Goal: Task Accomplishment & Management: Manage account settings

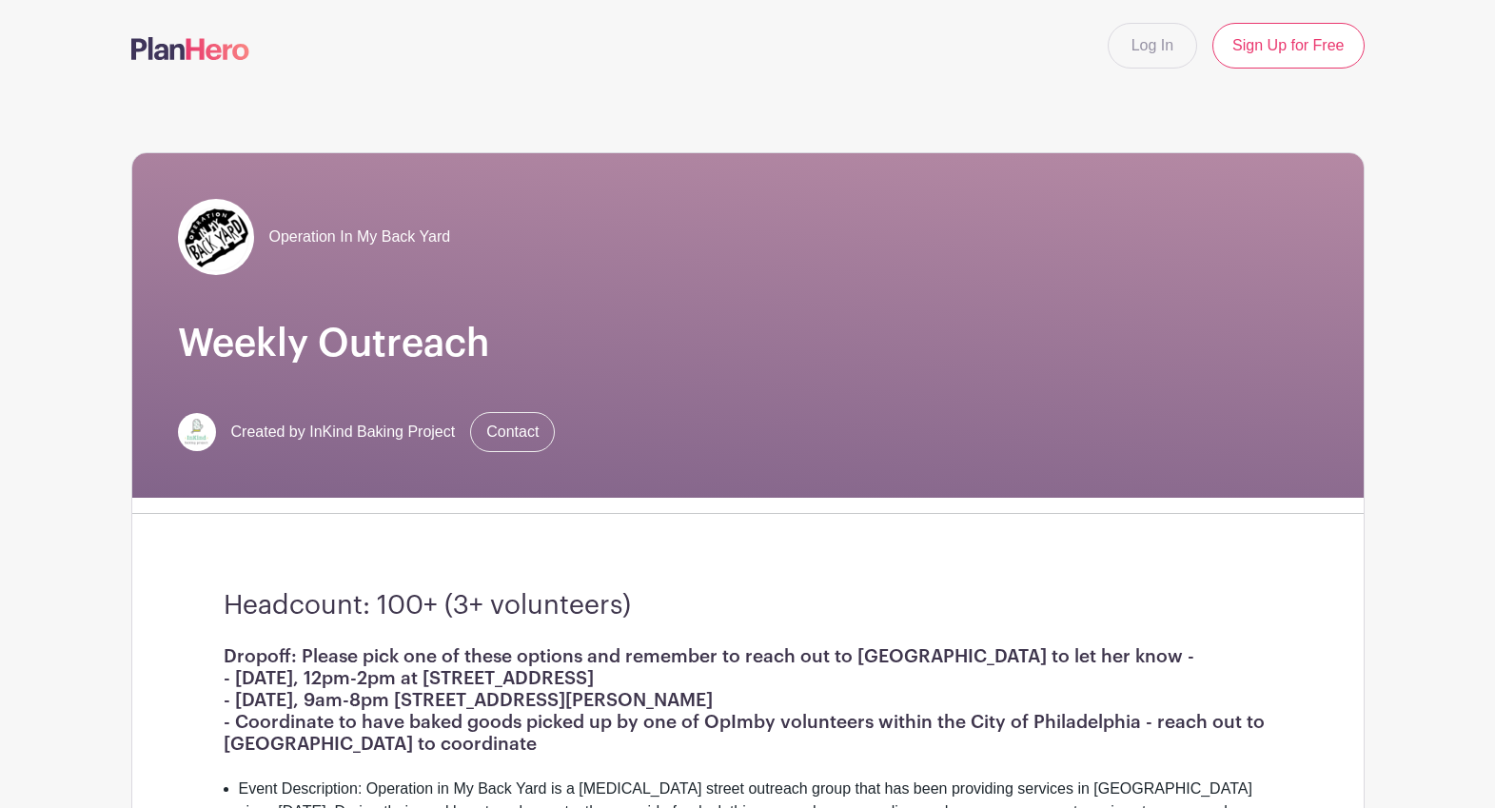
click at [205, 45] on img at bounding box center [190, 48] width 118 height 23
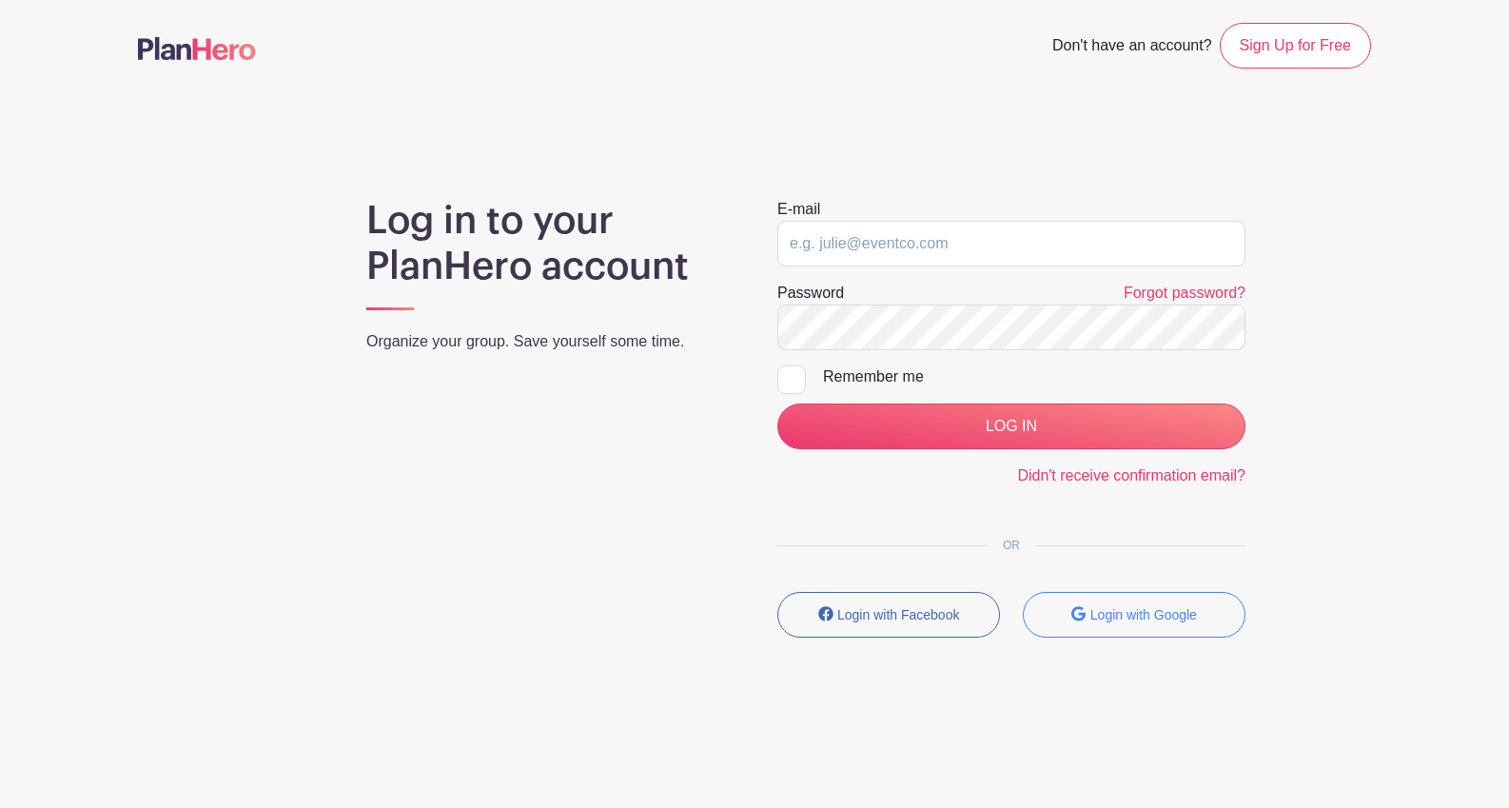
type input "[EMAIL_ADDRESS][DOMAIN_NAME]"
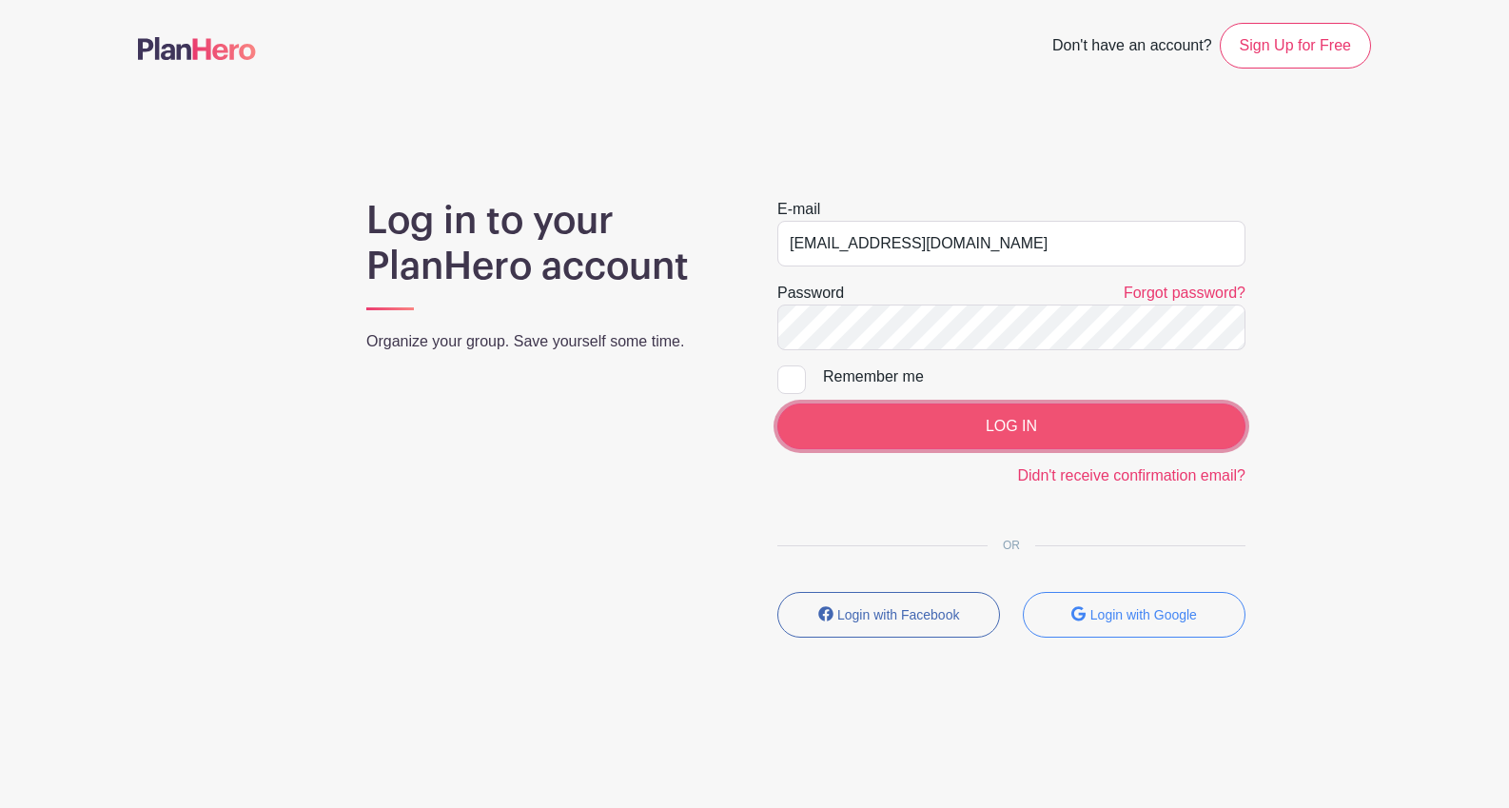
click at [861, 422] on input "LOG IN" at bounding box center [1012, 427] width 468 height 46
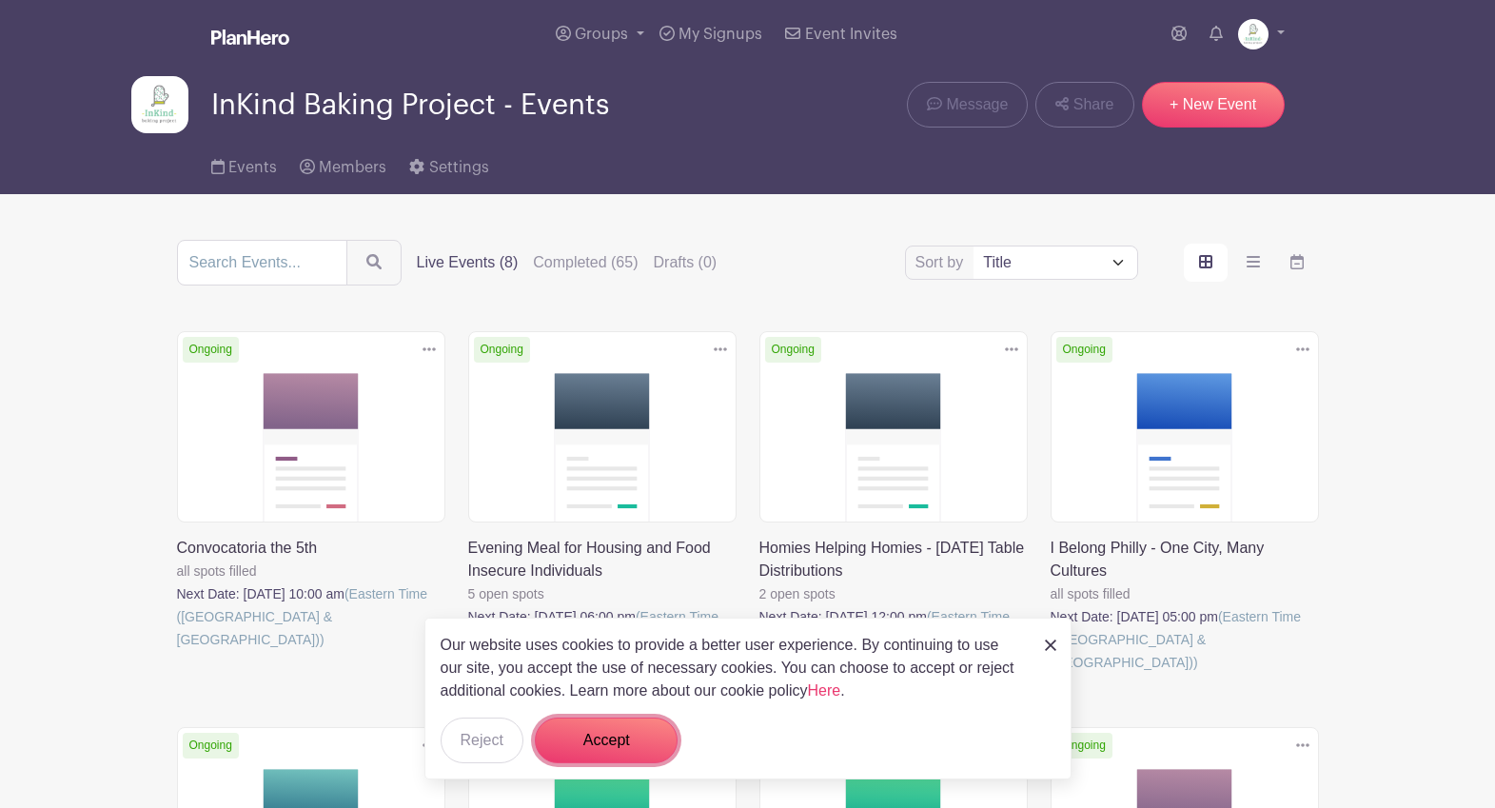
drag, startPoint x: 636, startPoint y: 738, endPoint x: 651, endPoint y: 727, distance: 18.5
click at [636, 738] on button "Accept" at bounding box center [606, 741] width 143 height 46
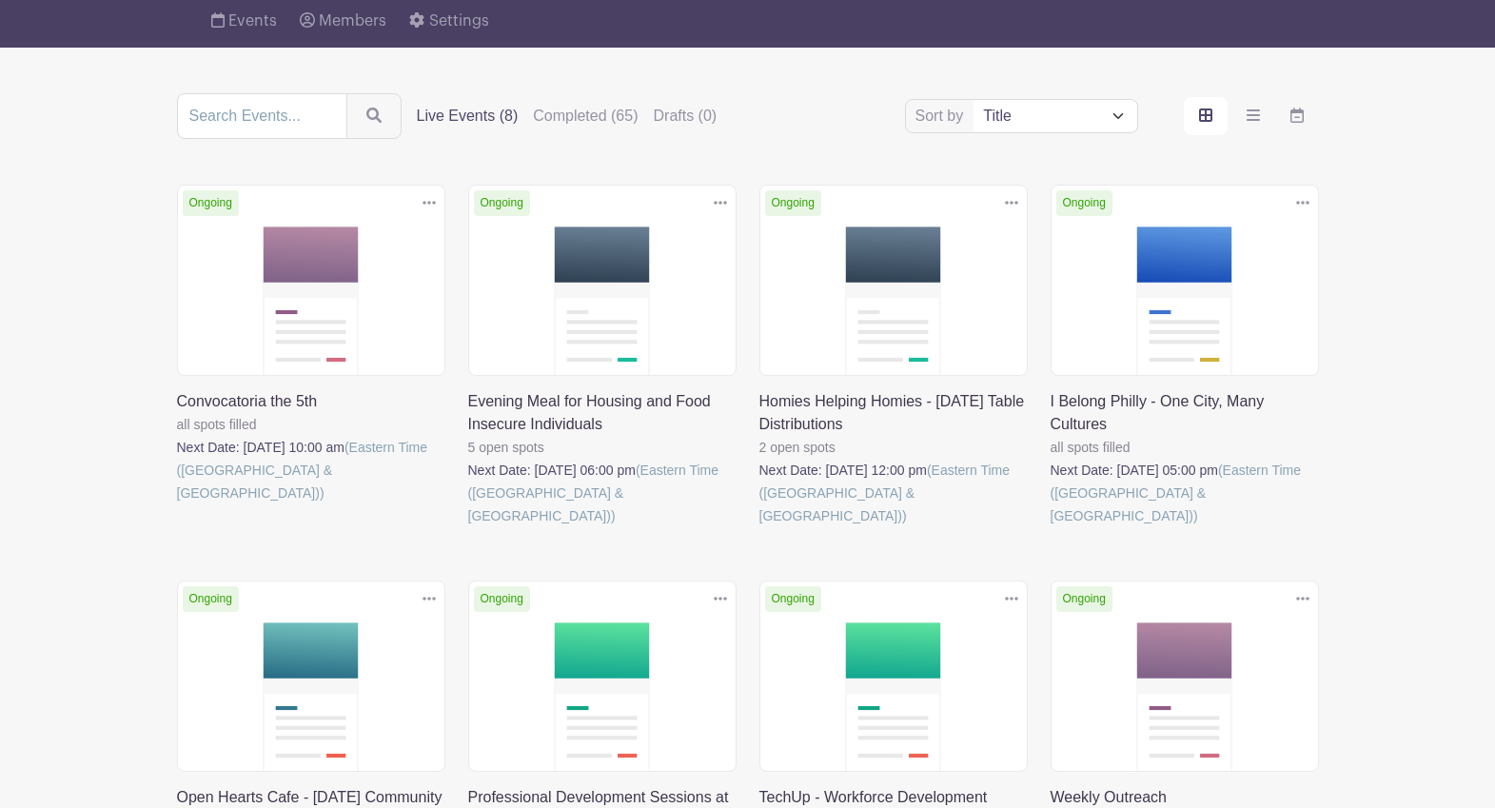
scroll to position [148, 0]
click at [1051, 526] on link at bounding box center [1051, 526] width 0 height 0
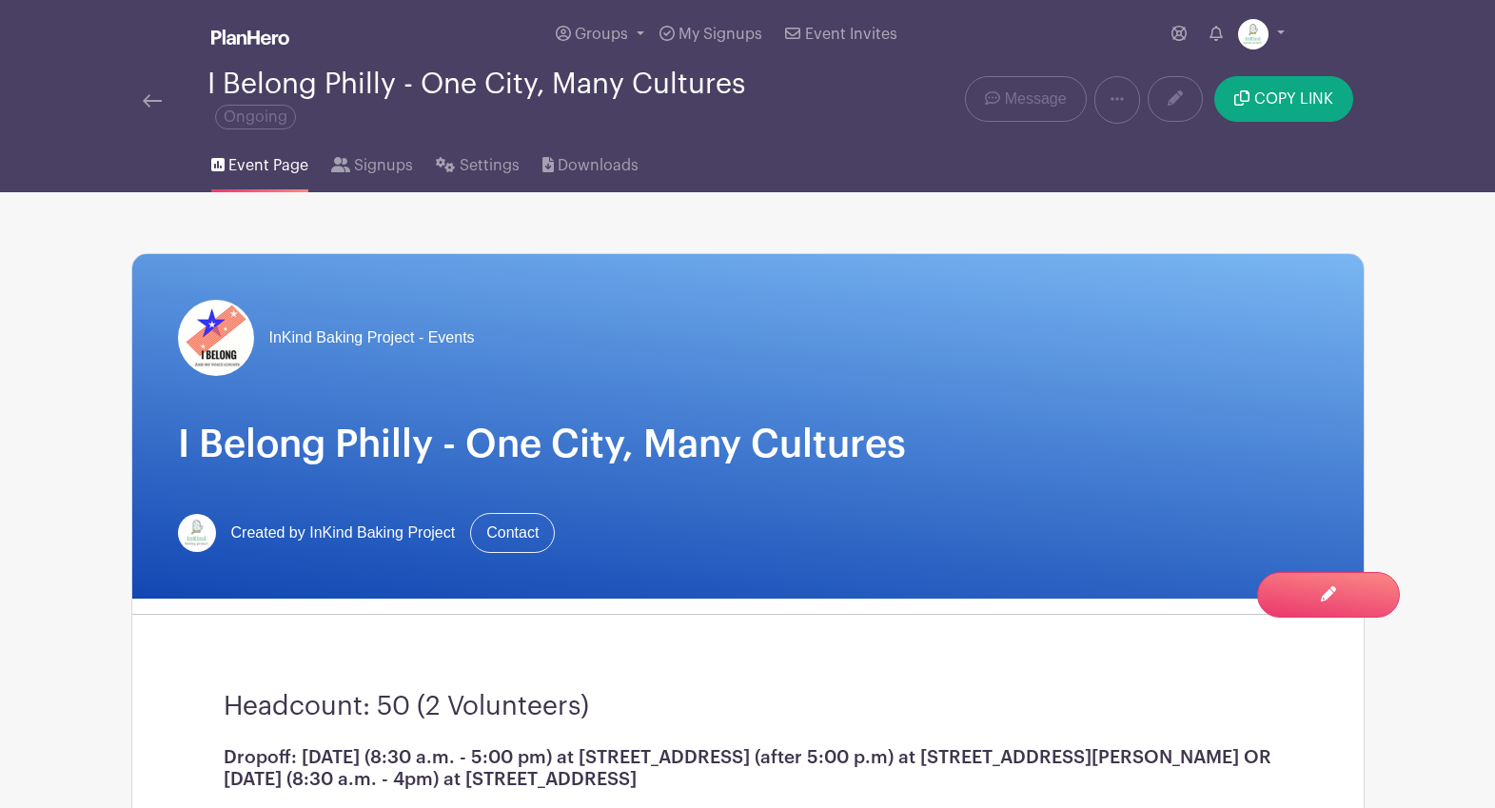
click at [150, 108] on img at bounding box center [152, 100] width 19 height 13
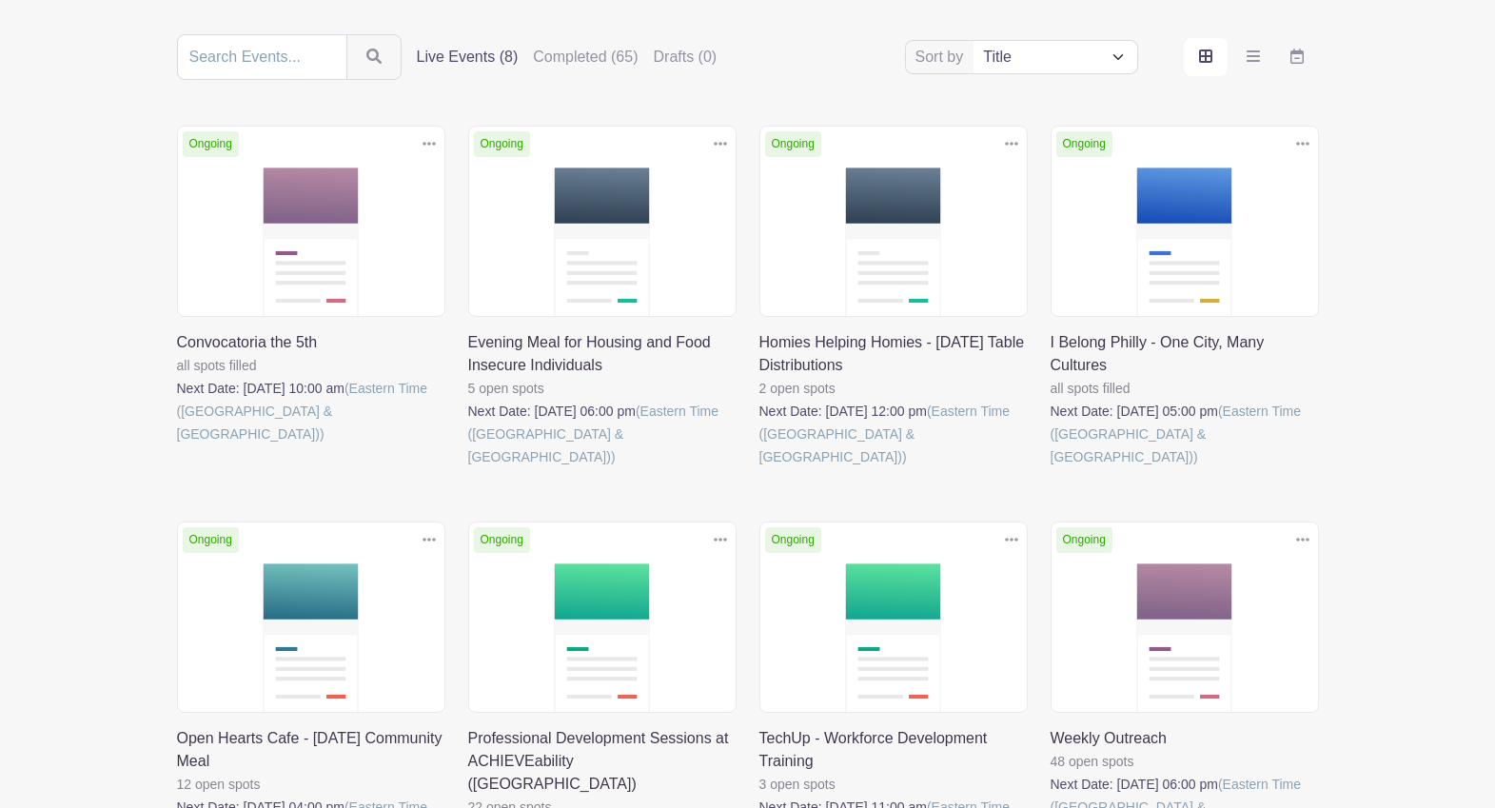
scroll to position [201, 0]
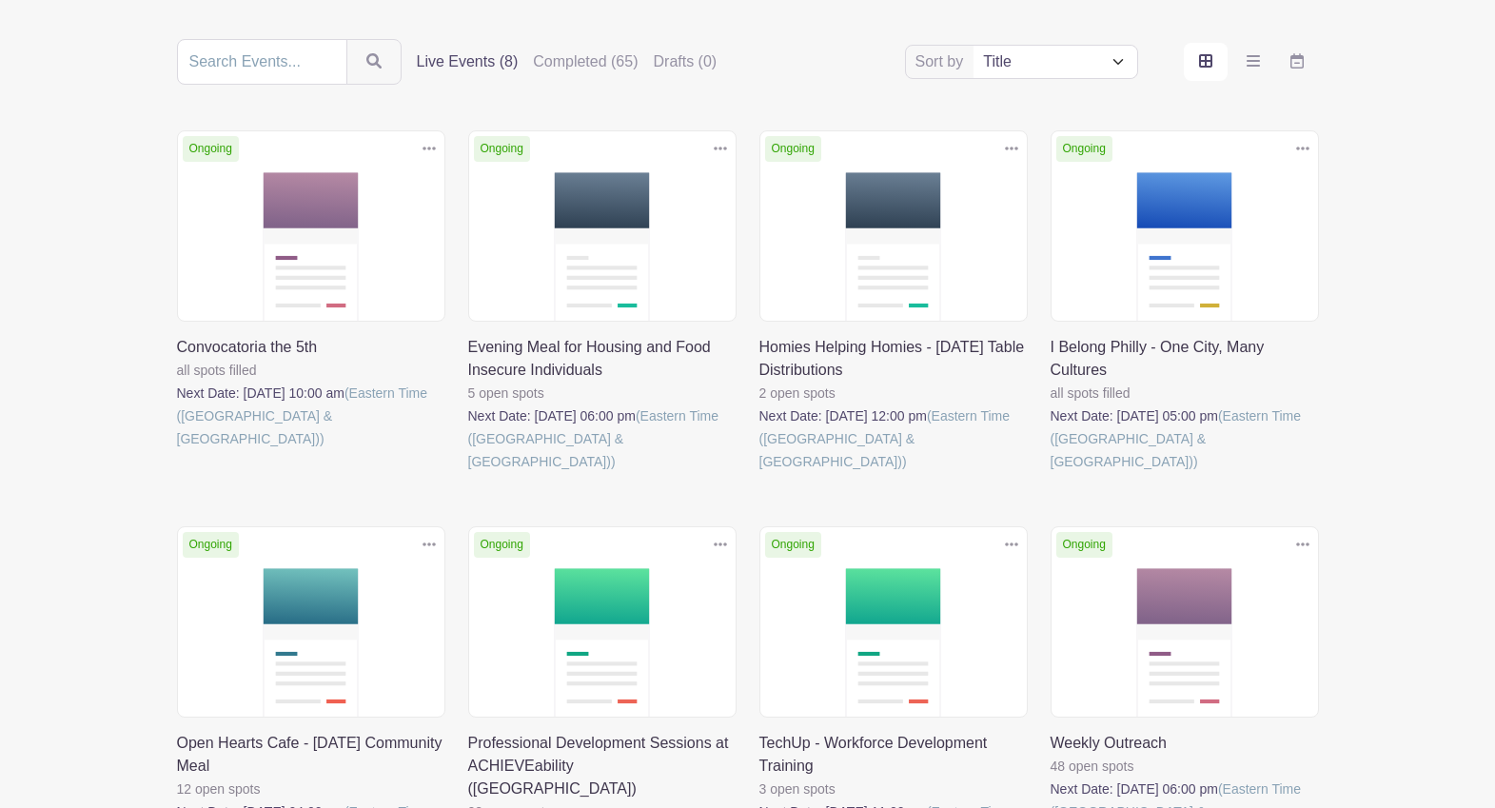
click at [1051, 473] on link at bounding box center [1051, 473] width 0 height 0
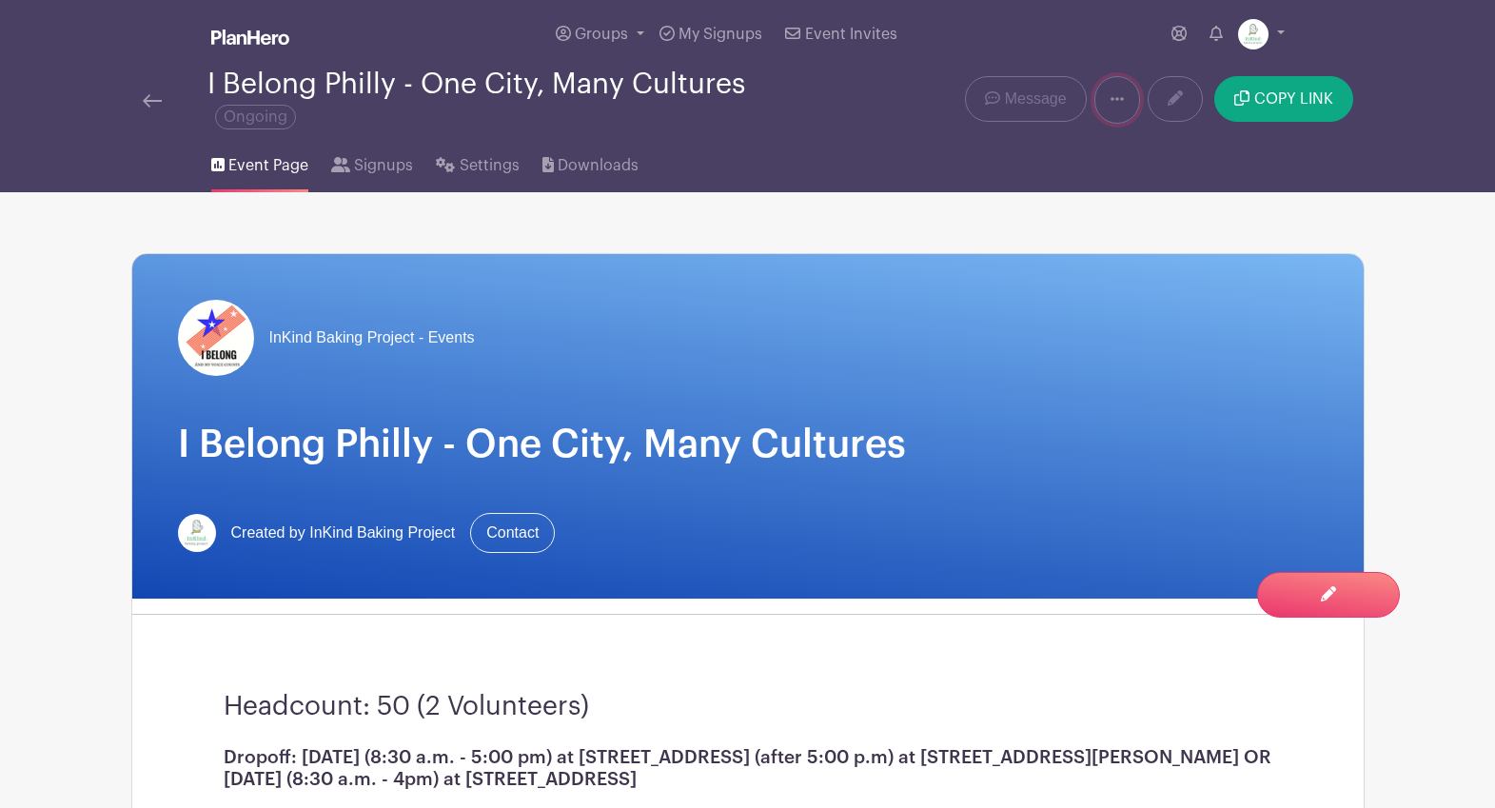
click at [1125, 96] on link at bounding box center [1118, 100] width 46 height 48
click at [1187, 142] on link "Duplicate" at bounding box center [1170, 149] width 150 height 30
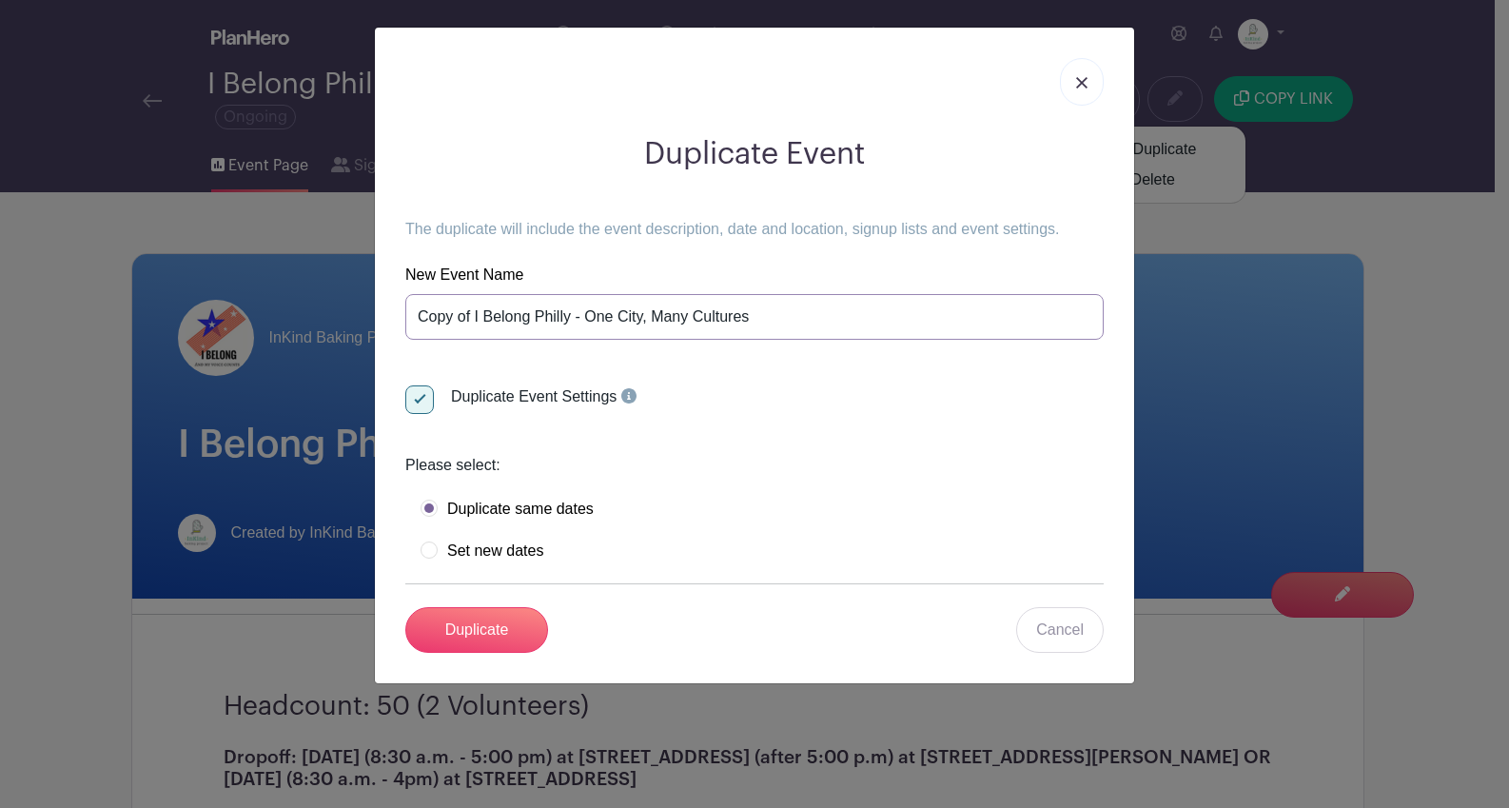
drag, startPoint x: 573, startPoint y: 318, endPoint x: 391, endPoint y: 317, distance: 181.8
click at [391, 317] on div "Duplicate Event The duplicate will include the event description, date and loca…" at bounding box center [754, 394] width 729 height 547
drag, startPoint x: 829, startPoint y: 323, endPoint x: 692, endPoint y: 325, distance: 137.1
click at [686, 323] on input "National Nurse-Led Care Consortium - One City, Many Cultures" at bounding box center [754, 317] width 699 height 46
type input "National Nurse-Led Care Consortium - Community Action Day"
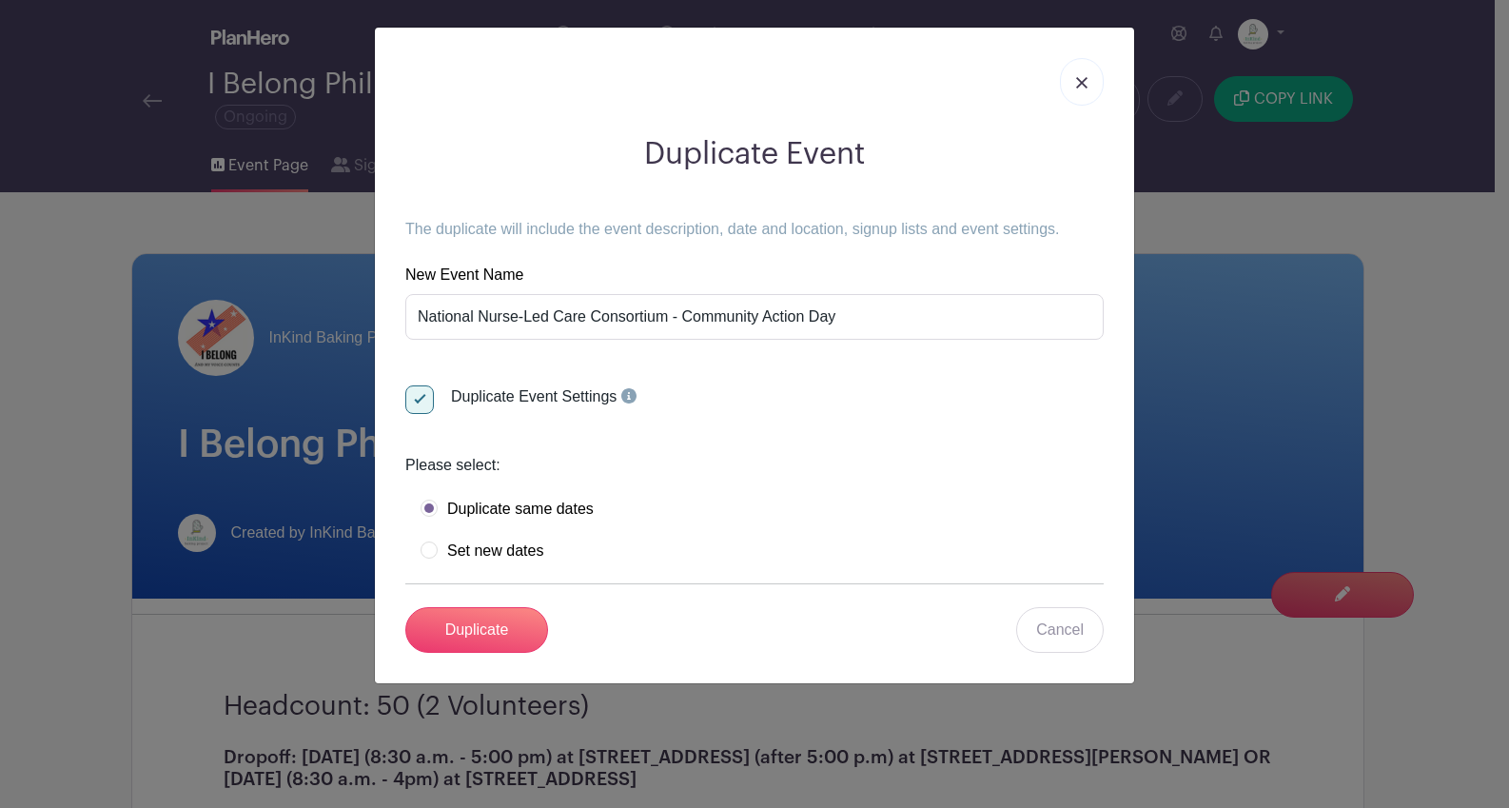
click at [436, 549] on label "Set new dates" at bounding box center [482, 551] width 123 height 19
radio input "true"
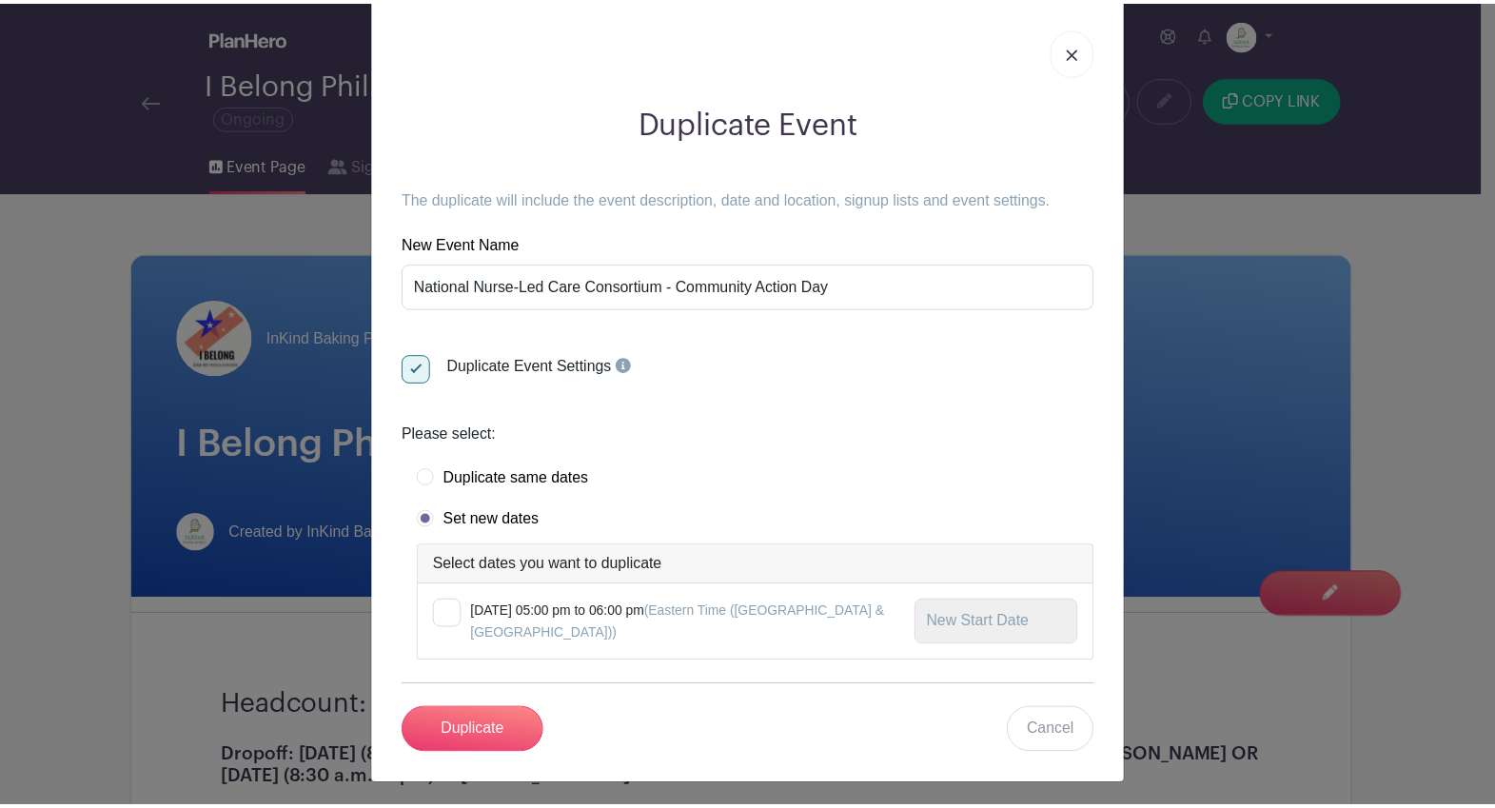
scroll to position [35, 0]
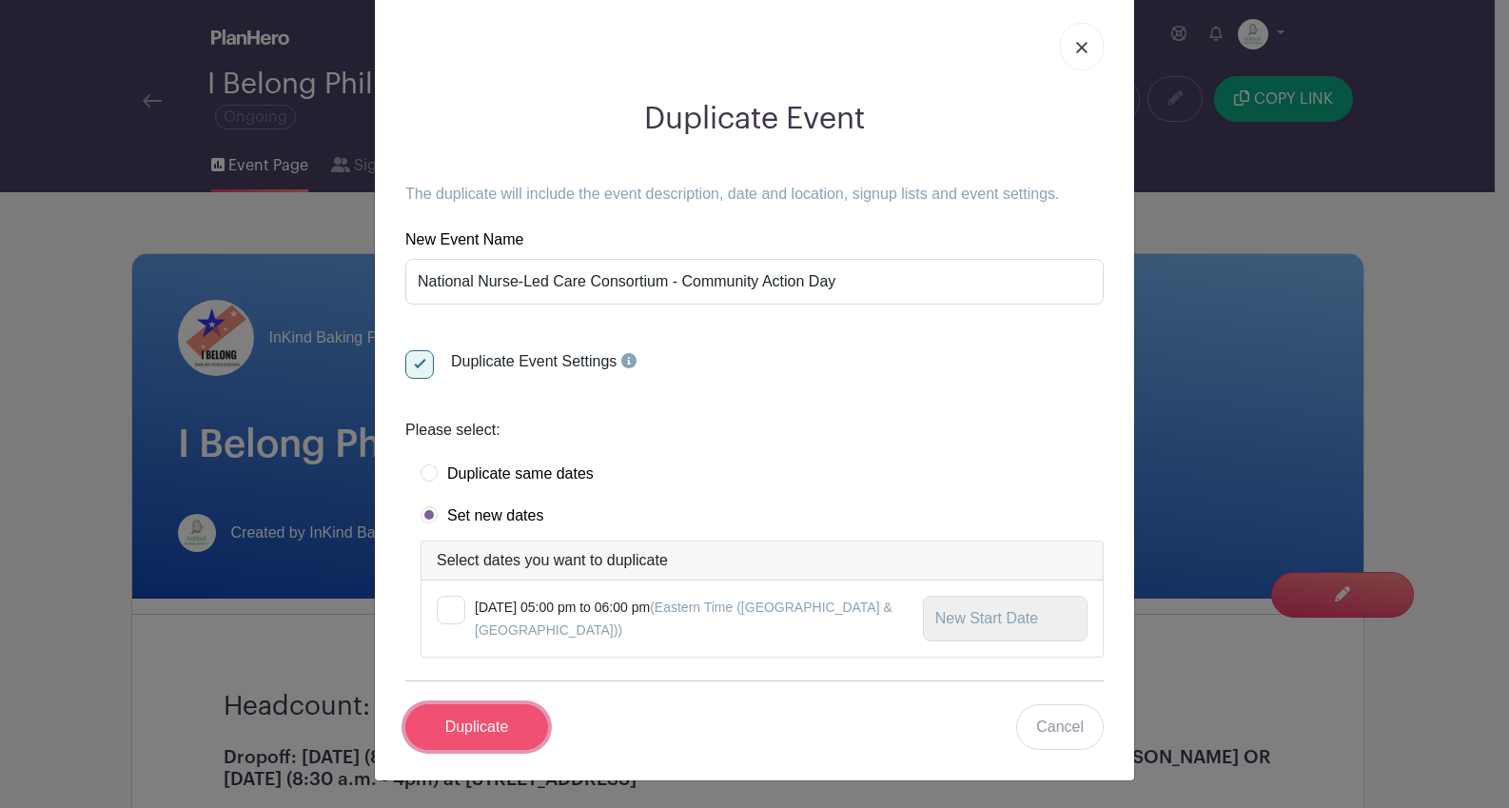
click at [448, 727] on input "Duplicate" at bounding box center [476, 727] width 143 height 46
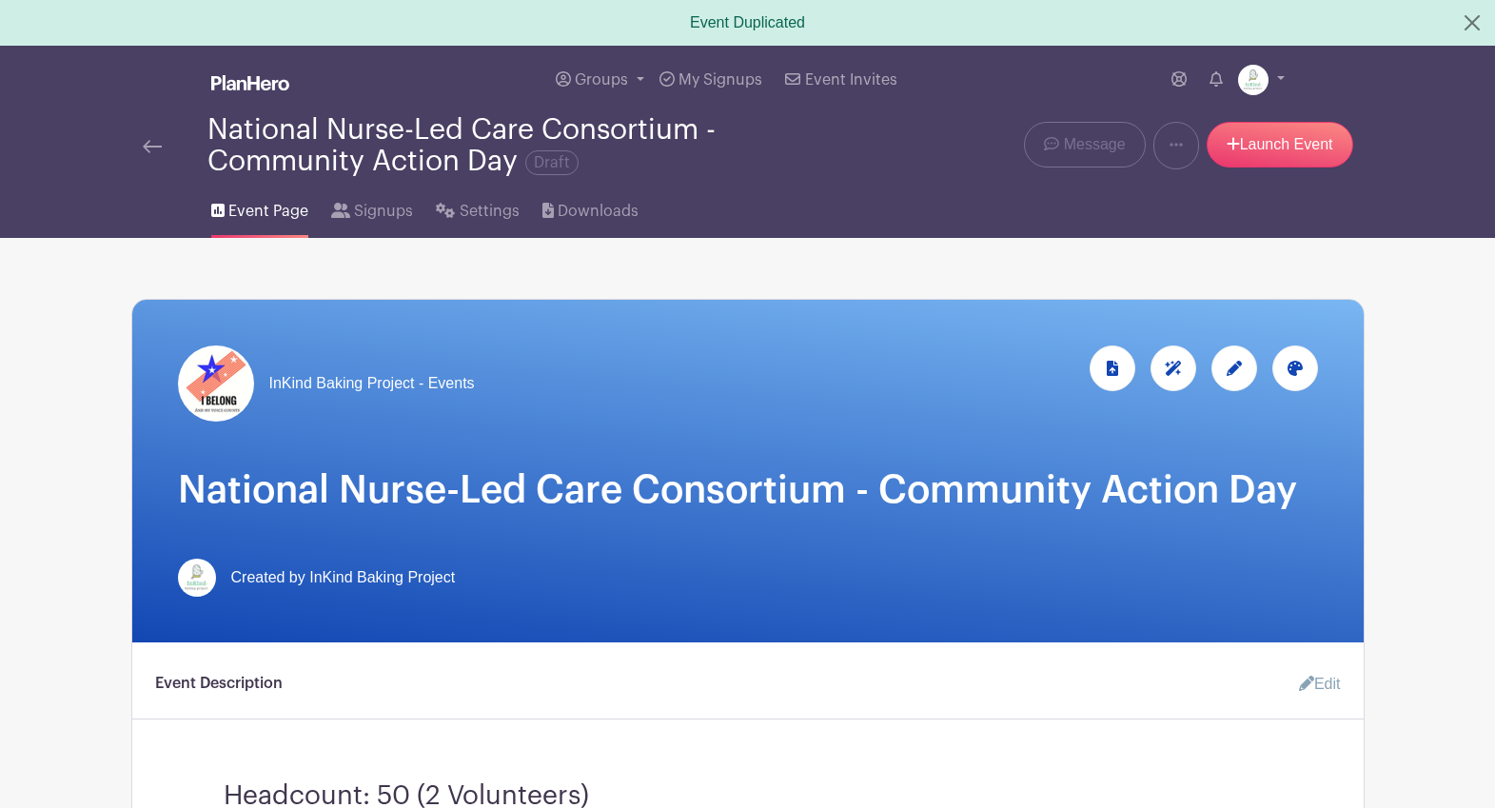
click at [228, 382] on img at bounding box center [216, 383] width 76 height 76
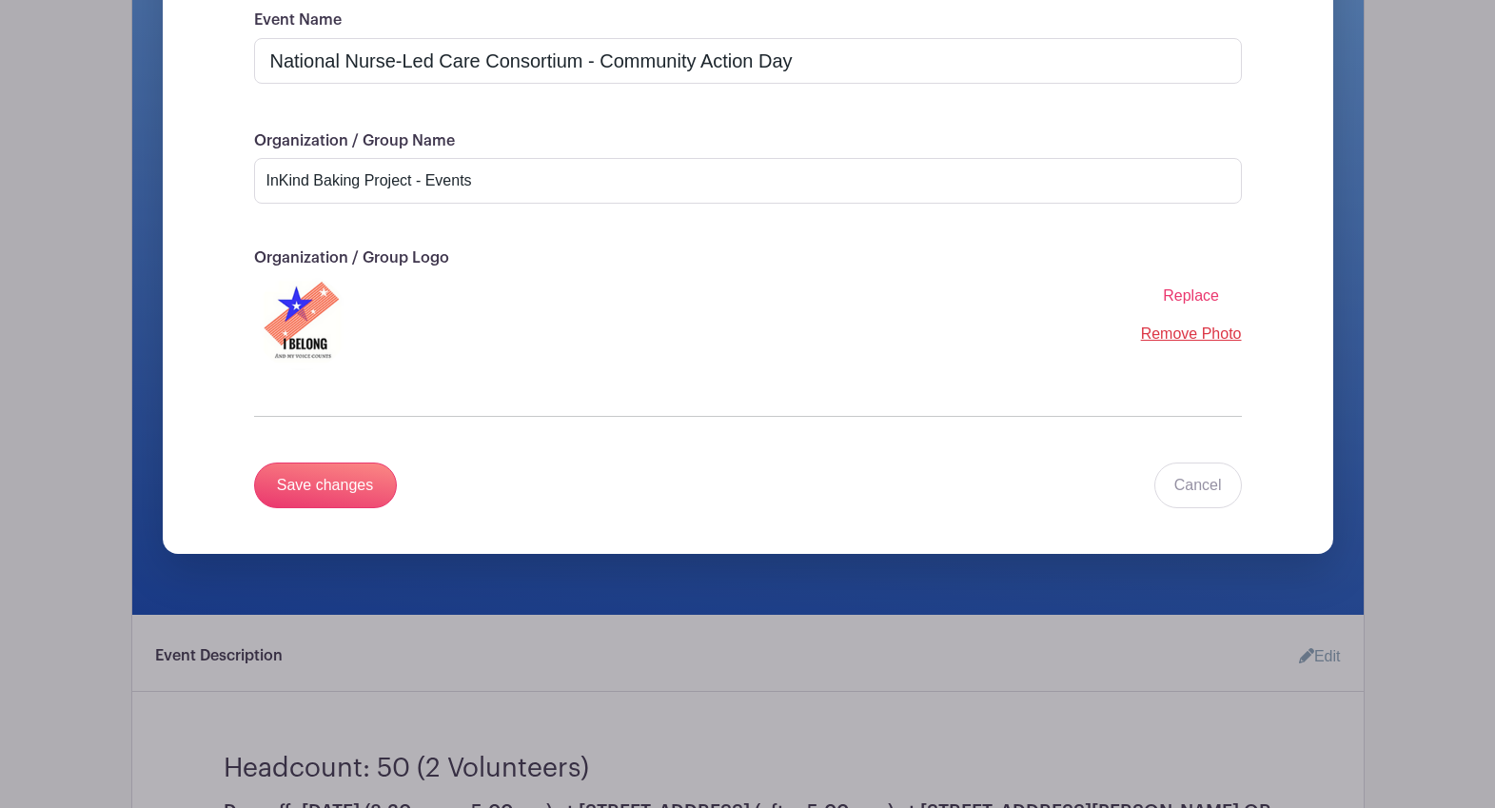
scroll to position [458, 0]
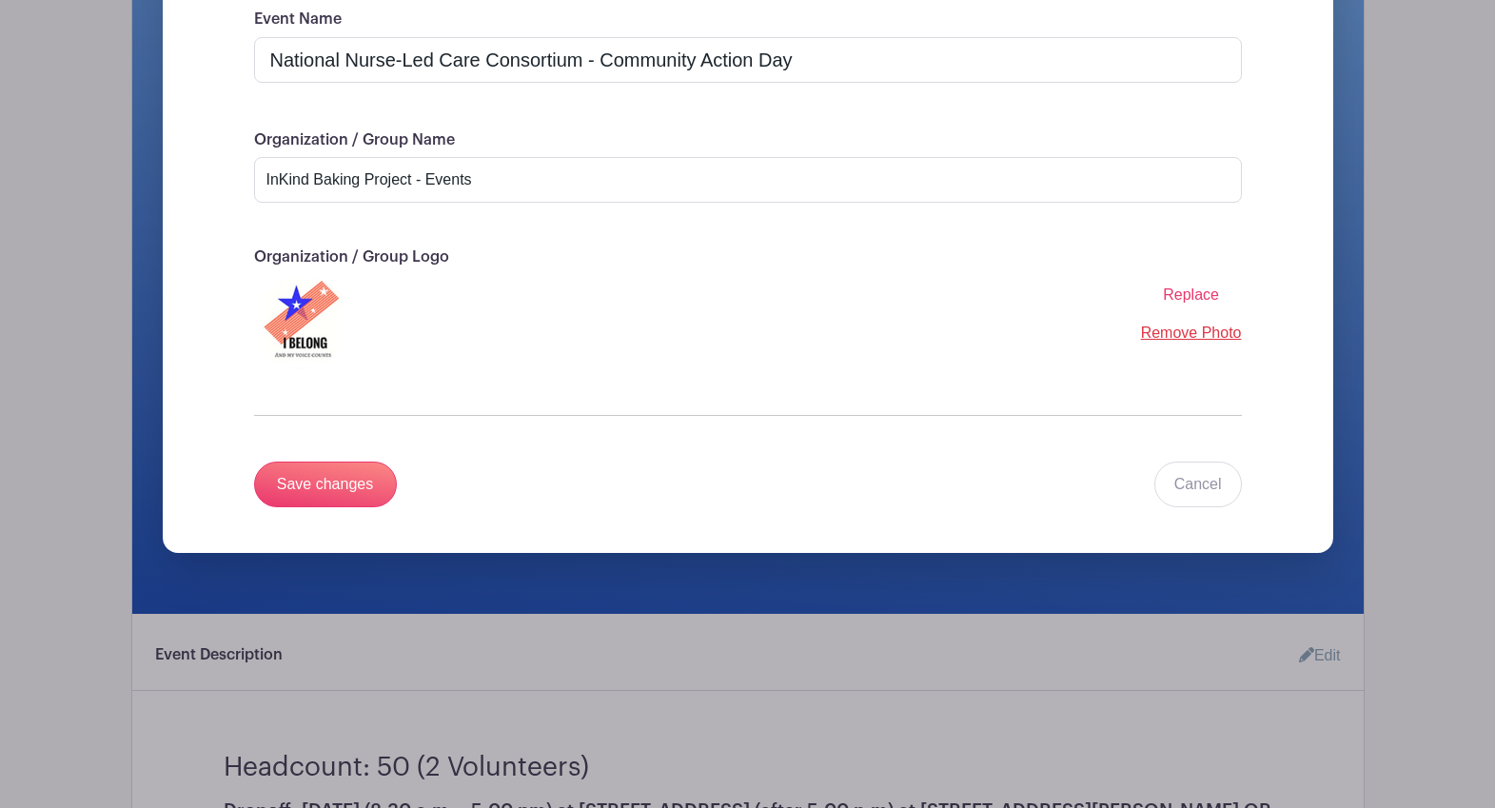
click at [1176, 300] on span "Replace" at bounding box center [1191, 294] width 56 height 16
click at [0, 0] on input "Replace" at bounding box center [0, 0] width 0 height 0
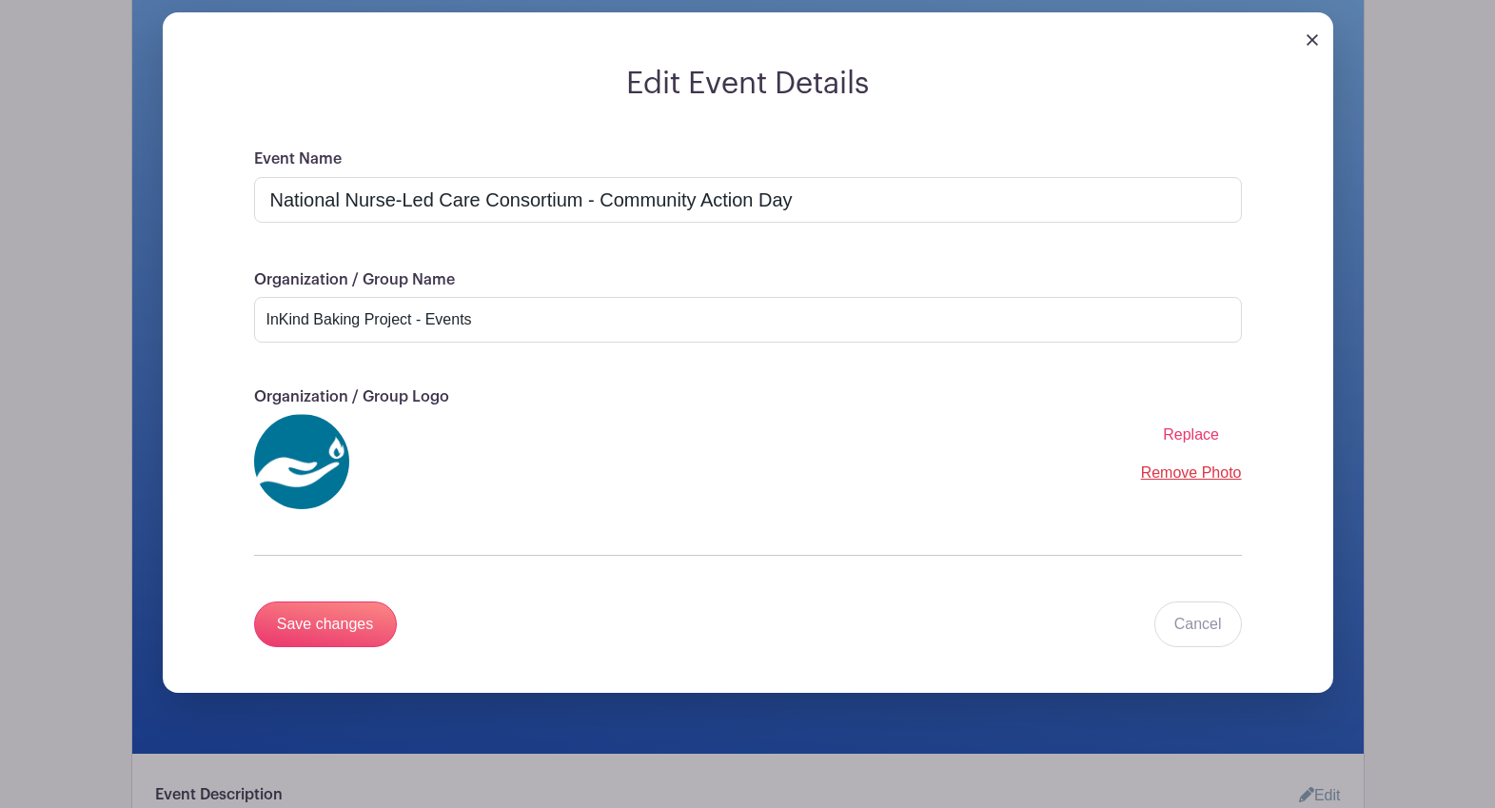
scroll to position [314, 0]
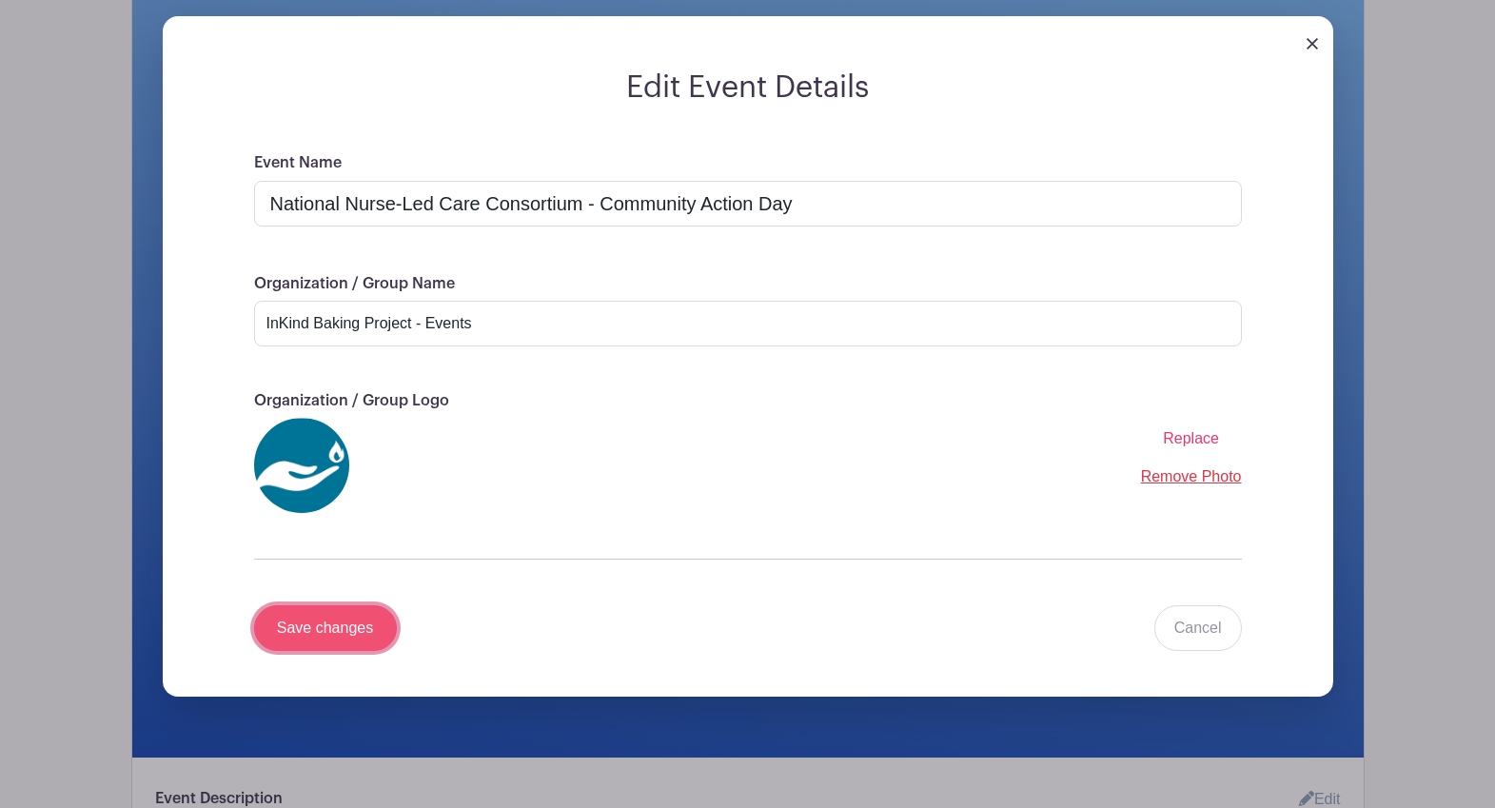
click at [321, 624] on input "Save changes" at bounding box center [325, 628] width 143 height 46
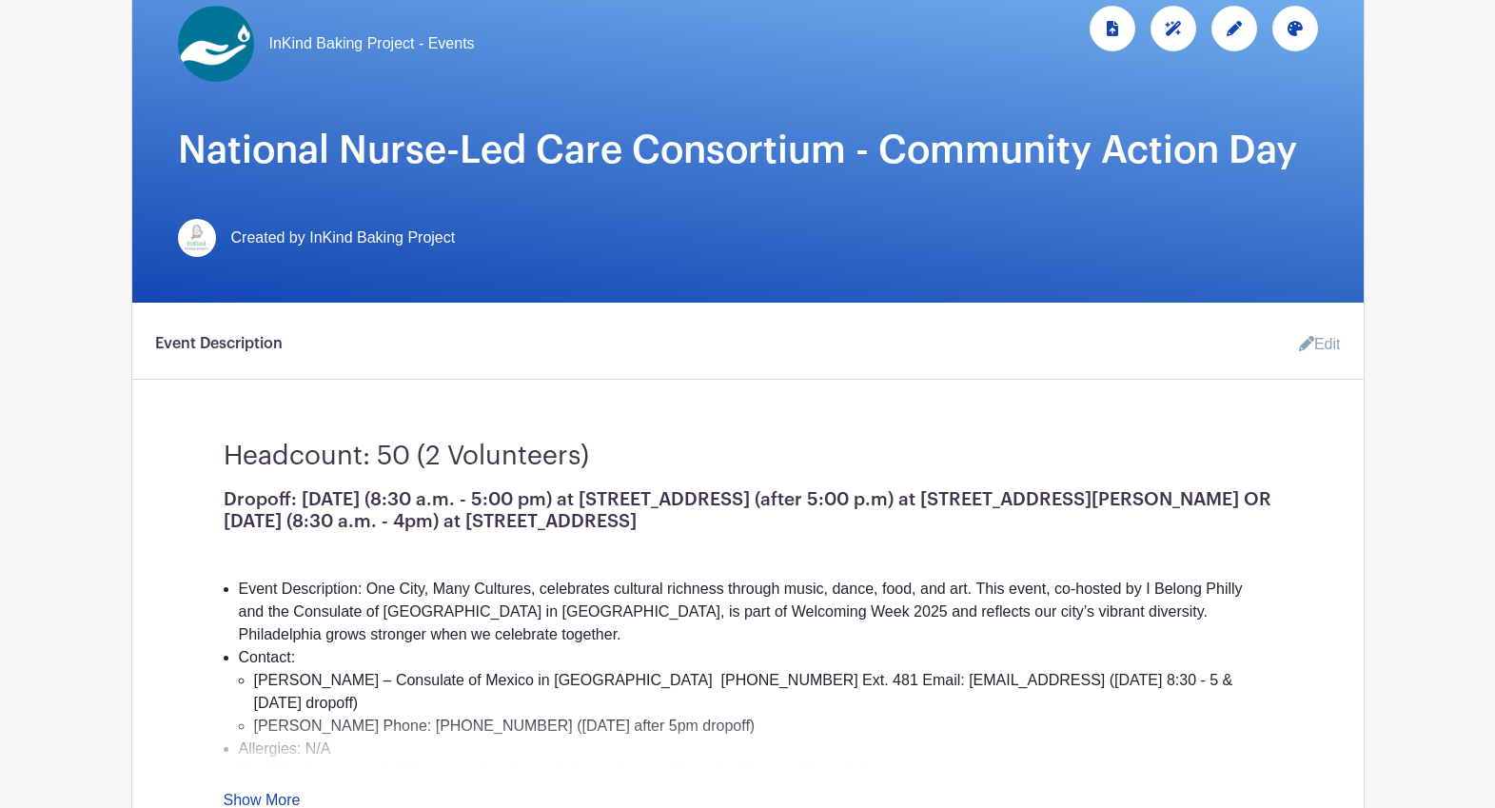
scroll to position [344, 0]
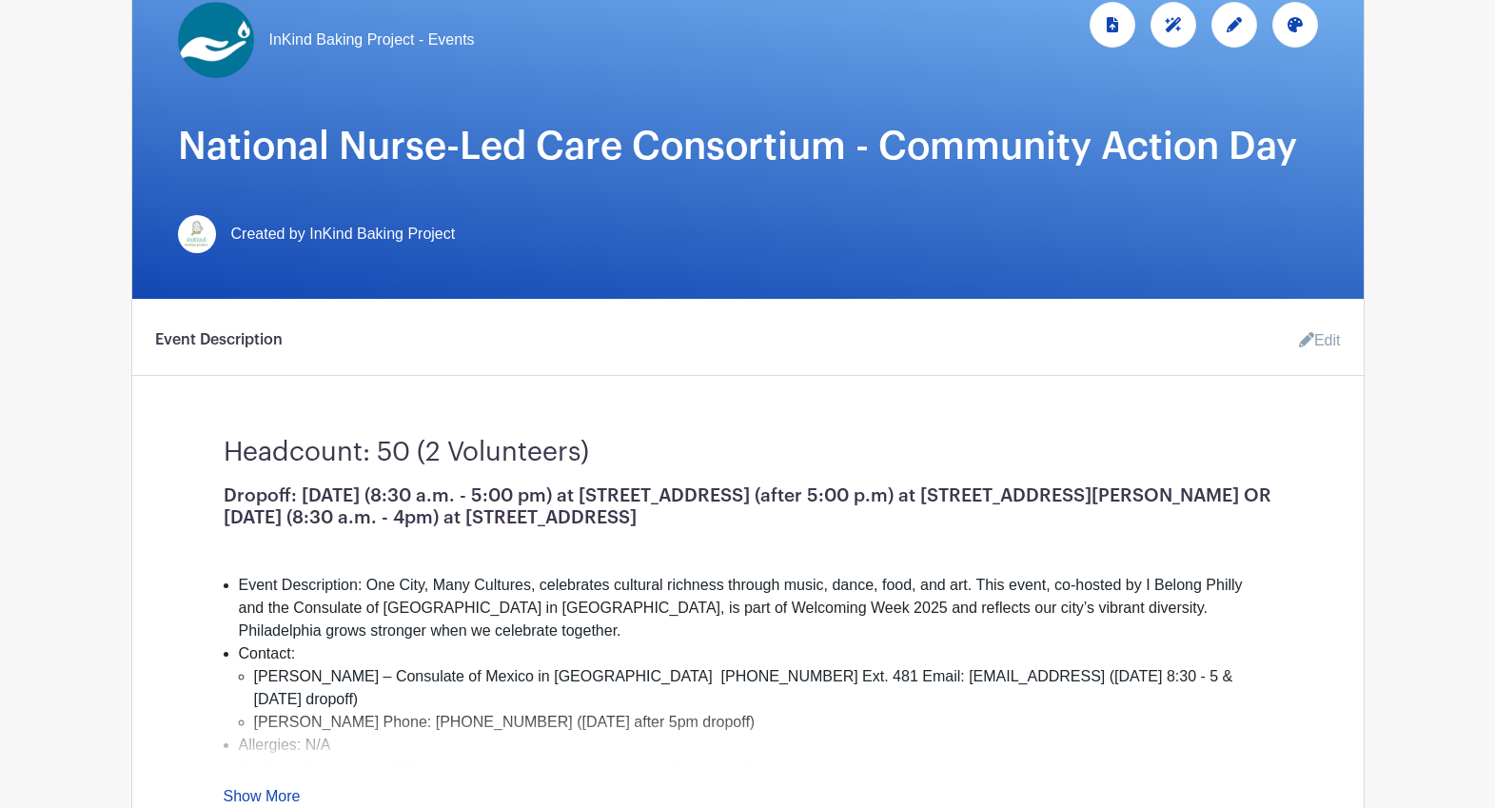
click at [1319, 345] on link "Edit" at bounding box center [1312, 341] width 57 height 38
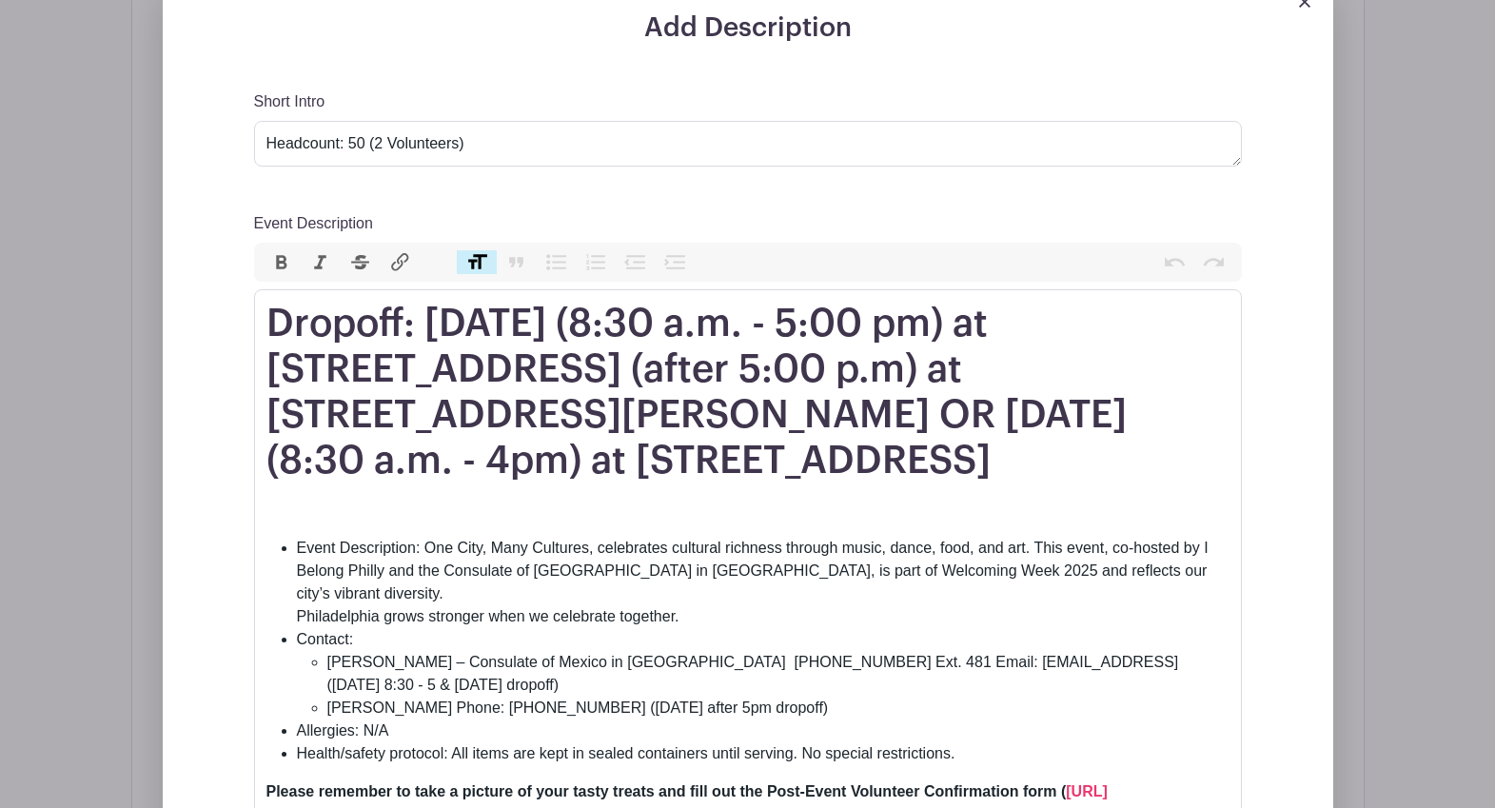
scroll to position [677, 0]
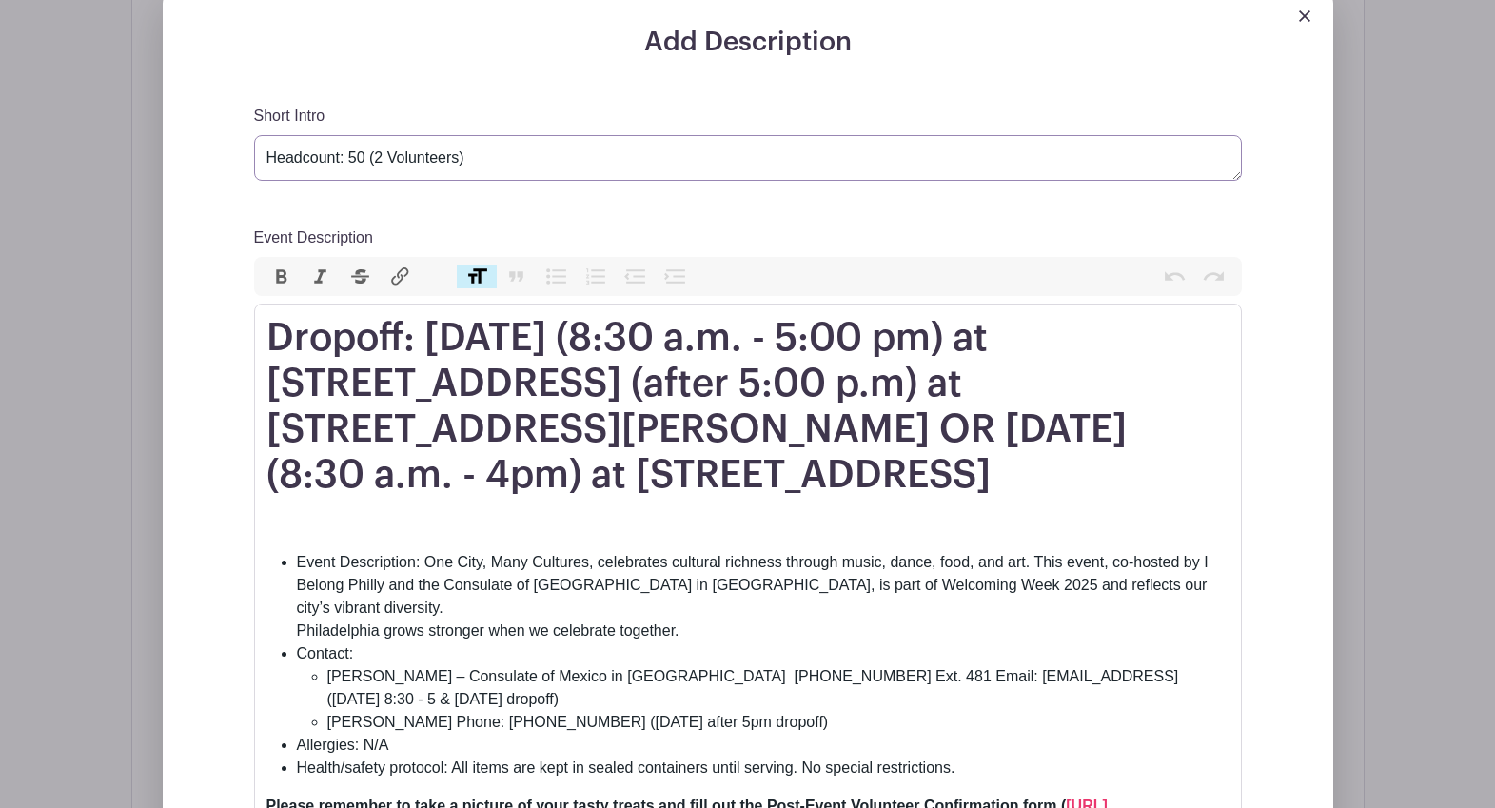
drag, startPoint x: 365, startPoint y: 158, endPoint x: 351, endPoint y: 155, distance: 13.6
click at [351, 155] on textarea "Headcount: 50 (2 Volunteers)" at bounding box center [748, 158] width 988 height 46
click at [383, 156] on textarea "Headcount: 50 (2 Volunteers)" at bounding box center [748, 158] width 988 height 46
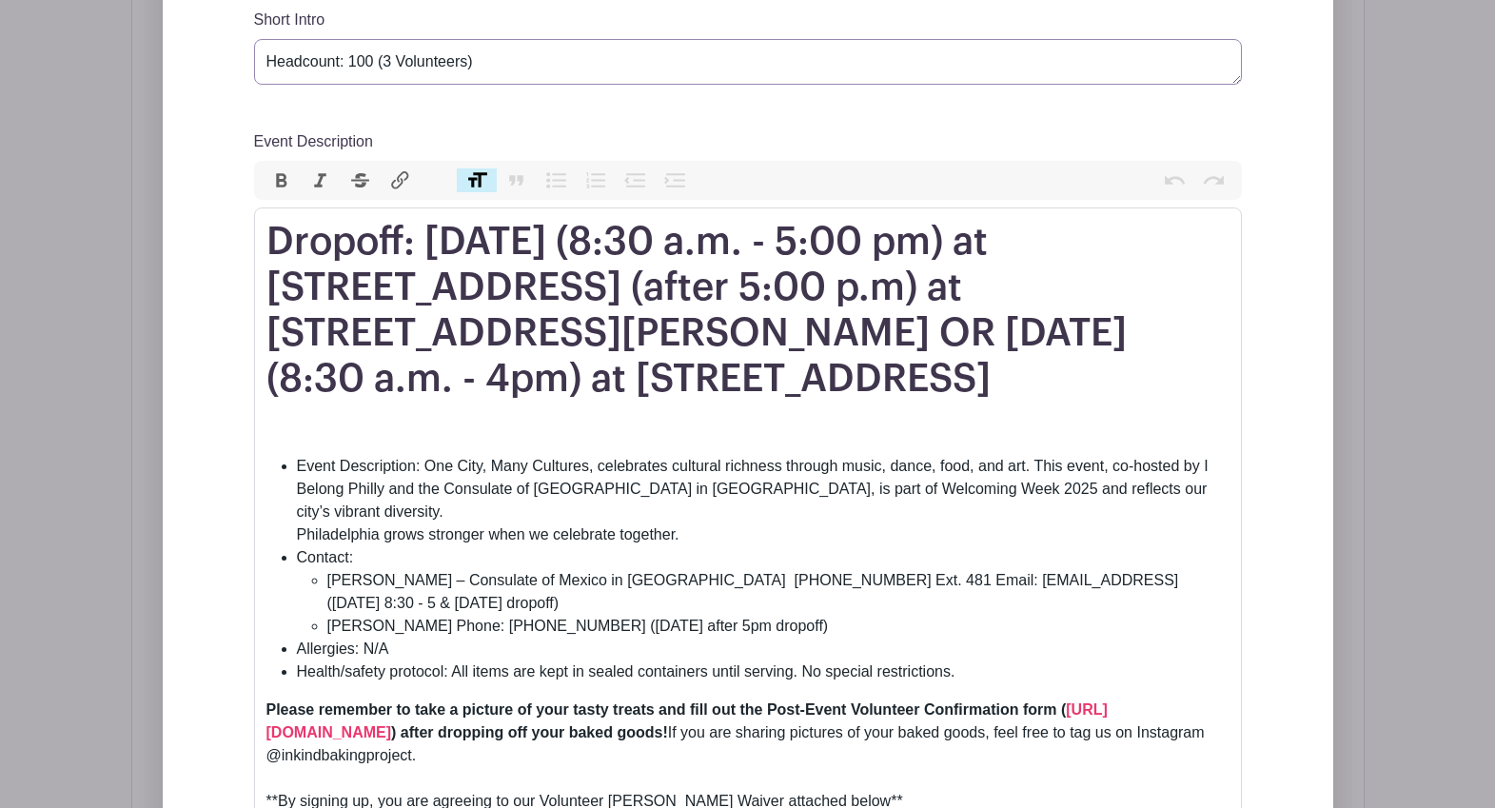
scroll to position [754, 0]
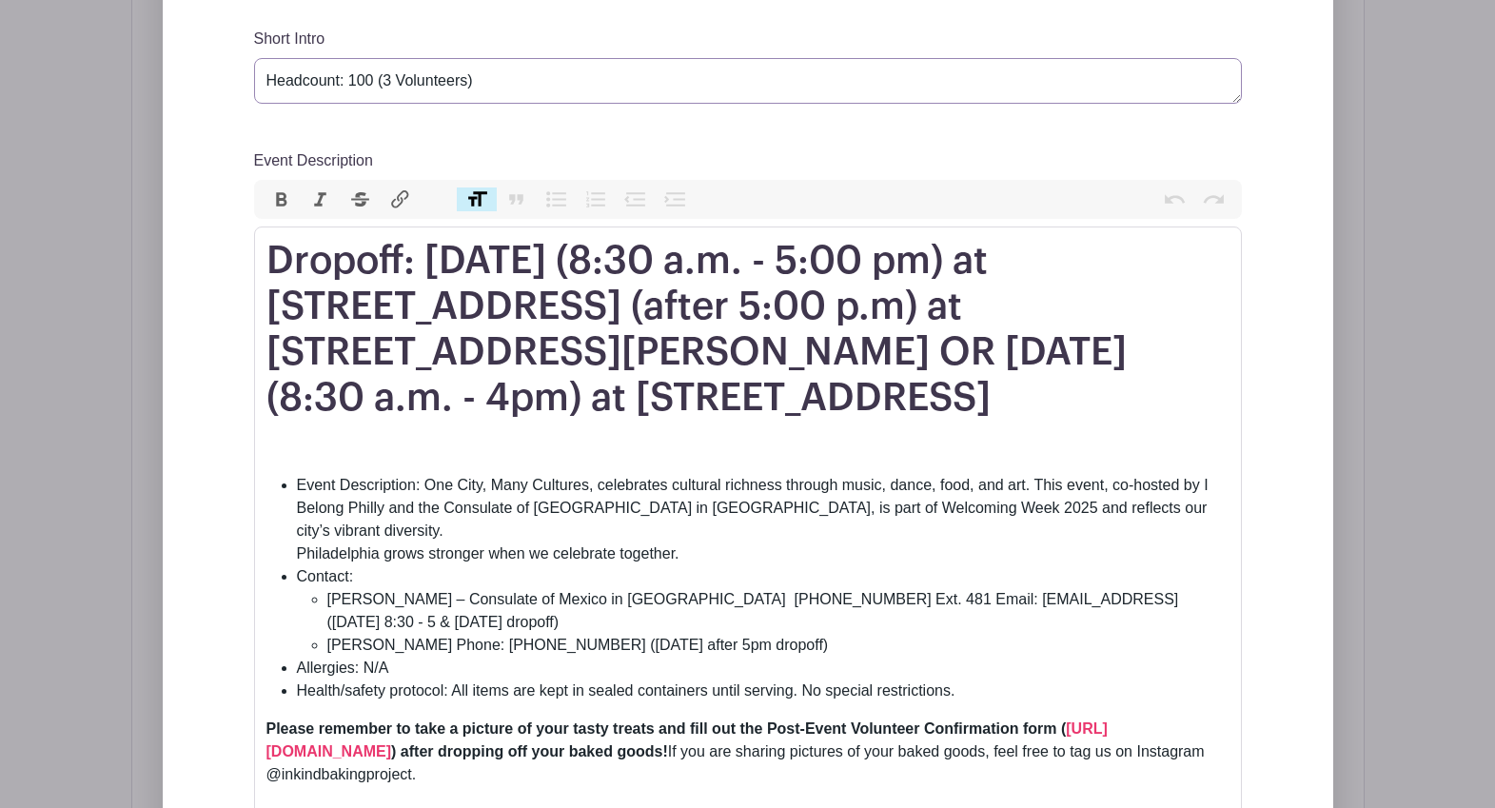
type textarea "Headcount: 100 (3 Volunteers)"
click at [425, 256] on h1 "Dropoff: [DATE] (8:30 a.m. - 5:00 pm) at [STREET_ADDRESS] (after 5:00 p.m) at […" at bounding box center [747, 329] width 963 height 183
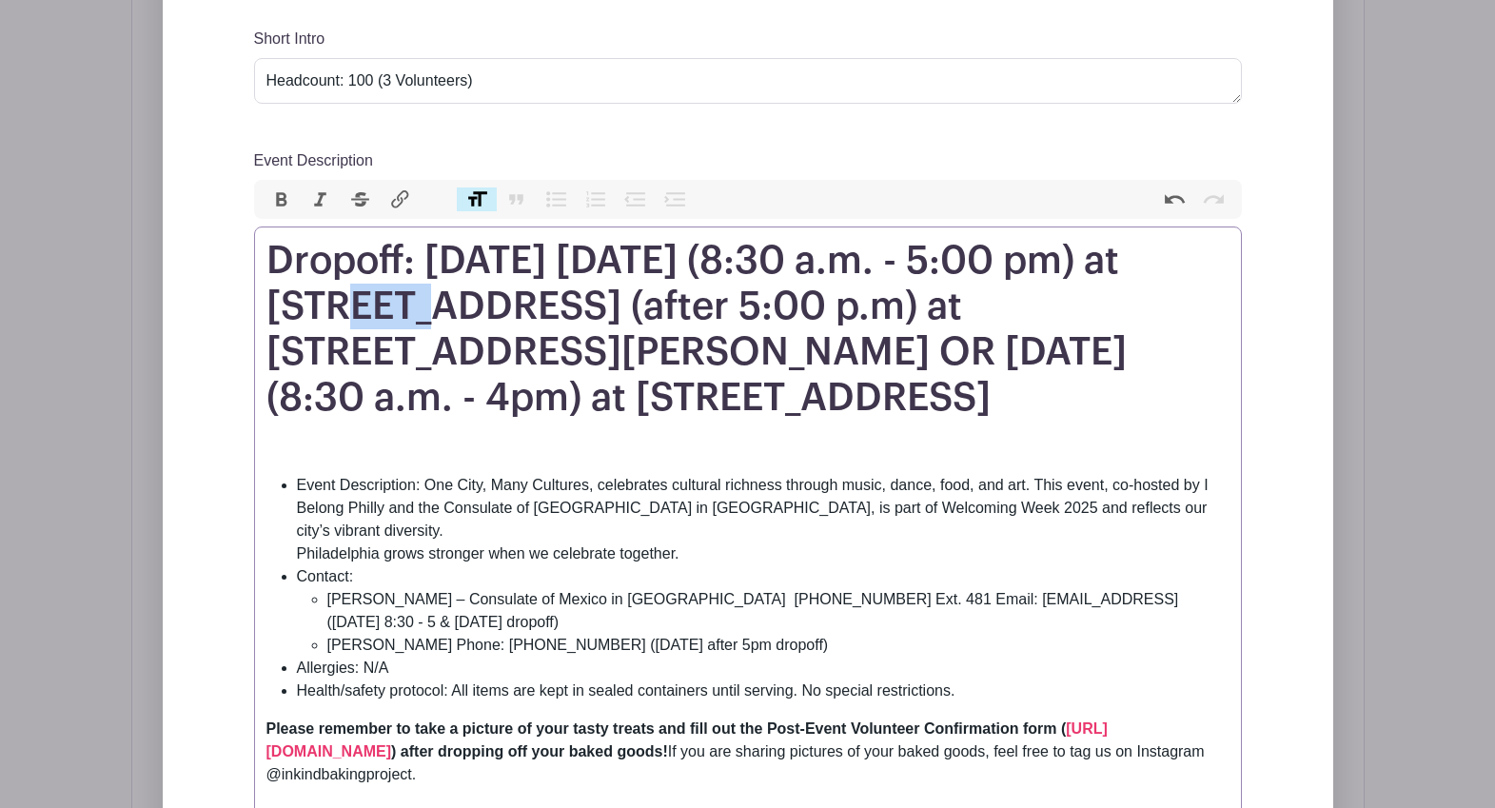
drag, startPoint x: 363, startPoint y: 306, endPoint x: 290, endPoint y: 301, distance: 72.6
click at [290, 301] on h1 "Dropoff: [DATE] [DATE] (8:30 a.m. - 5:00 pm) at [STREET_ADDRESS] (after 5:00 p.…" at bounding box center [747, 329] width 963 height 183
drag, startPoint x: 668, startPoint y: 306, endPoint x: 913, endPoint y: 389, distance: 258.2
click at [913, 389] on h1 "Dropoff: [DATE] [DATE] (9:00 a.m. - 5:00 pm) at [STREET_ADDRESS] (after 5:00 p.…" at bounding box center [747, 329] width 963 height 183
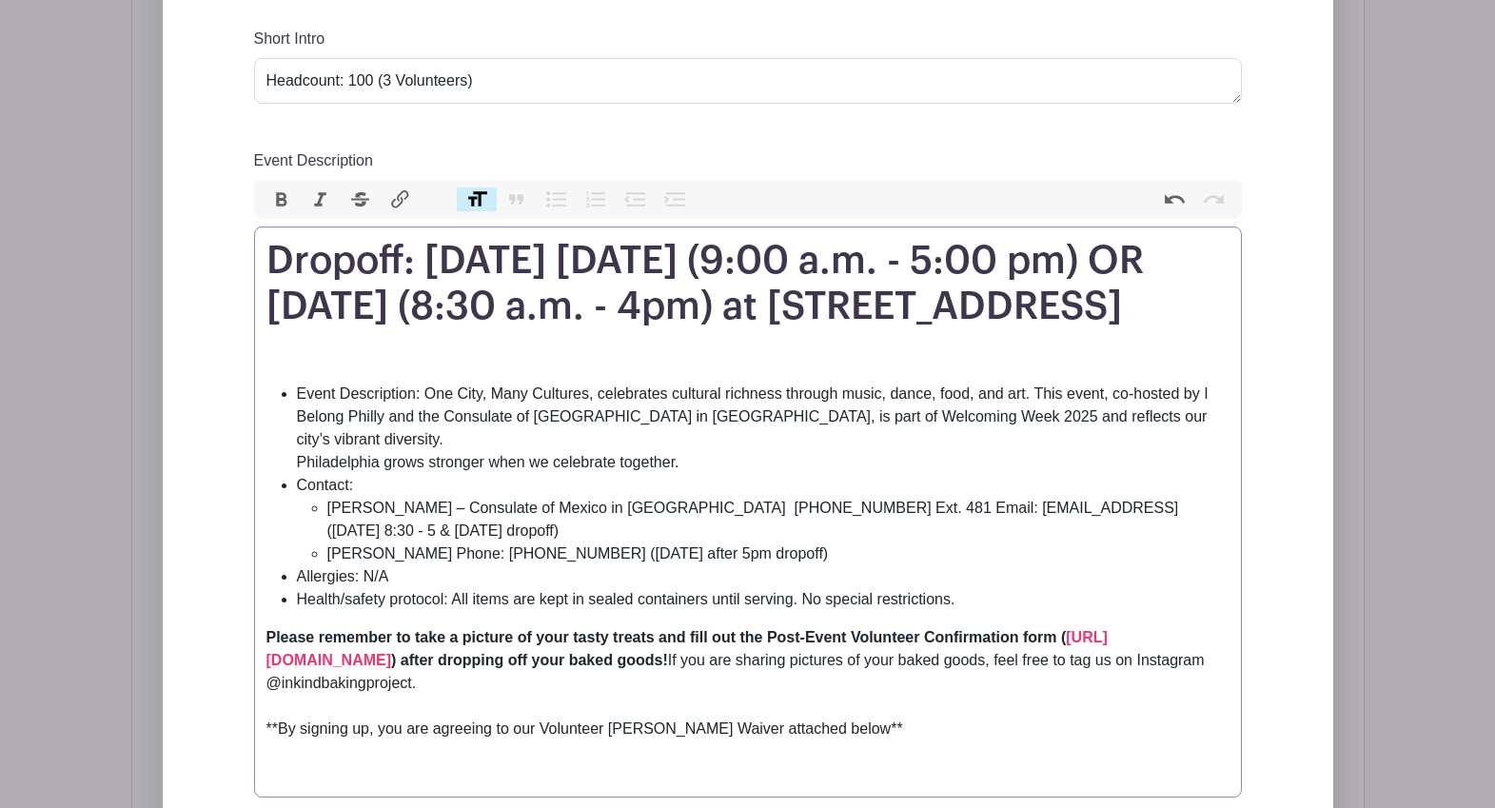
click at [788, 319] on h1 "Dropoff: [DATE] [DATE] (9:00 a.m. - 5:00 pm) OR [DATE] (8:30 a.m. - 4pm) at [ST…" at bounding box center [747, 283] width 963 height 91
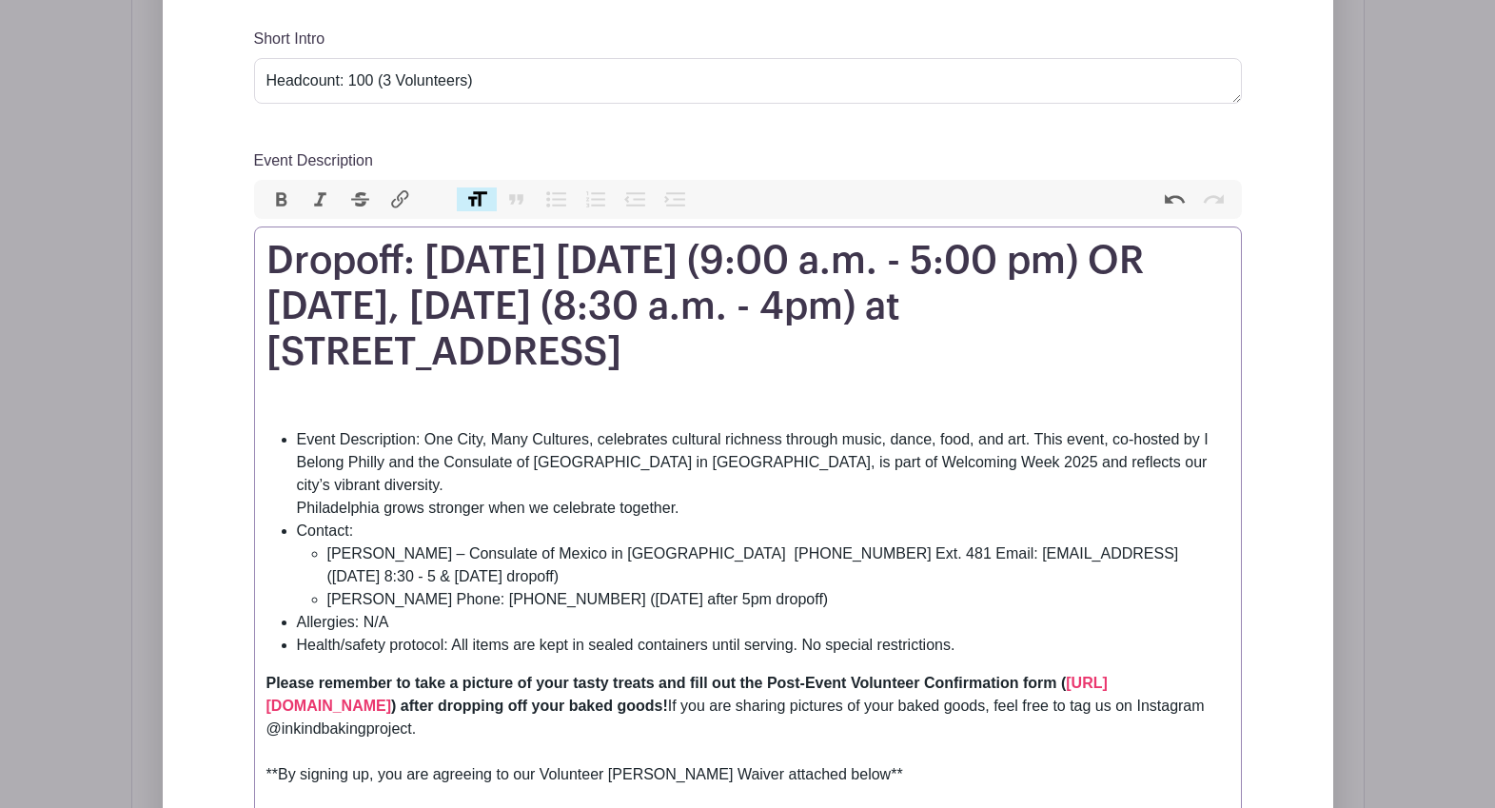
drag, startPoint x: 516, startPoint y: 350, endPoint x: 273, endPoint y: 351, distance: 242.7
click at [273, 351] on h1 "Dropoff: [DATE] [DATE] (9:00 a.m. - 5:00 pm) OR [DATE], [DATE] (8:30 a.m. - 4pm…" at bounding box center [747, 306] width 963 height 137
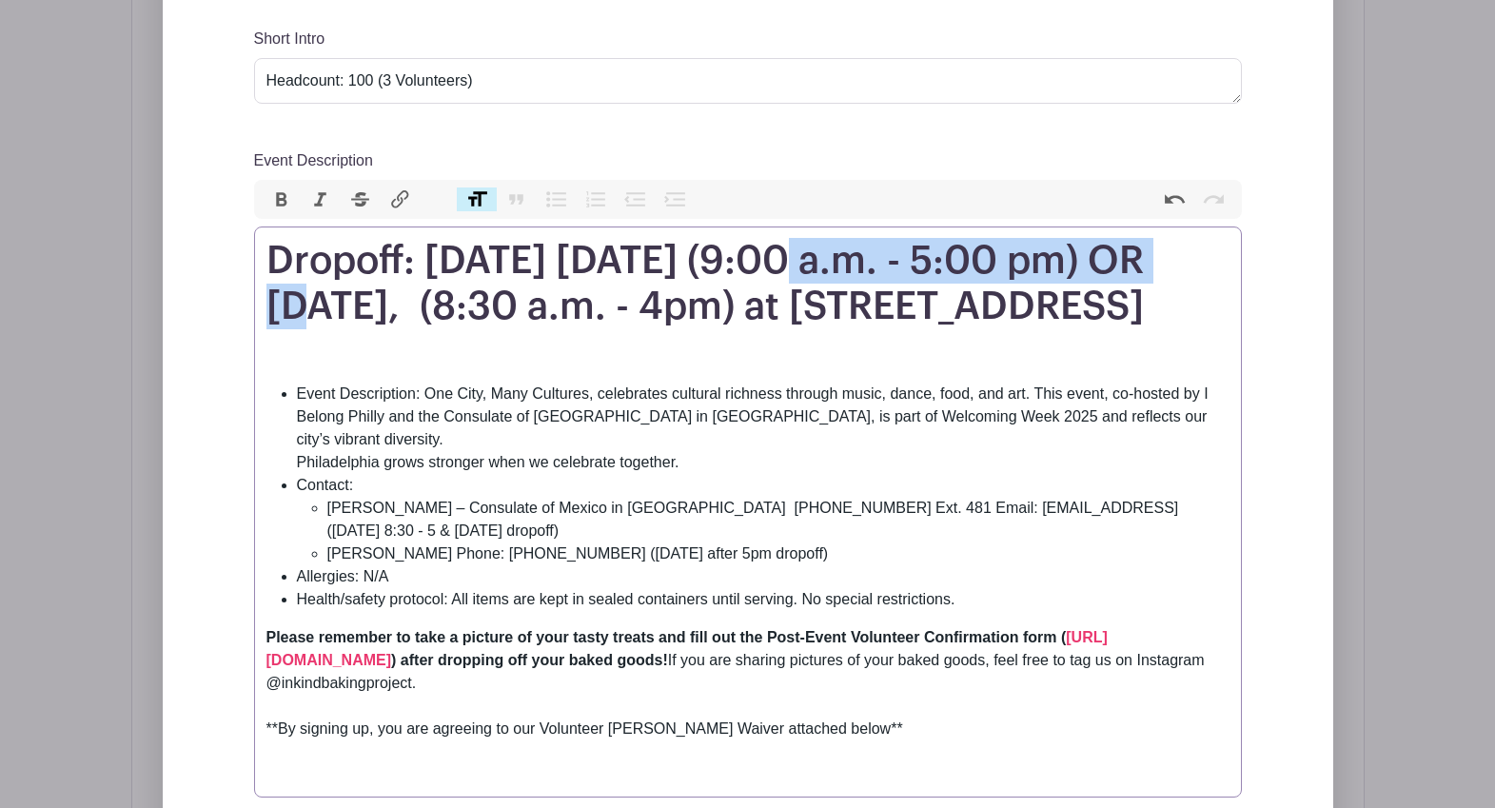
drag, startPoint x: 774, startPoint y: 263, endPoint x: 1239, endPoint y: 248, distance: 465.6
click at [1244, 246] on div "Add Description Short Intro Headcount: 50 (2 Volunteers) Event Description Bold…" at bounding box center [747, 563] width 1079 height 1226
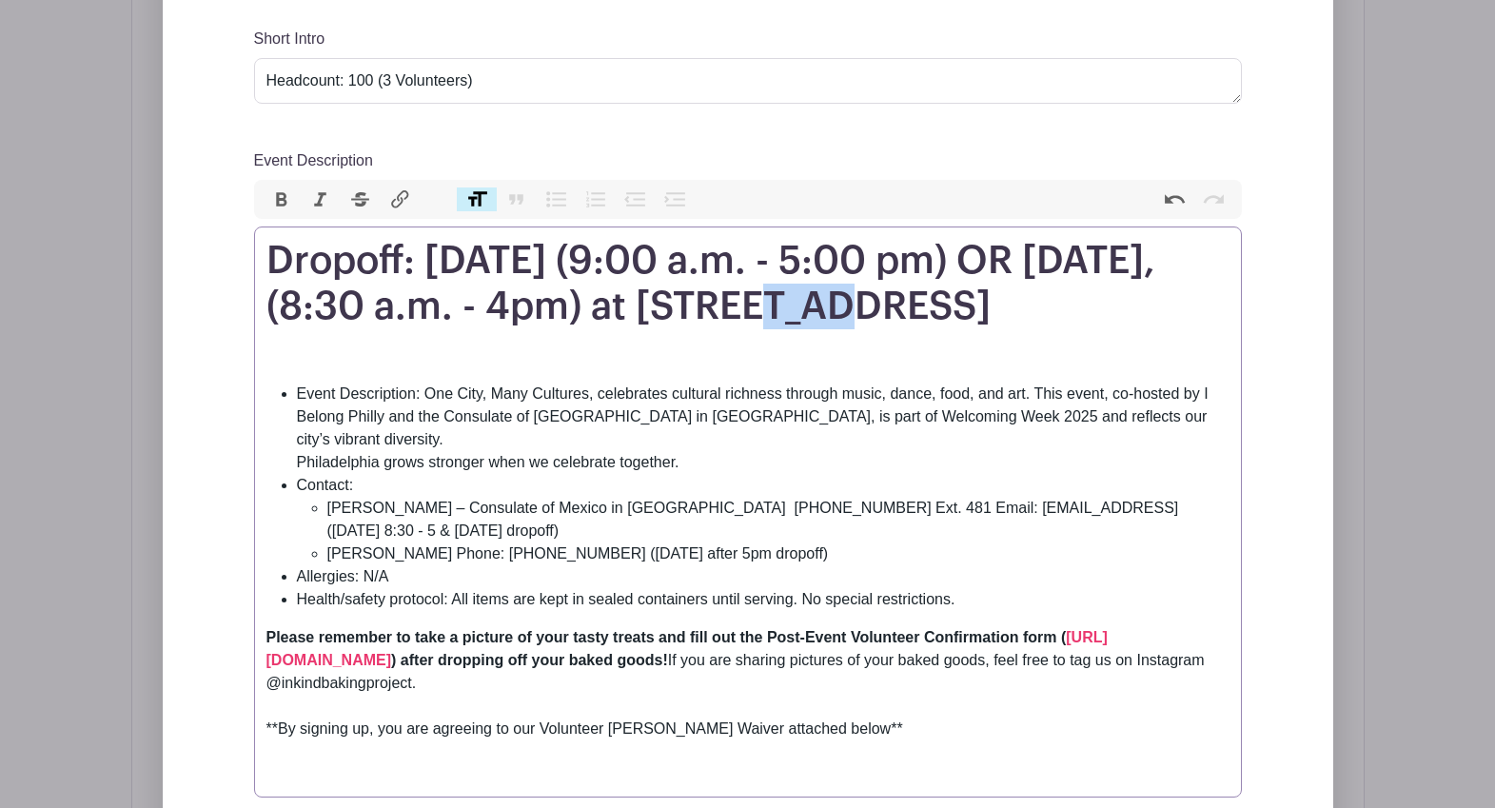
drag, startPoint x: 731, startPoint y: 305, endPoint x: 764, endPoint y: 311, distance: 34.0
click at [764, 311] on h1 "Dropoff: [DATE] (9:00 a.m. - 5:00 pm) OR [DATE], (8:30 a.m. - 4pm) at [STREET_A…" at bounding box center [747, 283] width 963 height 91
drag, startPoint x: 899, startPoint y: 309, endPoint x: 967, endPoint y: 305, distance: 67.7
click at [967, 305] on h1 "Dropoff: [DATE] (9:00 a.m. - 5:00 pm) OR [DATE], (9:00 a.m. - 4pm) at [STREET_A…" at bounding box center [747, 283] width 963 height 91
drag, startPoint x: 1017, startPoint y: 347, endPoint x: 1050, endPoint y: 307, distance: 51.4
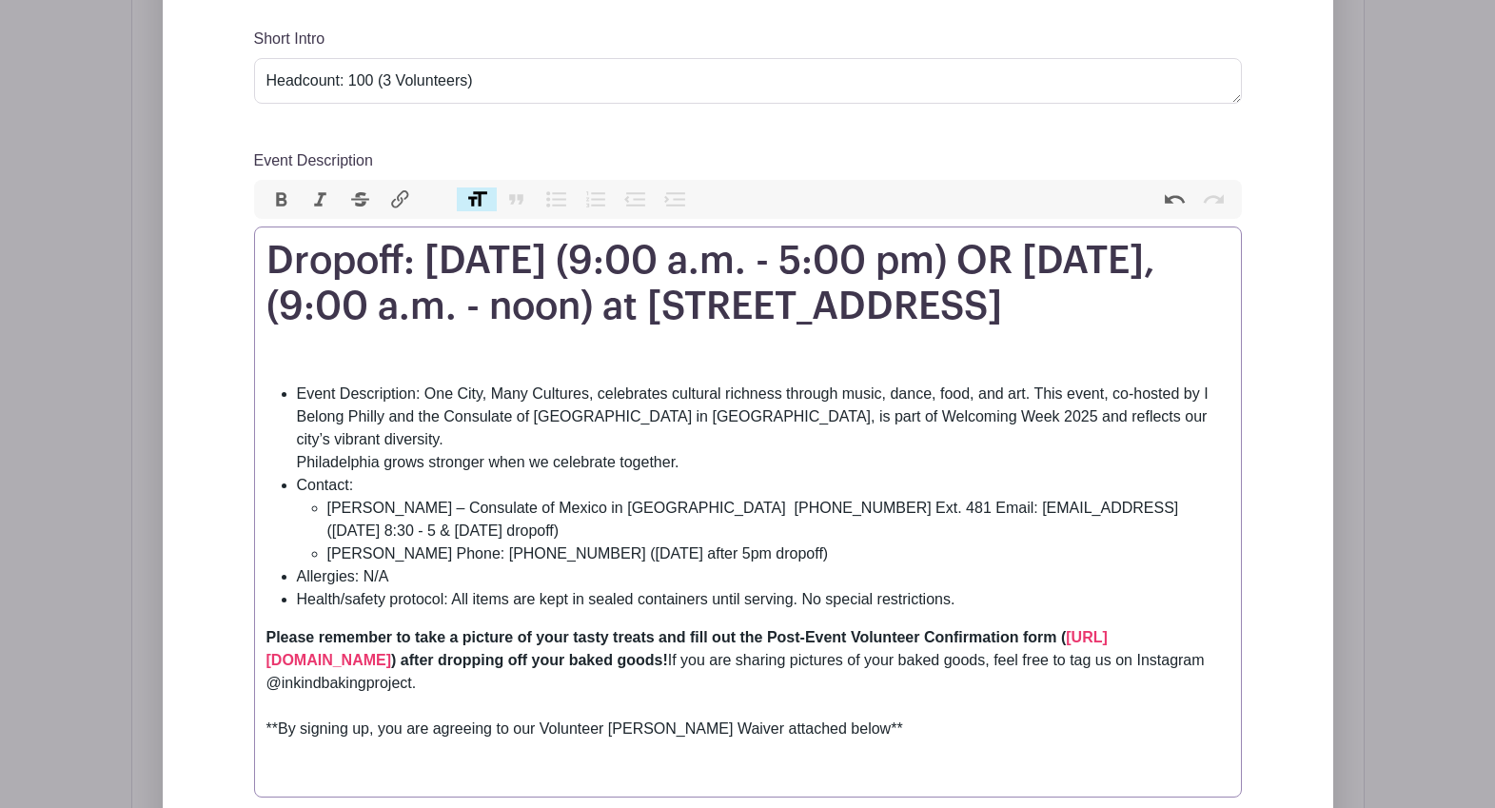
click at [1050, 307] on h1 "Dropoff: [DATE] (9:00 a.m. - 5:00 pm) OR [DATE], (9:00 a.m. - noon) at [STREET_…" at bounding box center [747, 283] width 963 height 91
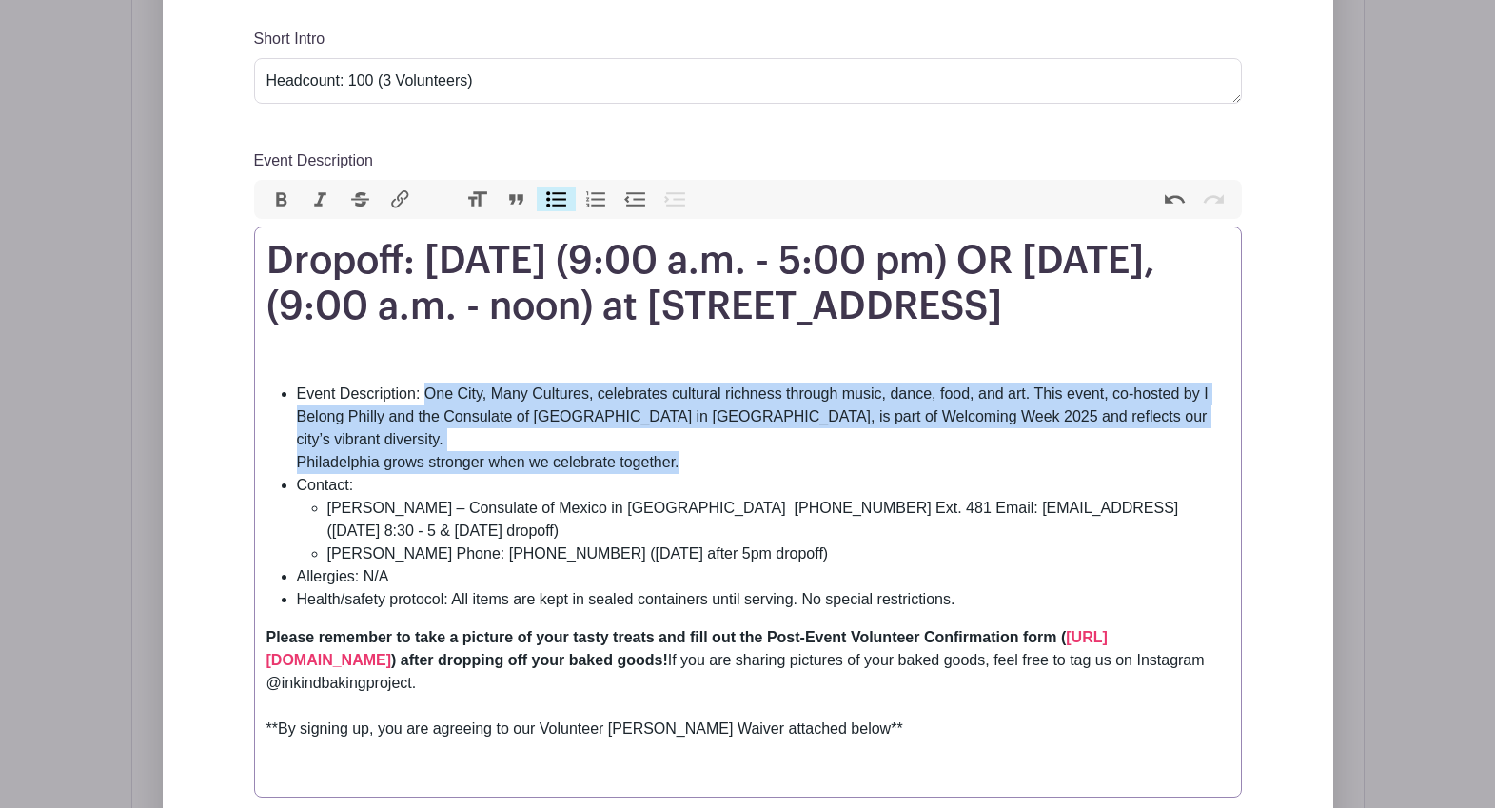
drag, startPoint x: 698, startPoint y: 491, endPoint x: 426, endPoint y: 442, distance: 275.7
click at [426, 442] on li "Event Description: One City, Many Cultures, celebrates cultural richness throug…" at bounding box center [763, 428] width 933 height 91
paste trix-editor "<l8>Ipsumdo: Sitame, Consect 51 (5:81 a.e. - 2:84 se) DO Eiusmodt, Incidid 46,&…"
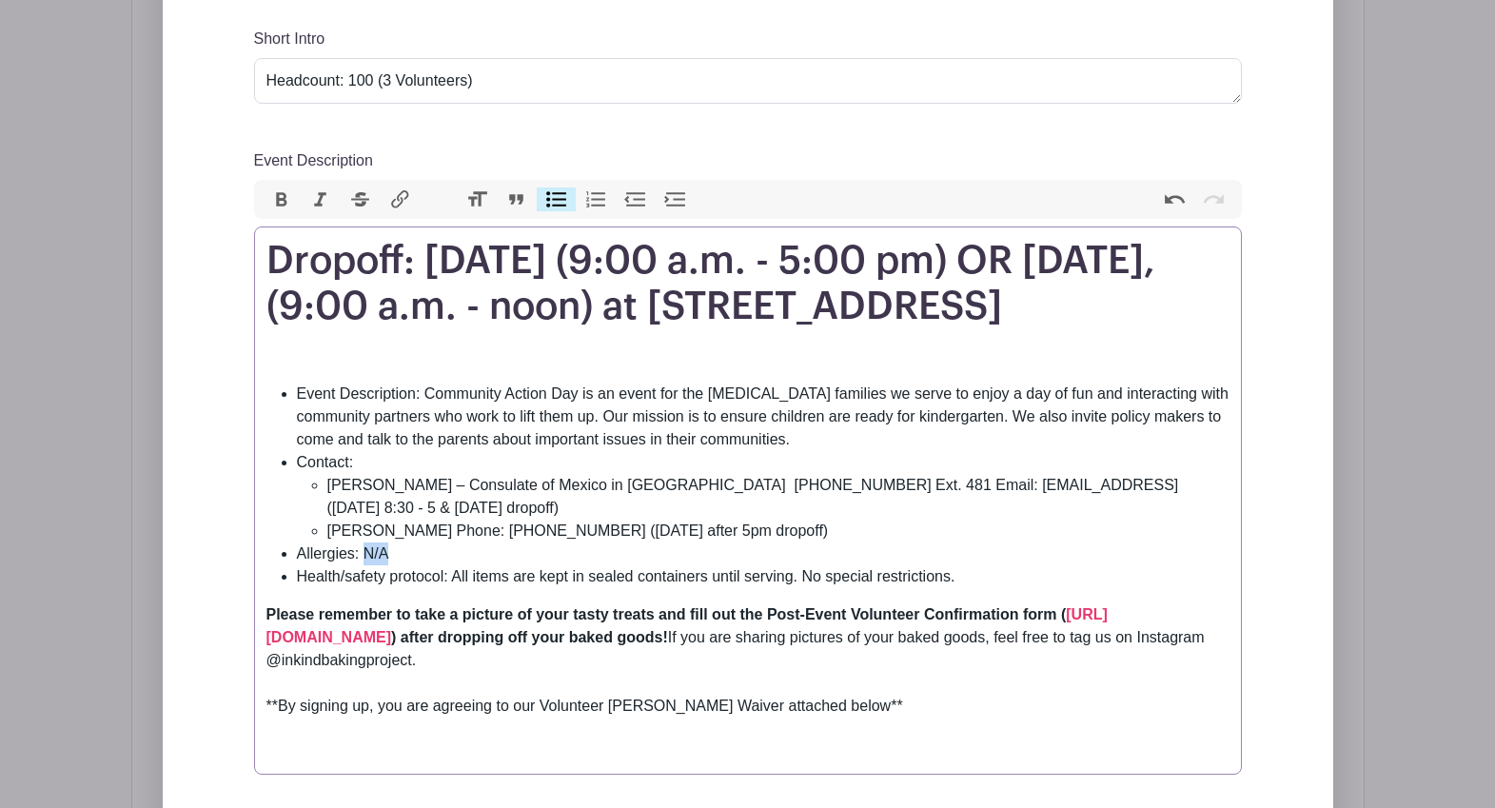
drag, startPoint x: 385, startPoint y: 601, endPoint x: 365, endPoint y: 601, distance: 20.0
click at [365, 565] on li "Allergies: N/A" at bounding box center [763, 553] width 933 height 23
drag, startPoint x: 821, startPoint y: 624, endPoint x: 457, endPoint y: 629, distance: 364.5
click at [457, 588] on li "Health/safety protocol: All items are kept in sealed containers until serving. …" at bounding box center [763, 576] width 933 height 23
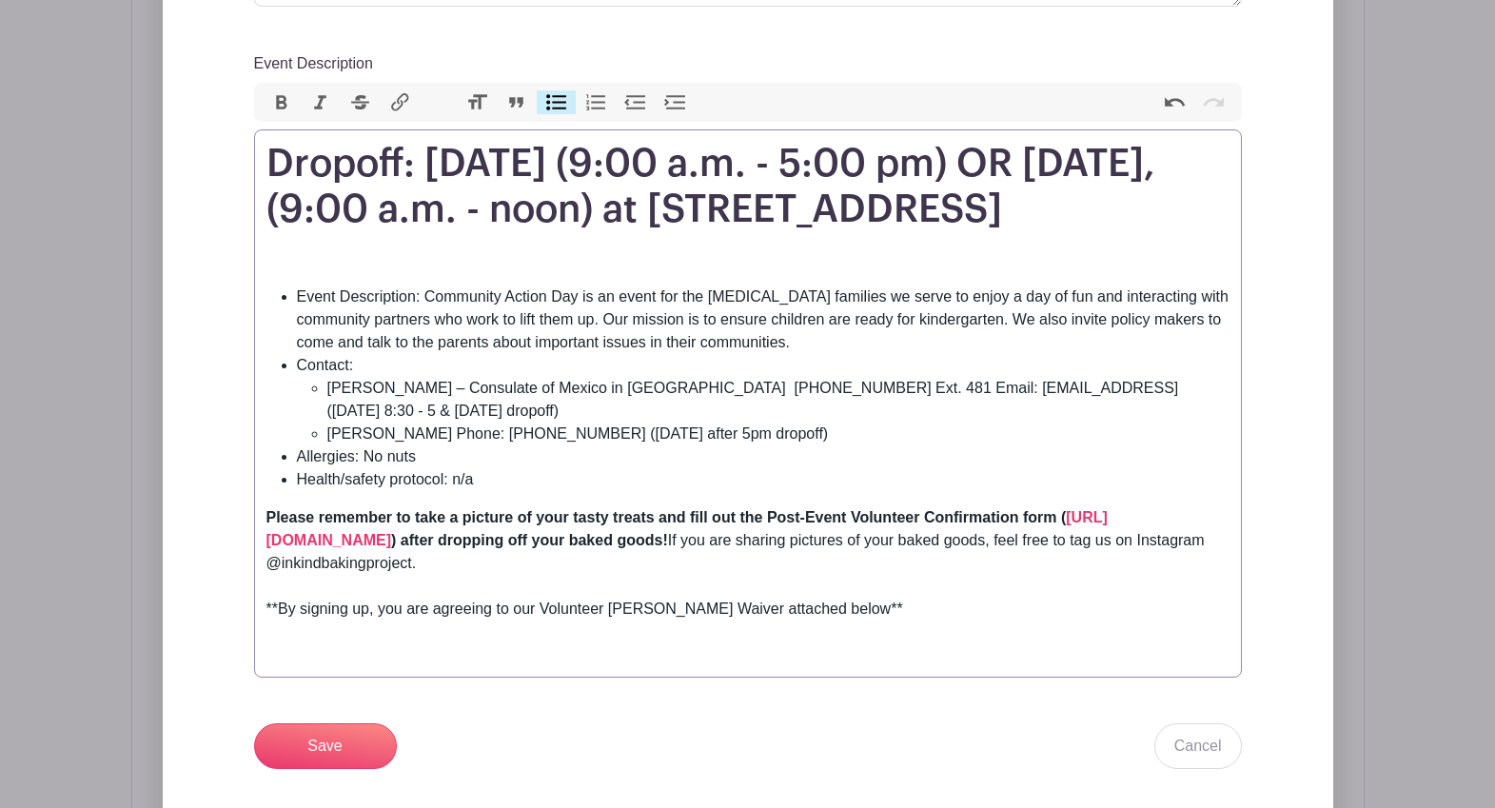
scroll to position [826, 0]
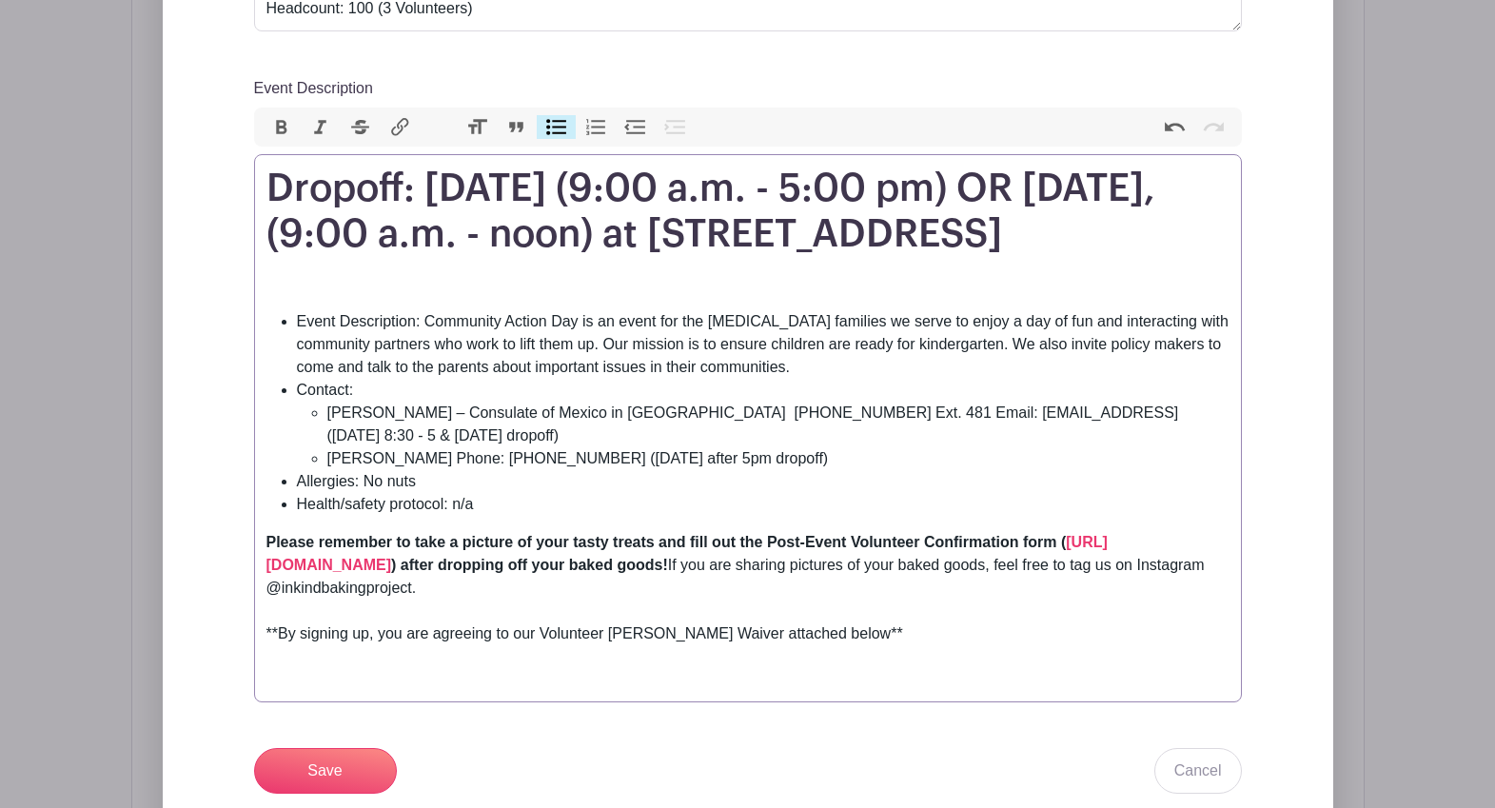
drag, startPoint x: 784, startPoint y: 511, endPoint x: 334, endPoint y: 464, distance: 452.6
click at [334, 464] on ul "[PERSON_NAME] – Consulate of Mexico in [GEOGRAPHIC_DATA] [PHONE_NUMBER] Ext. 48…" at bounding box center [763, 436] width 933 height 69
paste trix-editor "<h1>Dropoff: [DATE] (9:00 a.m. - 5:00 pm) OR [DATE],&nbsp; (9:00 a.m. - noon) a…"
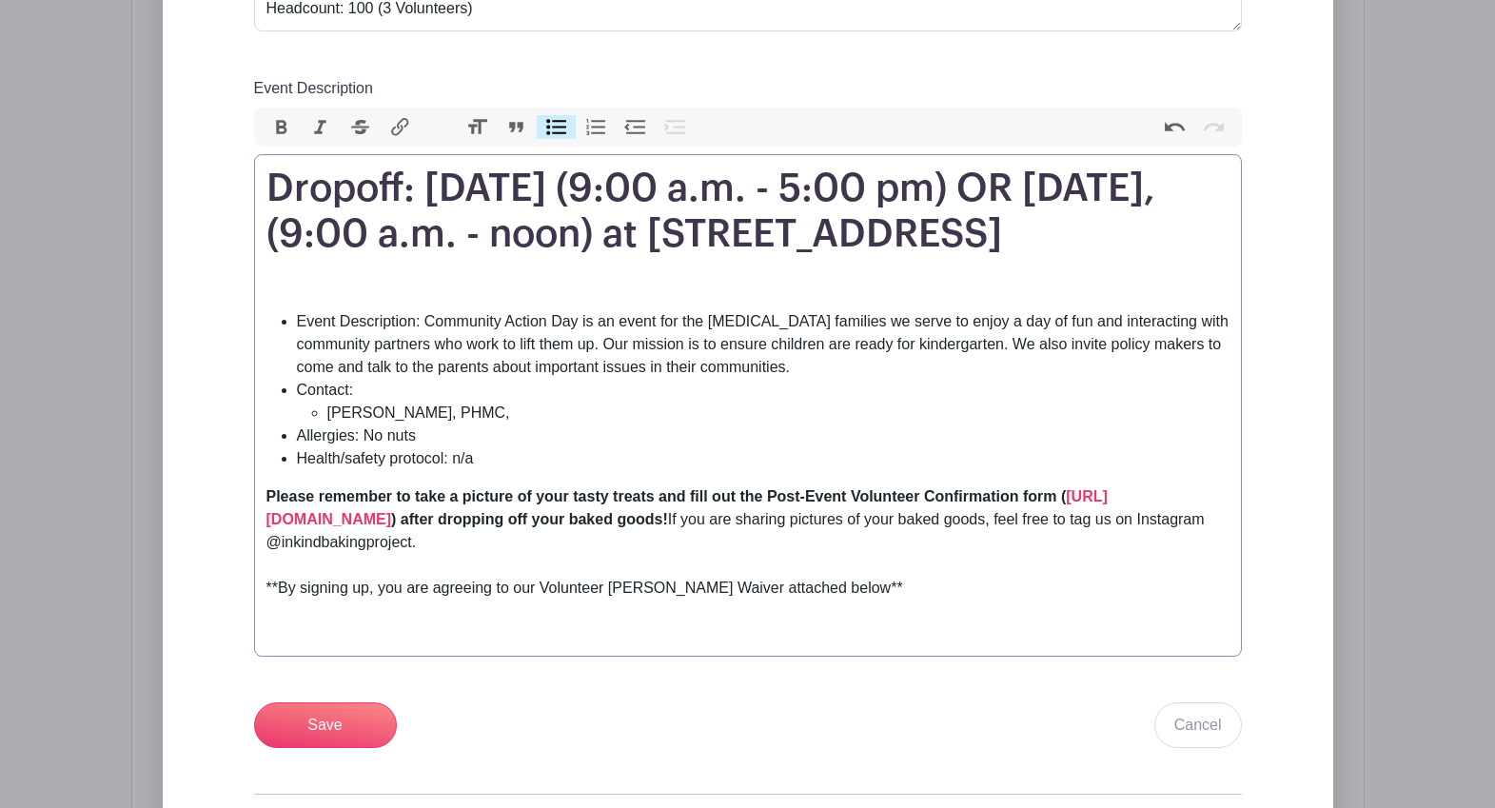
paste trix-editor "2679163162 | [EMAIL_ADDRESS][DOMAIN_NAME]"
click at [509, 424] on li "[PERSON_NAME], PHMC, 2679163162 | [EMAIL_ADDRESS][DOMAIN_NAME]" at bounding box center [778, 413] width 902 height 23
click at [538, 424] on li "[PERSON_NAME], PHMC, 267-9163162 | [EMAIL_ADDRESS][DOMAIN_NAME]" at bounding box center [778, 413] width 902 height 23
click at [1007, 237] on h1 "Dropoff: [DATE] (9:00 a.m. - 5:00 pm) OR [DATE], (9:00 a.m. - noon) at [STREET_…" at bounding box center [747, 211] width 963 height 91
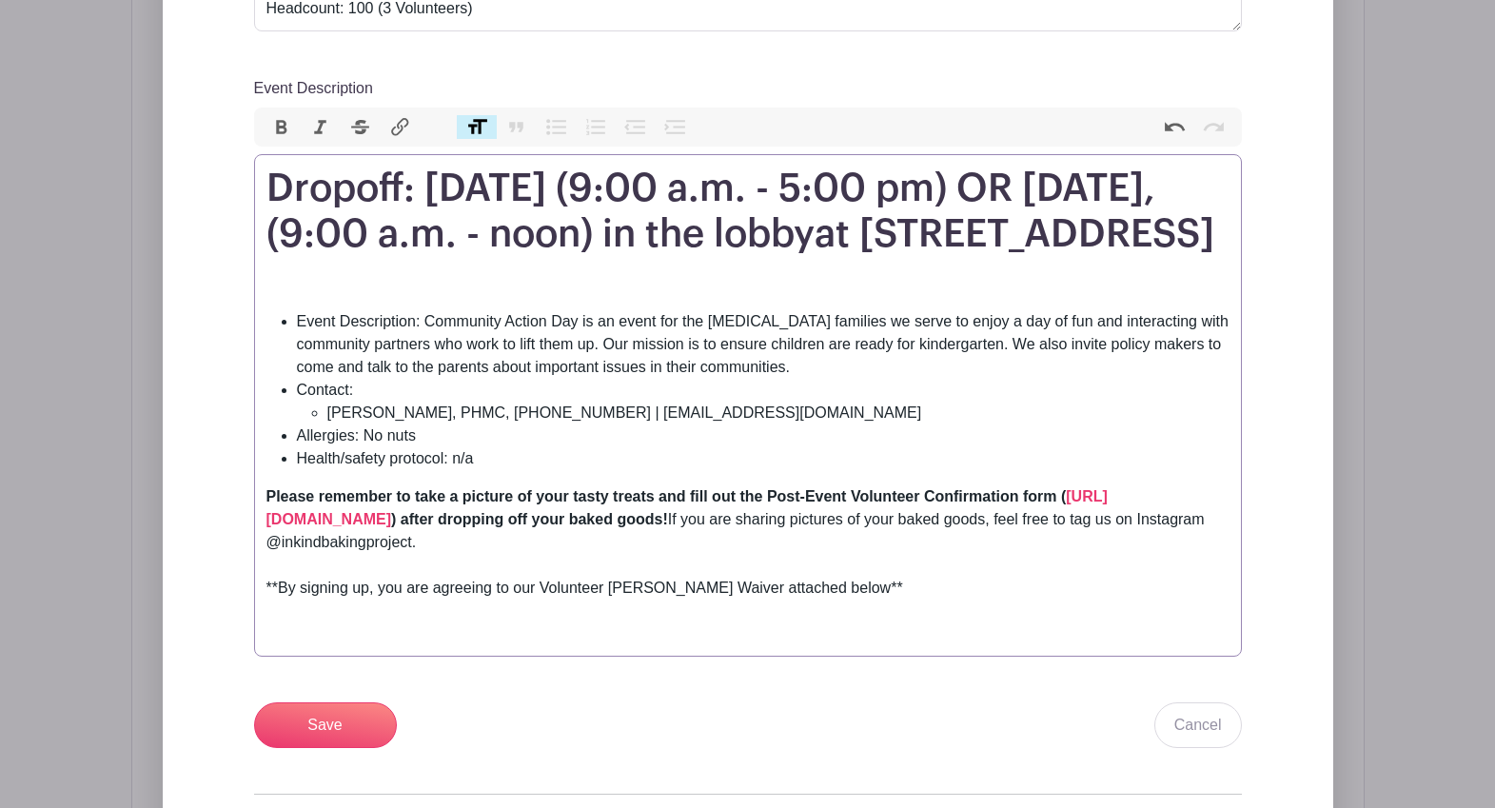
type trix-editor "<h1>Dropoff: [DATE] (9:00 a.m. - 5:00 pm) OR [DATE],&nbsp; (9:00 a.m. - noon) i…"
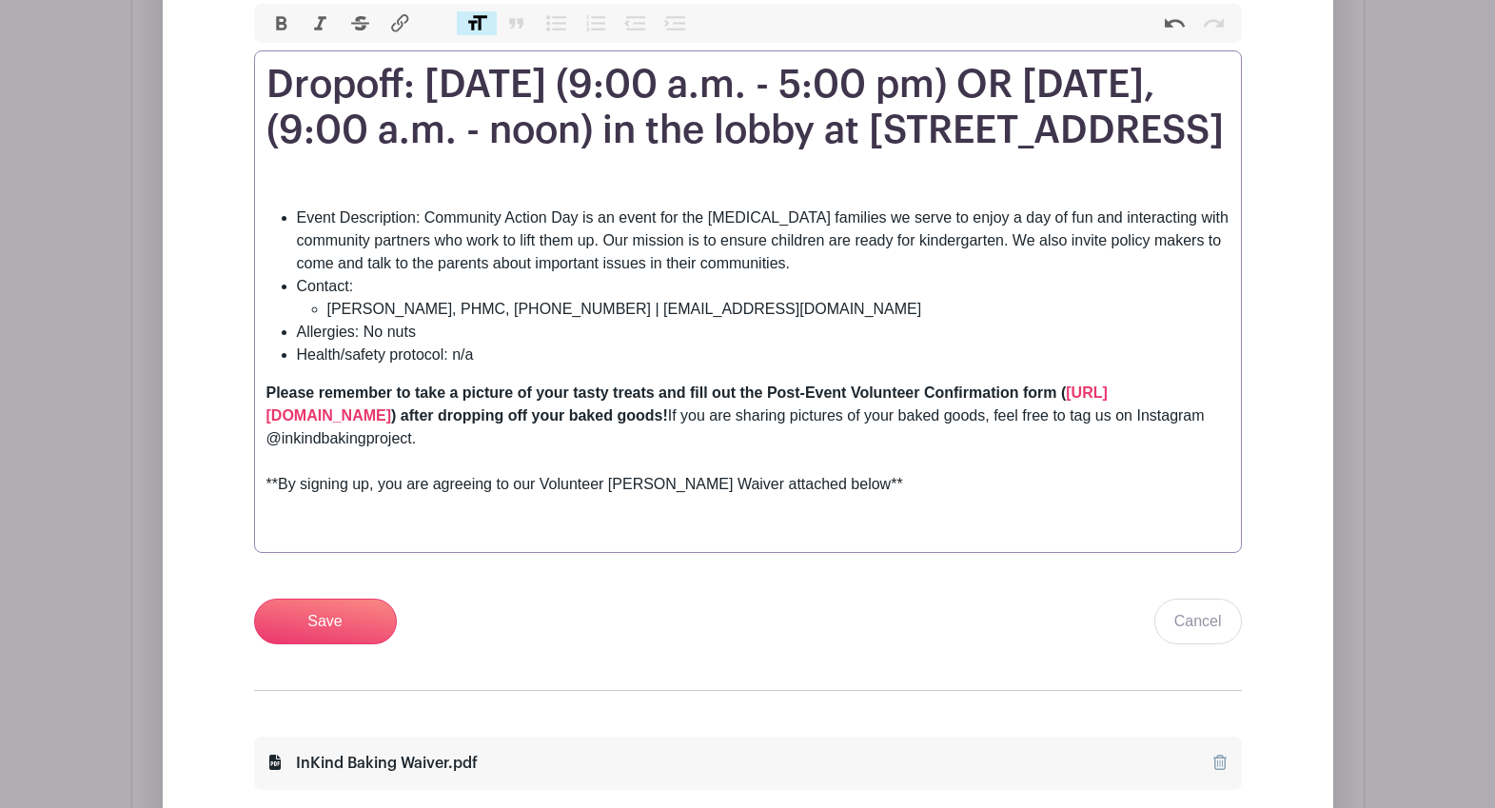
scroll to position [1133, 0]
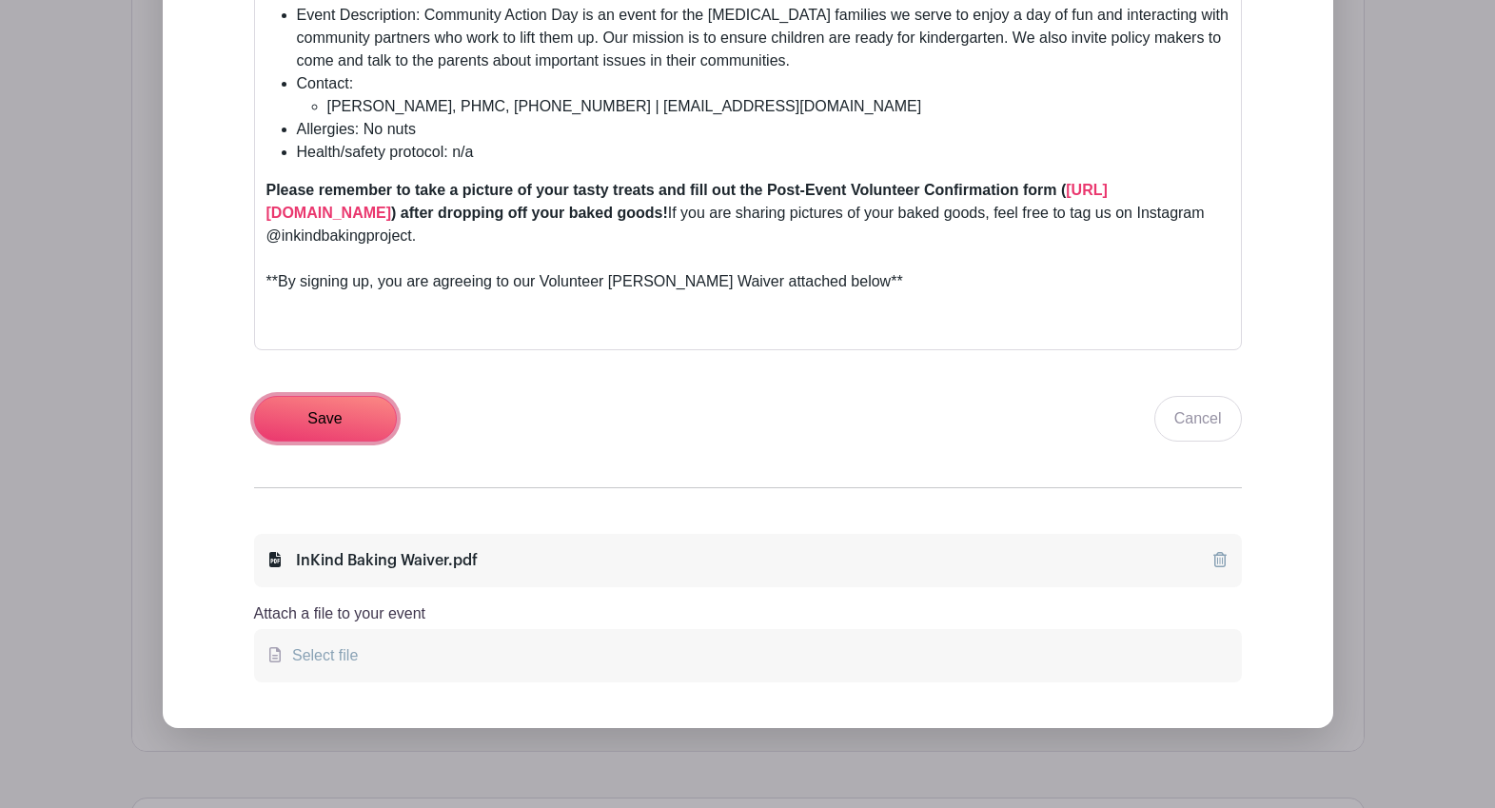
drag, startPoint x: 335, startPoint y: 458, endPoint x: 437, endPoint y: 462, distance: 101.9
click at [335, 442] on input "Save" at bounding box center [325, 419] width 143 height 46
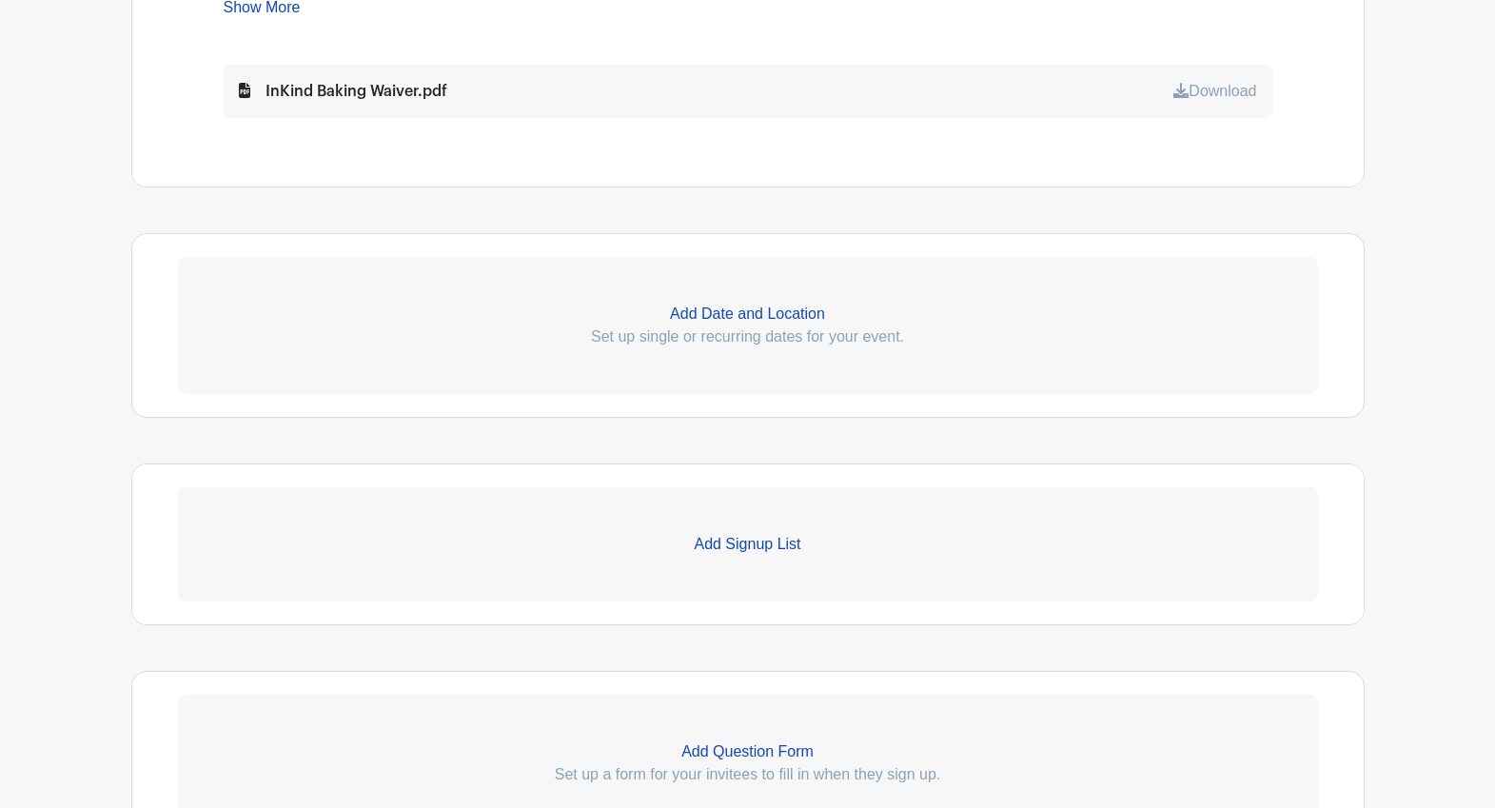
click at [802, 321] on p "Add Date and Location" at bounding box center [748, 314] width 1140 height 23
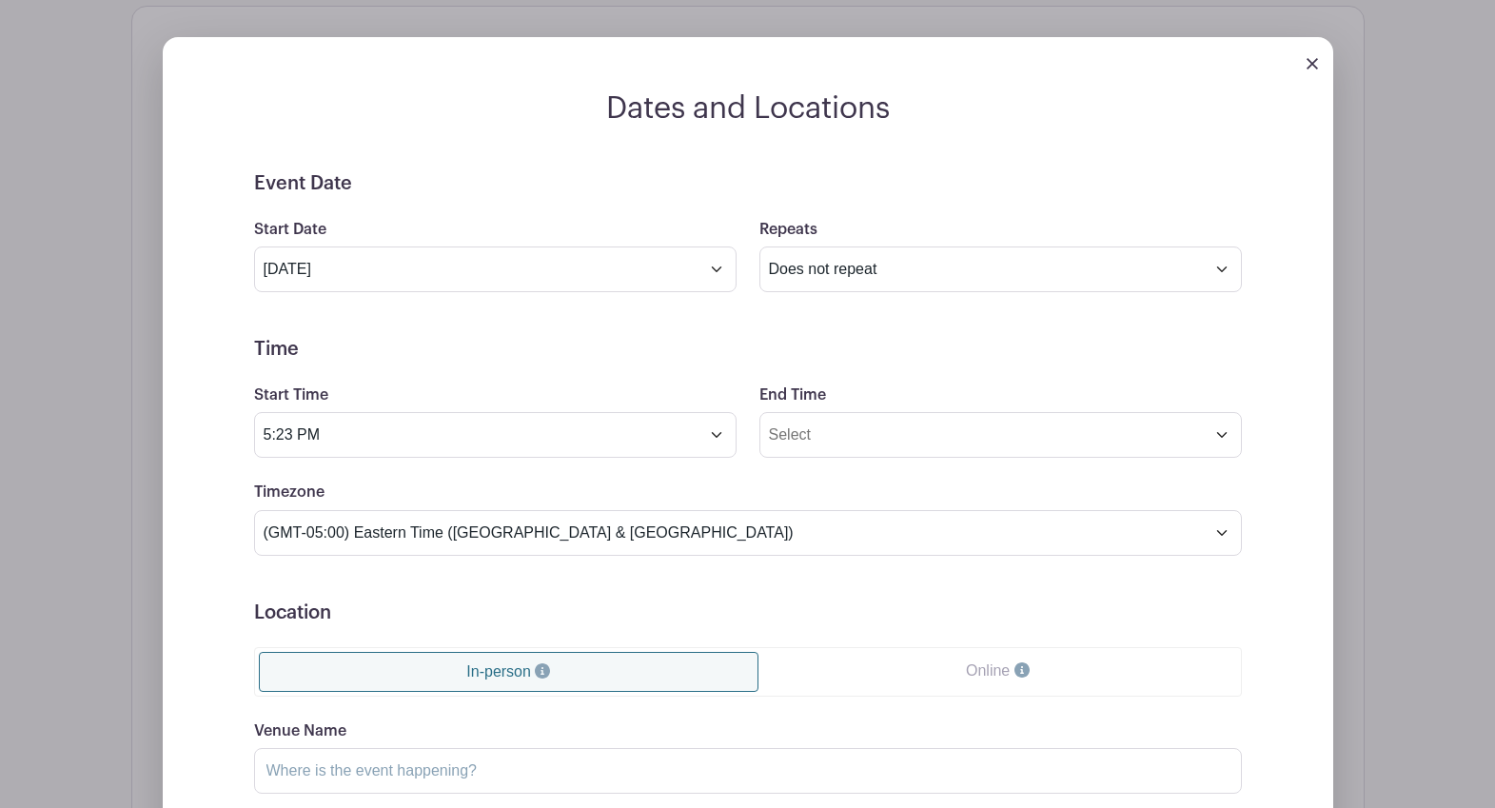
scroll to position [1649, 0]
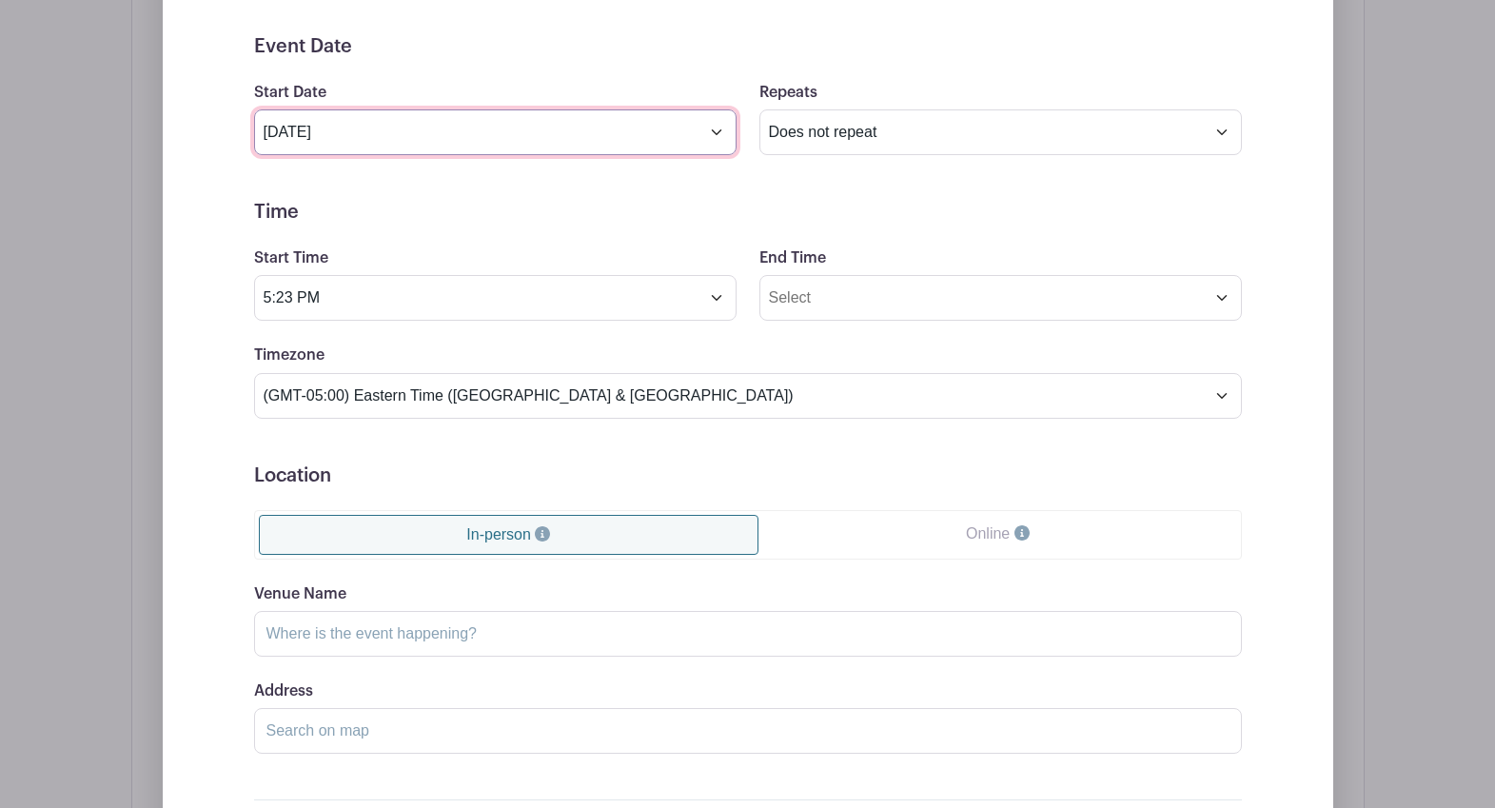
click at [719, 129] on input "[DATE]" at bounding box center [495, 132] width 483 height 46
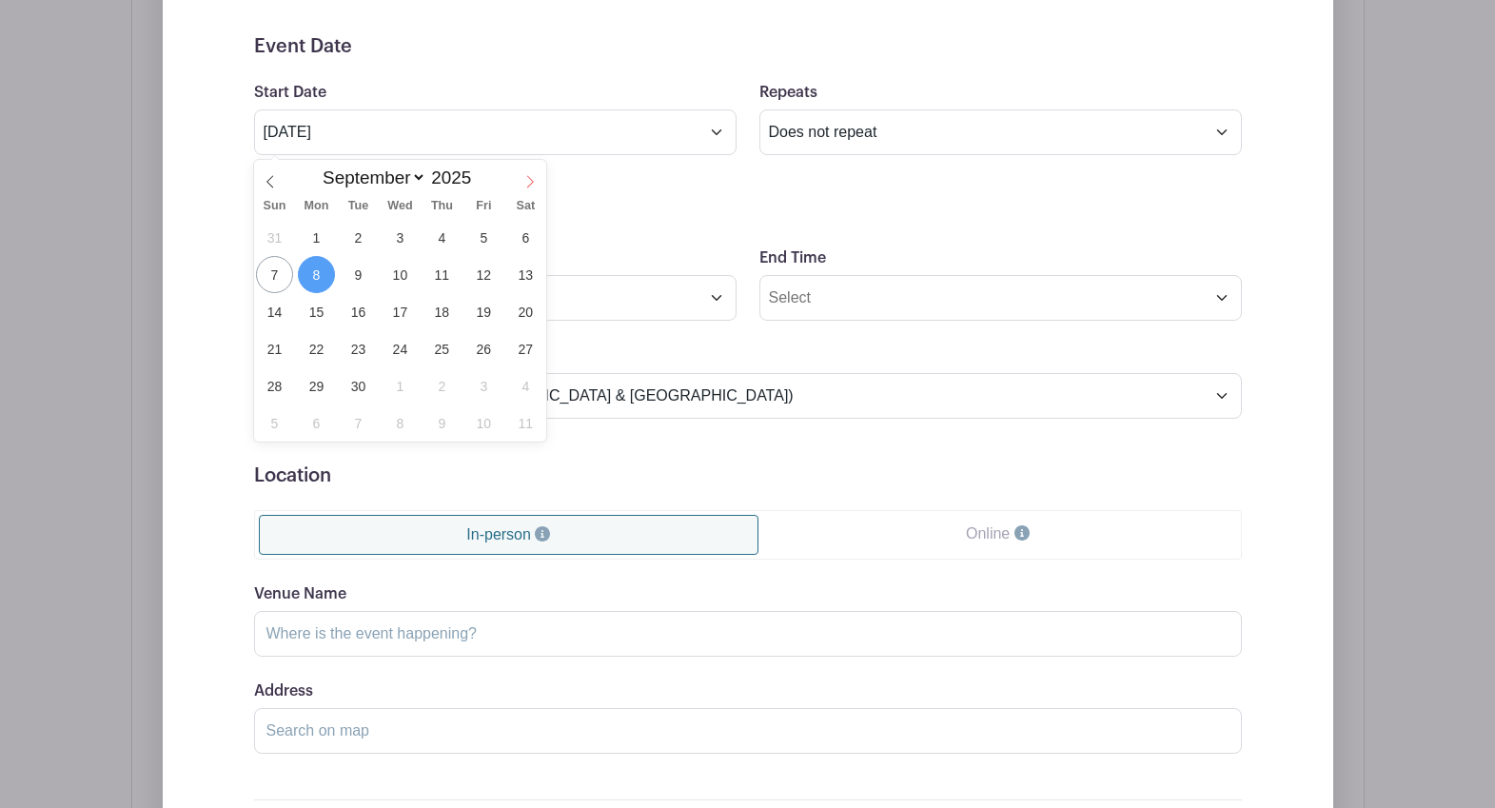
click at [524, 183] on icon at bounding box center [529, 181] width 13 height 13
select select "9"
click at [523, 276] on span "11" at bounding box center [525, 274] width 37 height 37
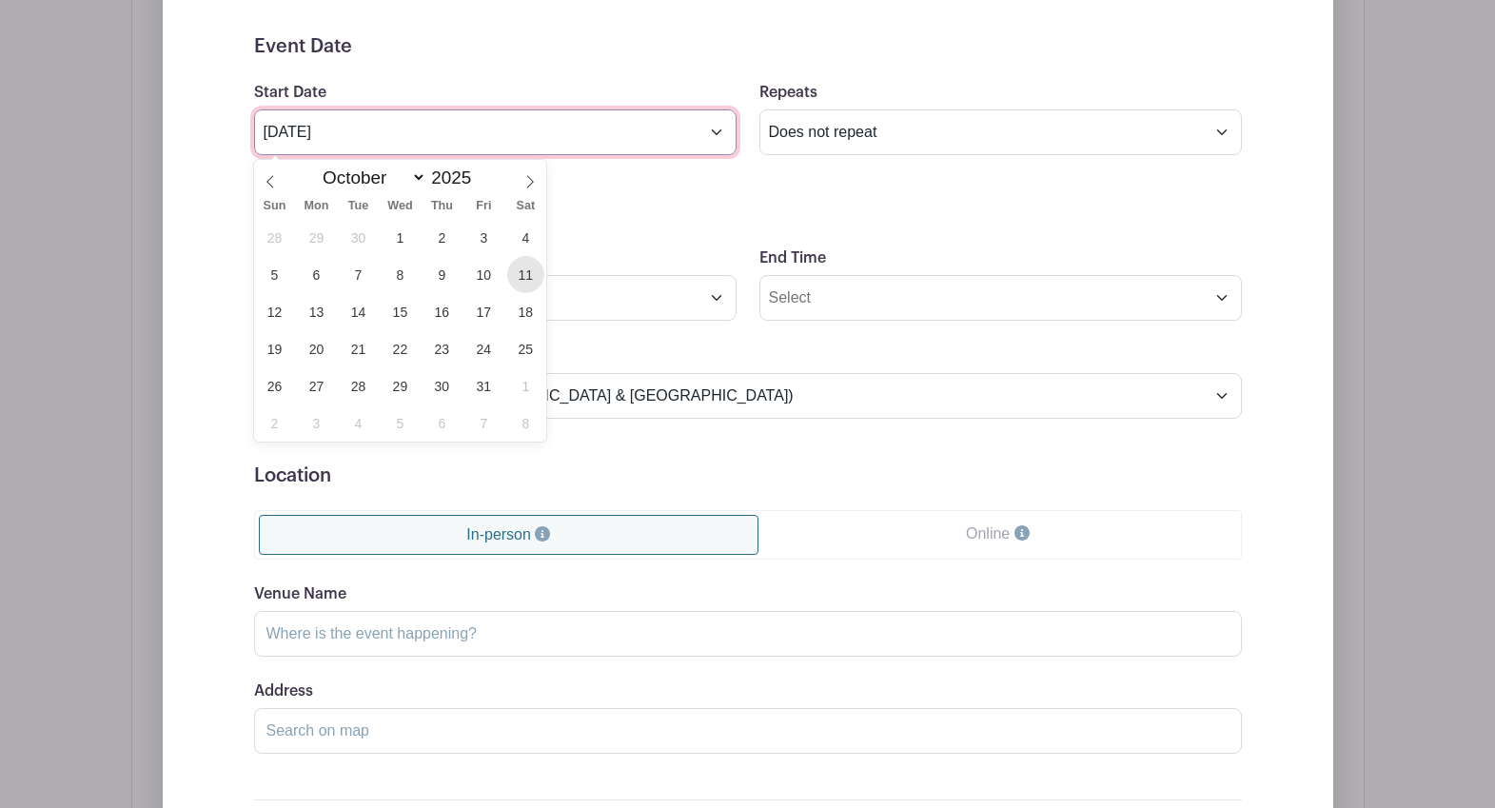
type input "[DATE]"
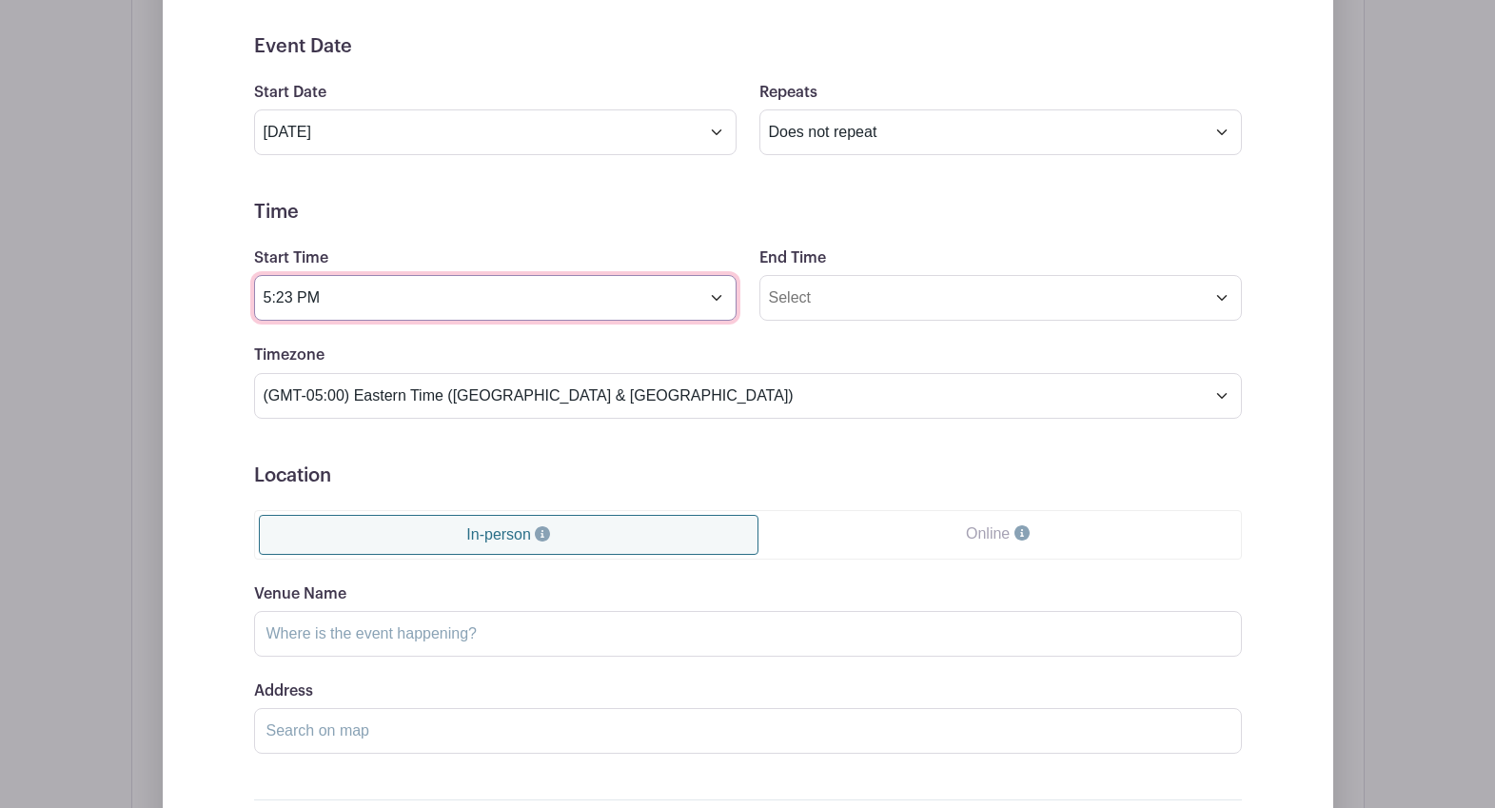
click at [464, 307] on input "5:23 PM" at bounding box center [495, 298] width 483 height 46
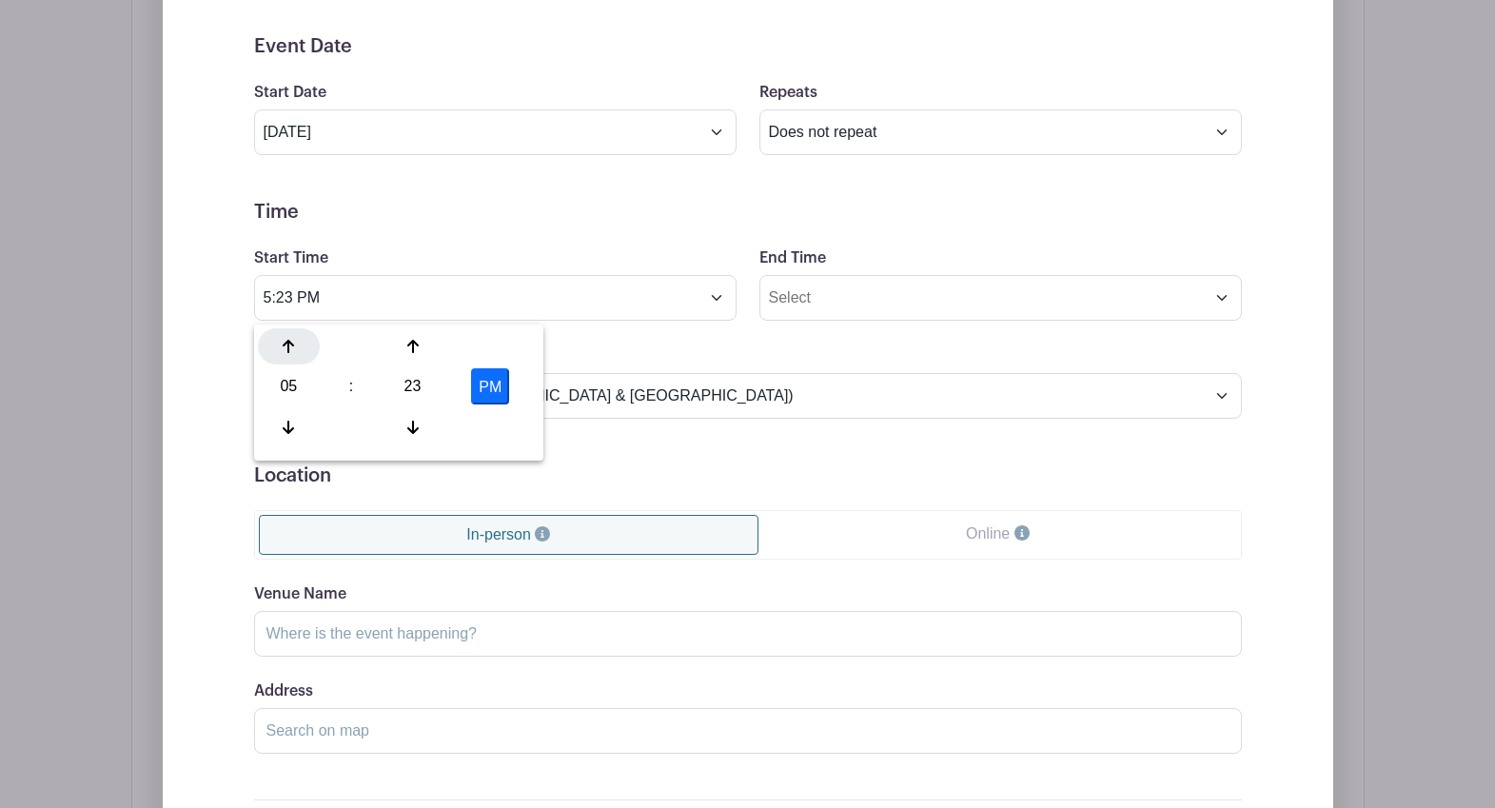
click at [289, 362] on div at bounding box center [289, 346] width 62 height 36
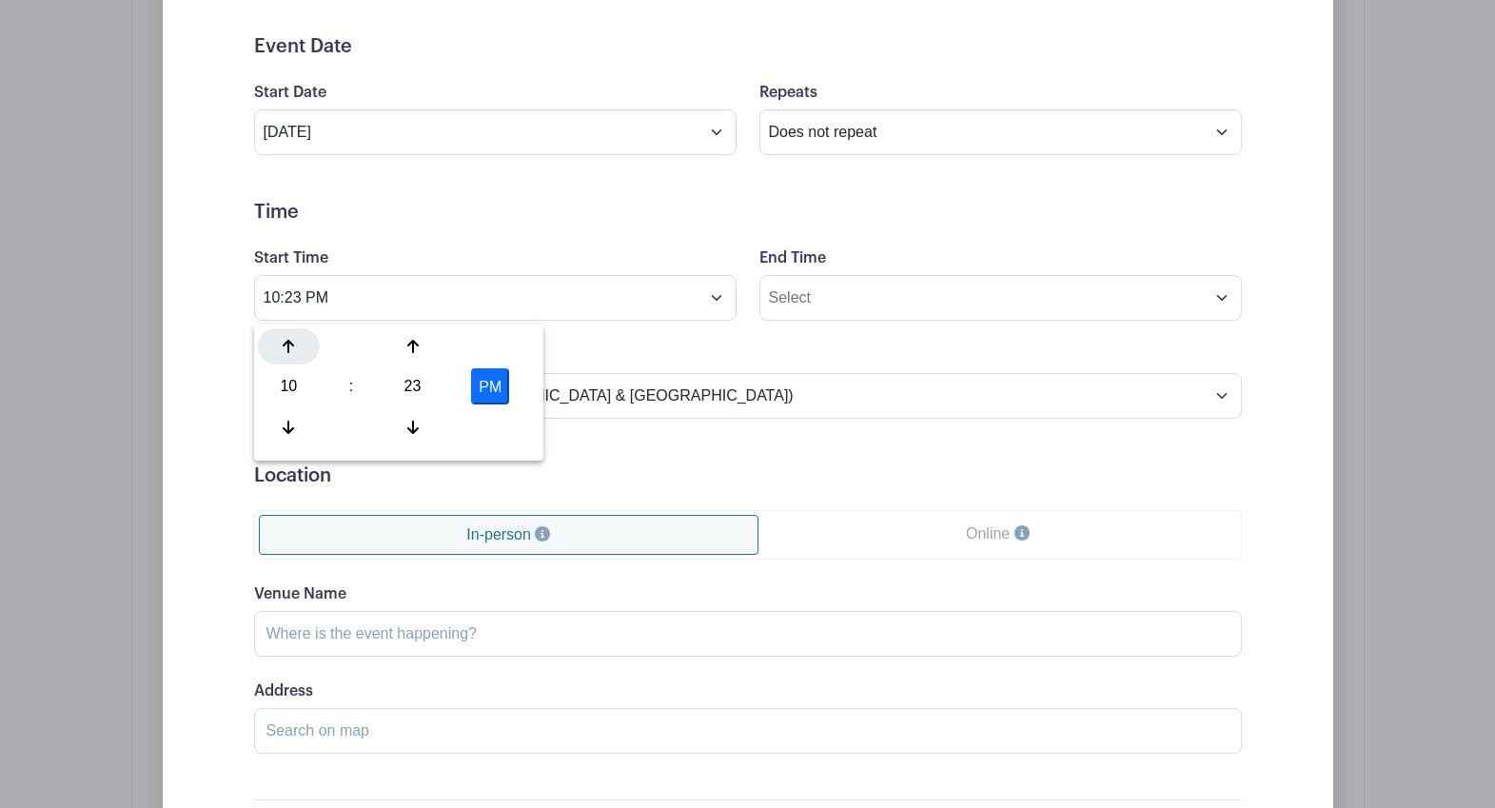
click at [282, 357] on div at bounding box center [289, 346] width 62 height 36
click at [413, 386] on div "23" at bounding box center [413, 386] width 62 height 36
click at [413, 386] on div "30" at bounding box center [431, 386] width 64 height 36
click at [405, 385] on div "30" at bounding box center [413, 386] width 62 height 36
click at [284, 352] on div "00" at bounding box center [290, 346] width 64 height 36
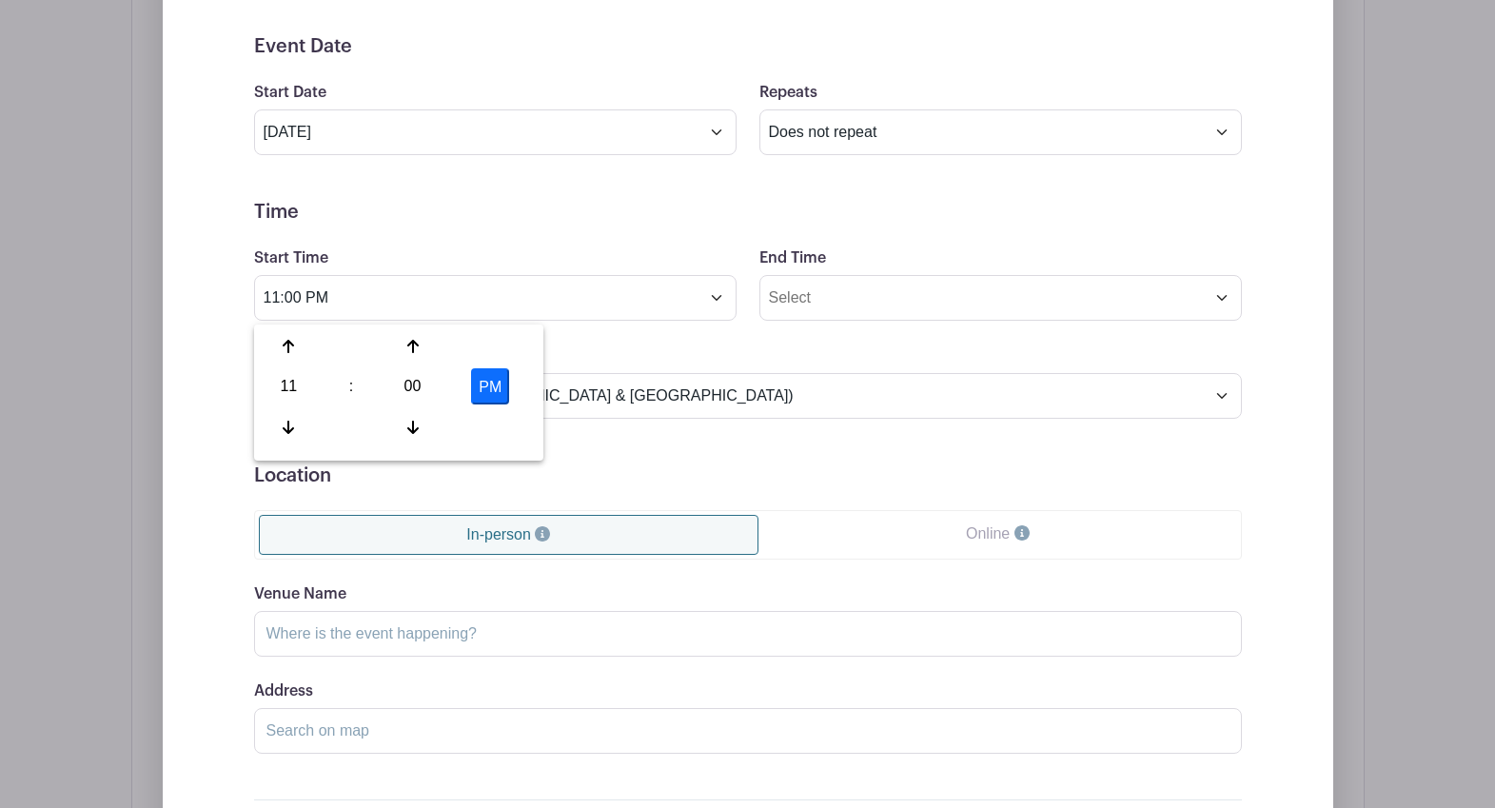
click at [502, 385] on button "PM" at bounding box center [490, 386] width 38 height 36
type input "11:00 AM"
click at [824, 299] on input "End Time" at bounding box center [1000, 298] width 483 height 46
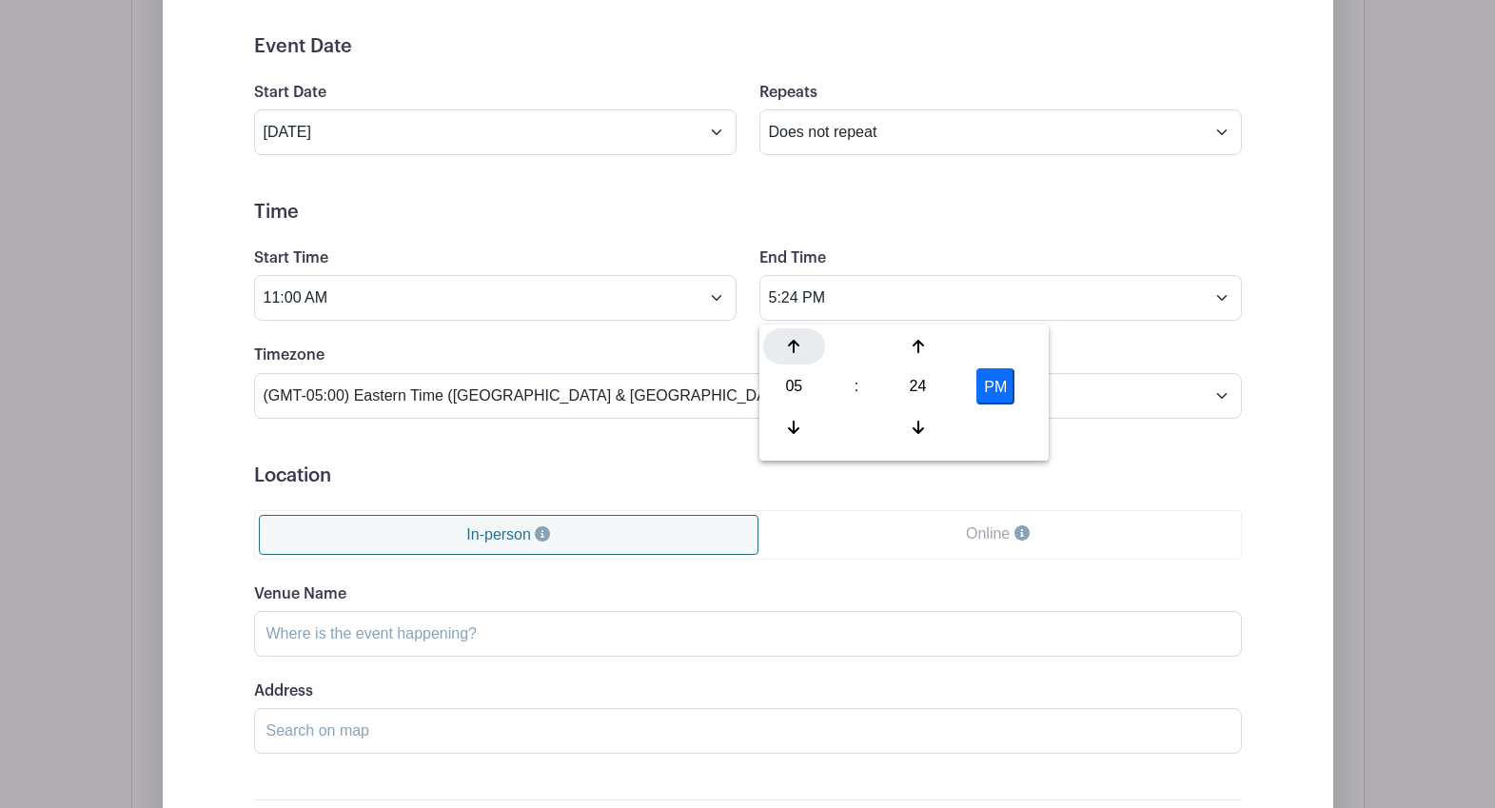
click at [791, 348] on icon at bounding box center [793, 346] width 11 height 15
click at [791, 349] on icon at bounding box center [793, 346] width 11 height 15
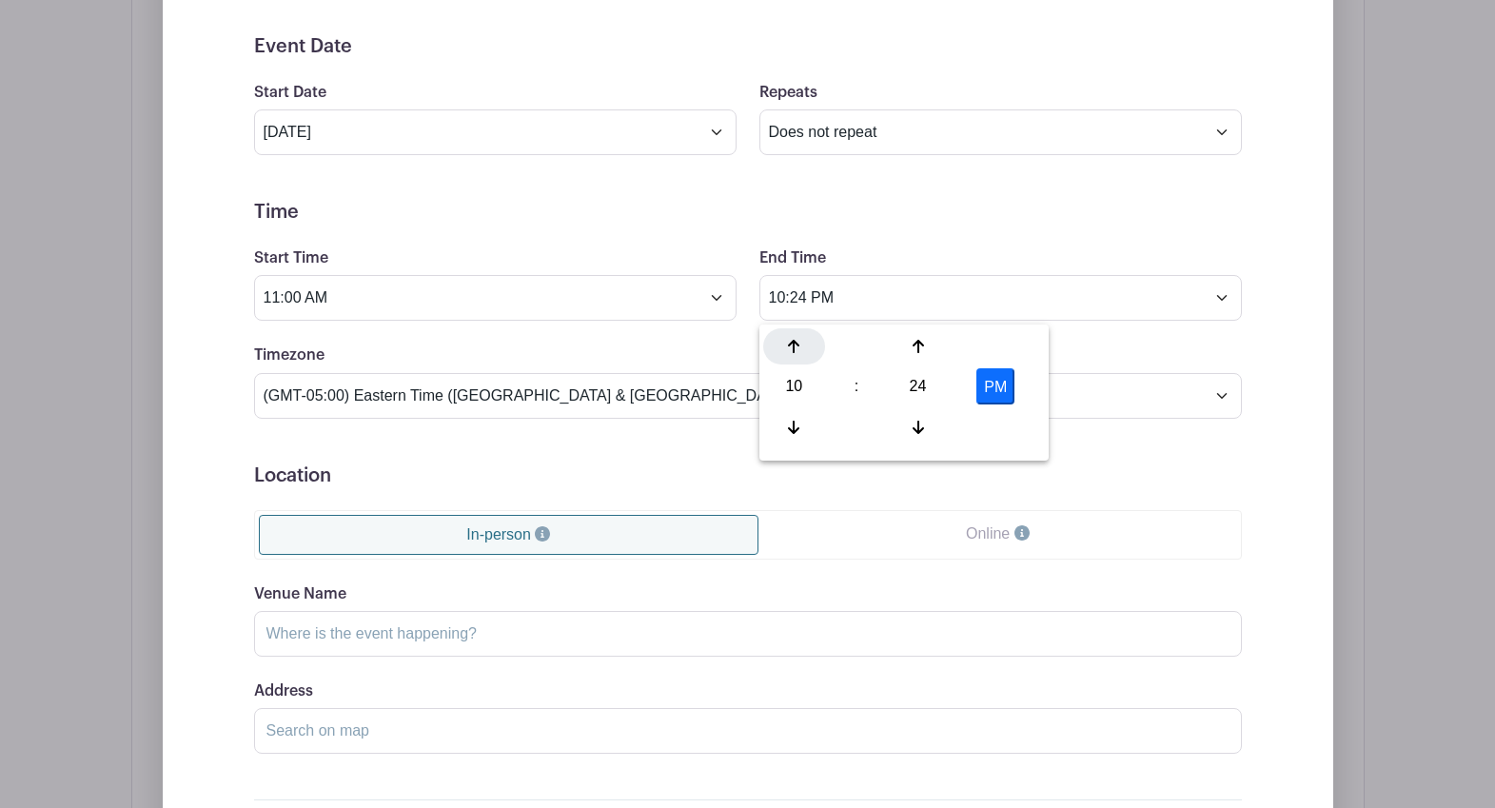
click at [791, 349] on icon at bounding box center [793, 346] width 11 height 15
click at [917, 386] on div "24" at bounding box center [918, 386] width 62 height 36
click at [798, 344] on div "00" at bounding box center [795, 346] width 64 height 36
click at [996, 393] on button "PM" at bounding box center [995, 386] width 38 height 36
click at [909, 348] on div at bounding box center [918, 346] width 62 height 36
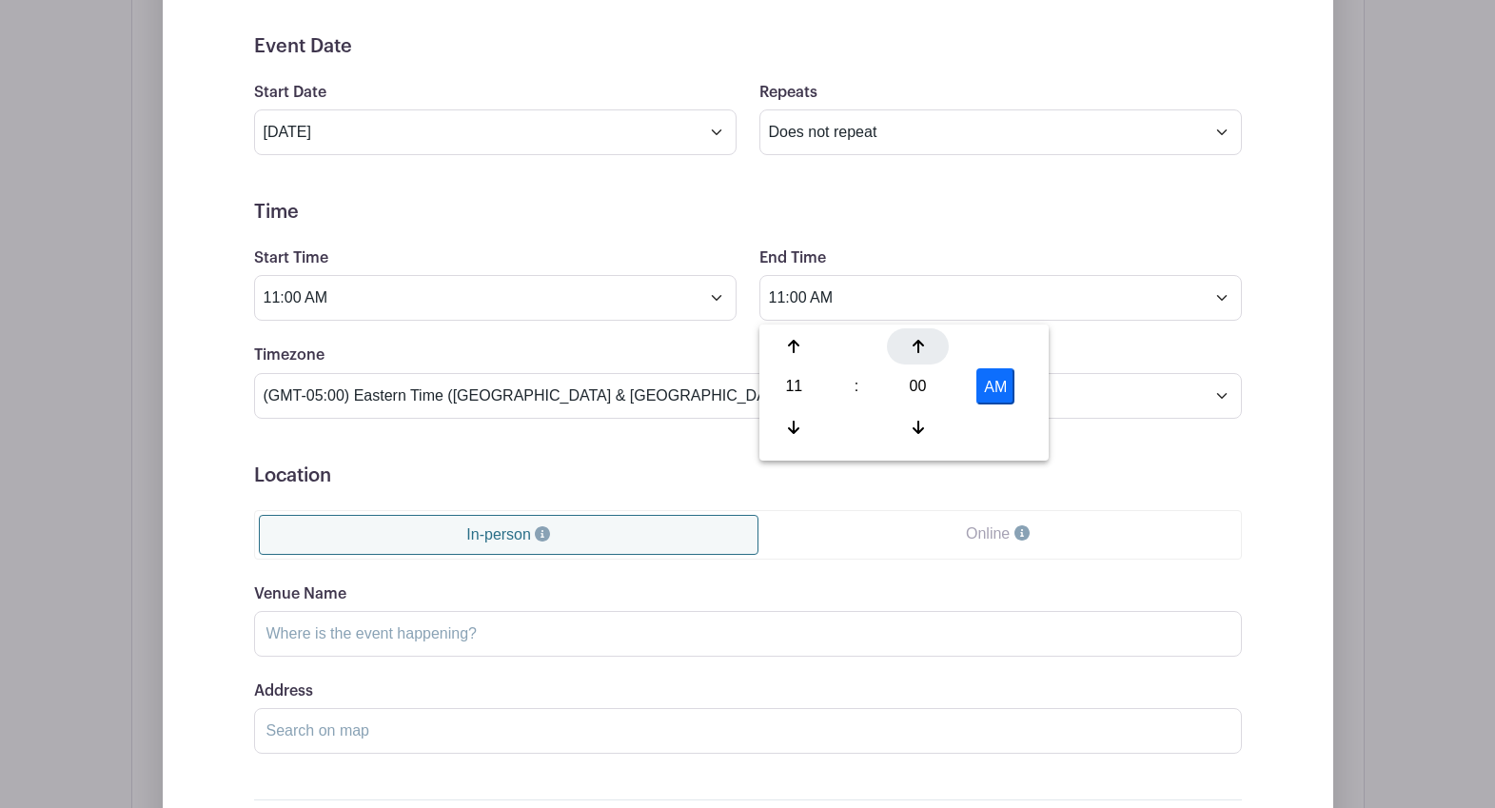
type input "11:01 AM"
click at [694, 480] on h5 "Location" at bounding box center [748, 475] width 988 height 23
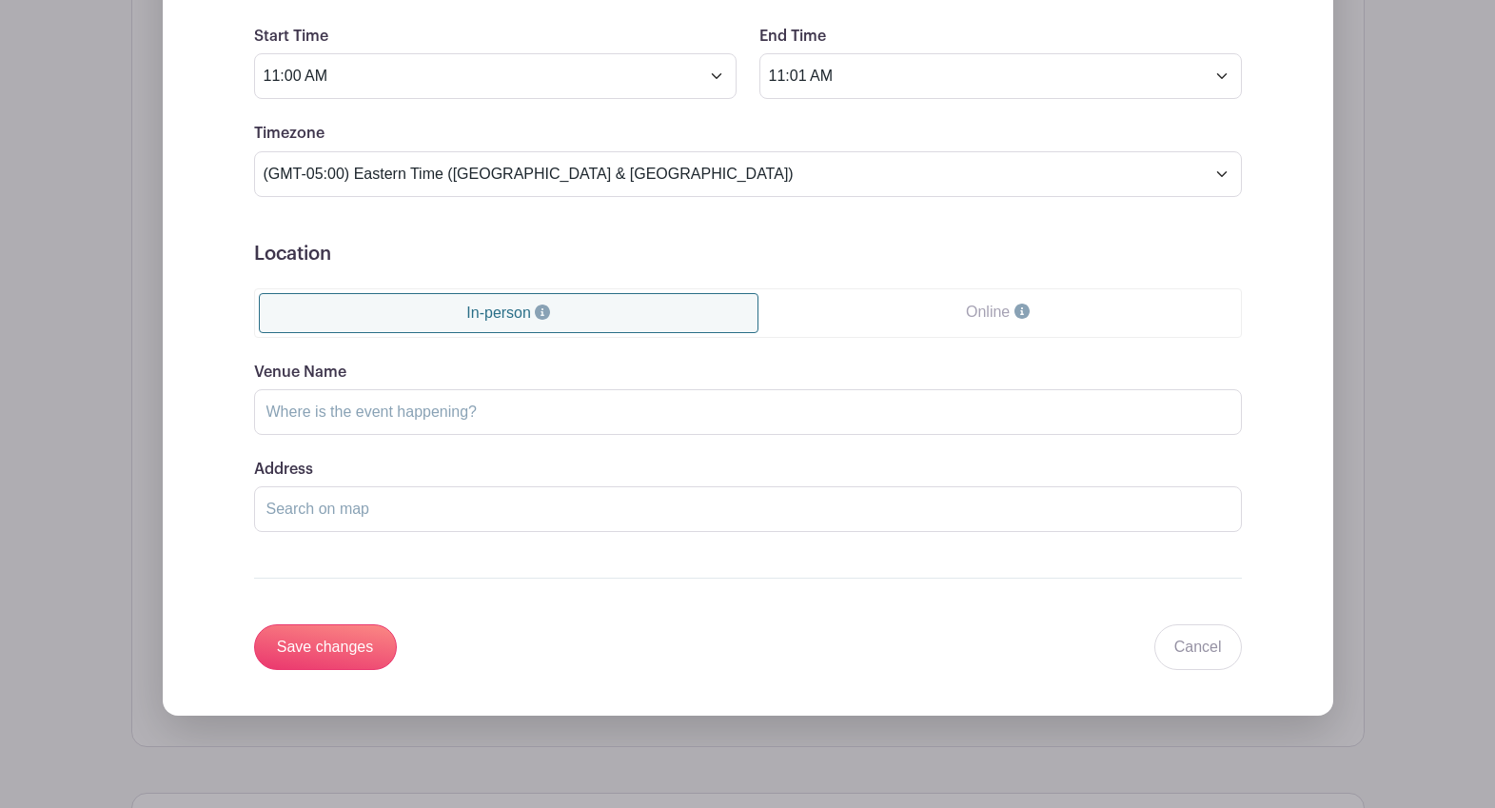
scroll to position [1874, 0]
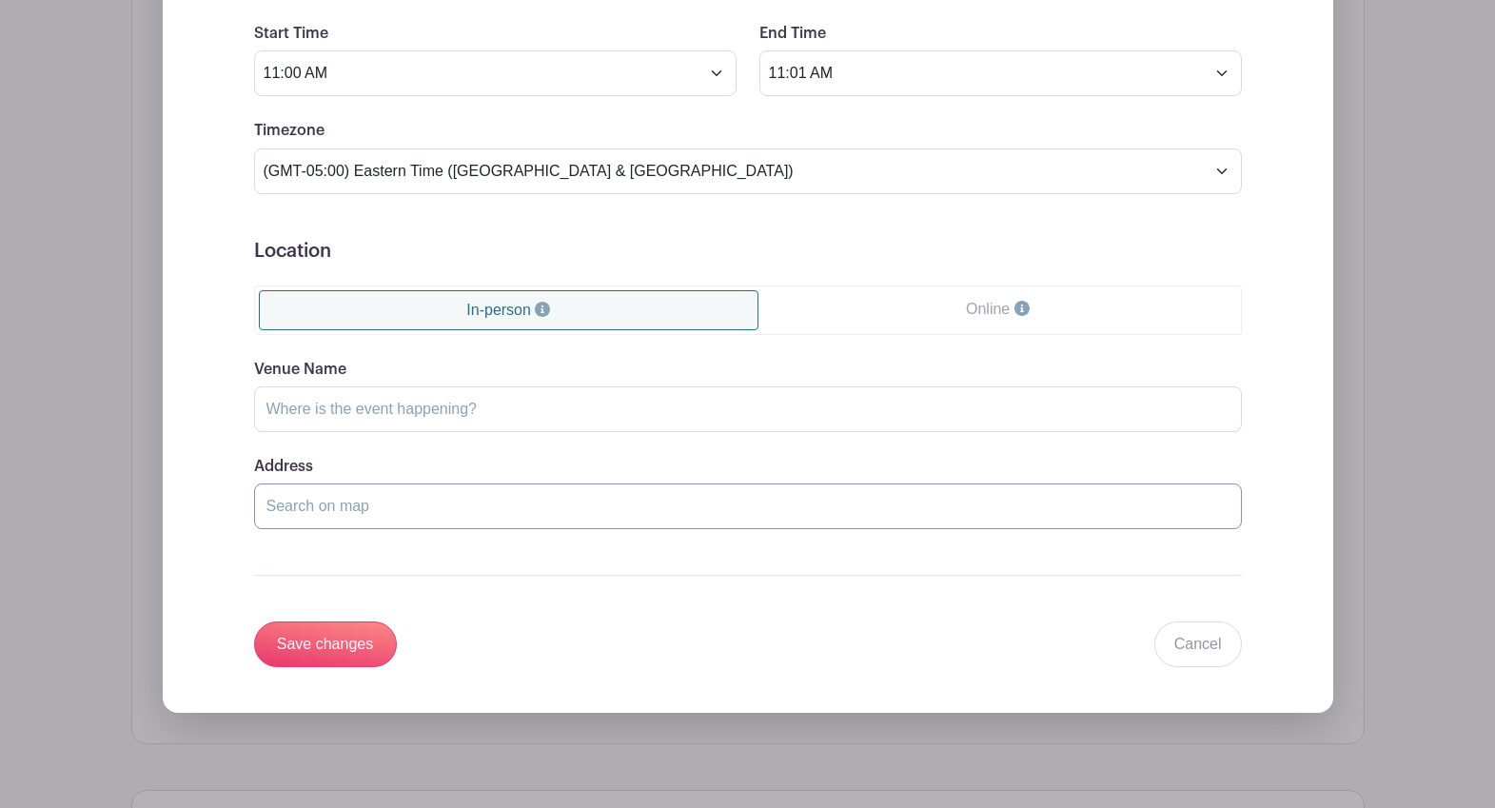
click at [594, 512] on input "Address" at bounding box center [748, 506] width 988 height 46
click at [643, 503] on input "Address" at bounding box center [748, 506] width 988 height 46
click at [485, 401] on input "Venue Name" at bounding box center [748, 409] width 988 height 46
click at [387, 416] on input "PHMC Offices" at bounding box center [748, 409] width 988 height 46
click at [386, 416] on input "PHMC Offices" at bounding box center [748, 409] width 988 height 46
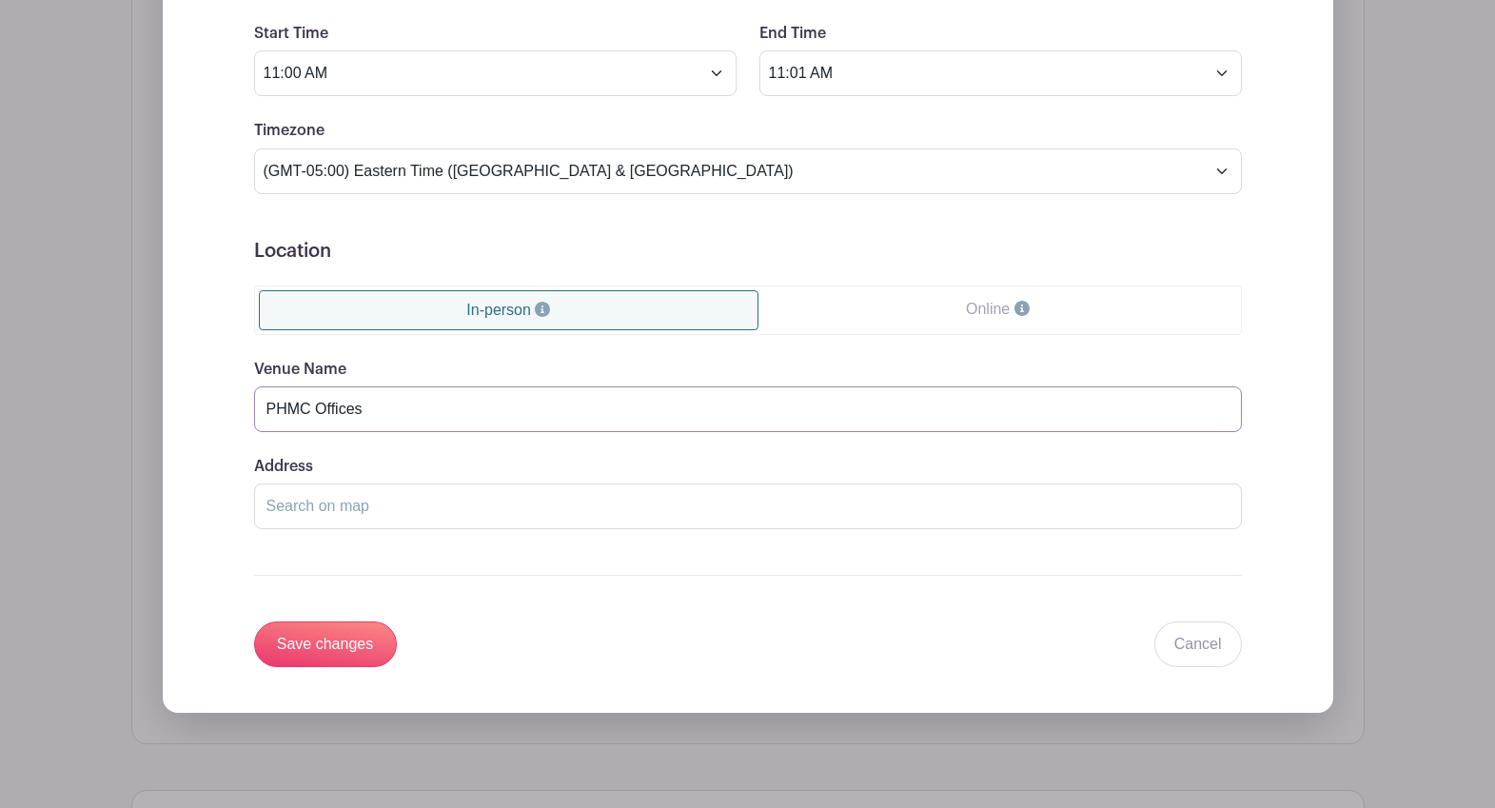
click at [386, 416] on input "PHMC Offices" at bounding box center [748, 409] width 988 height 46
type input "The Provident Campus"
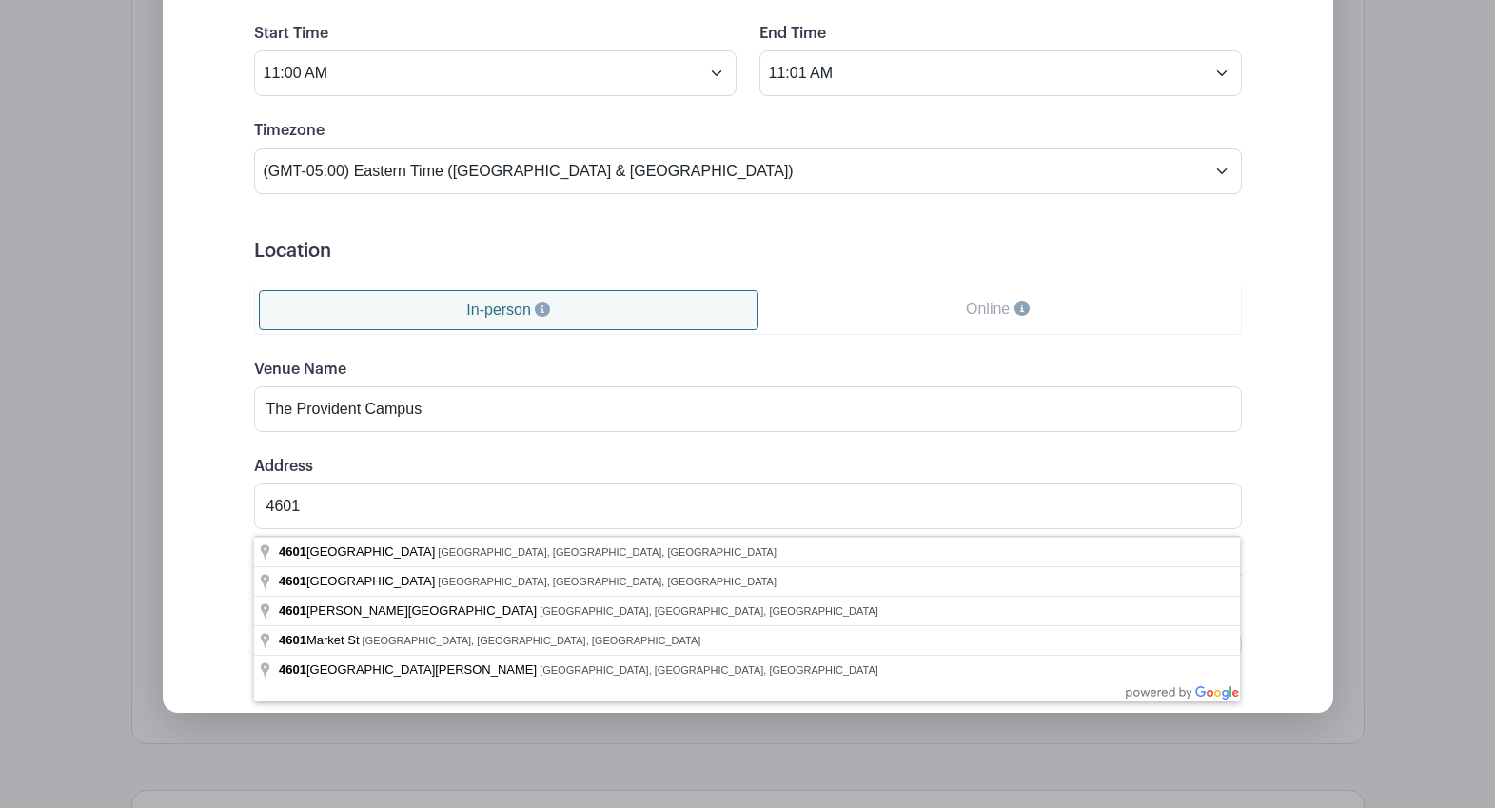
type input "[STREET_ADDRESS]"
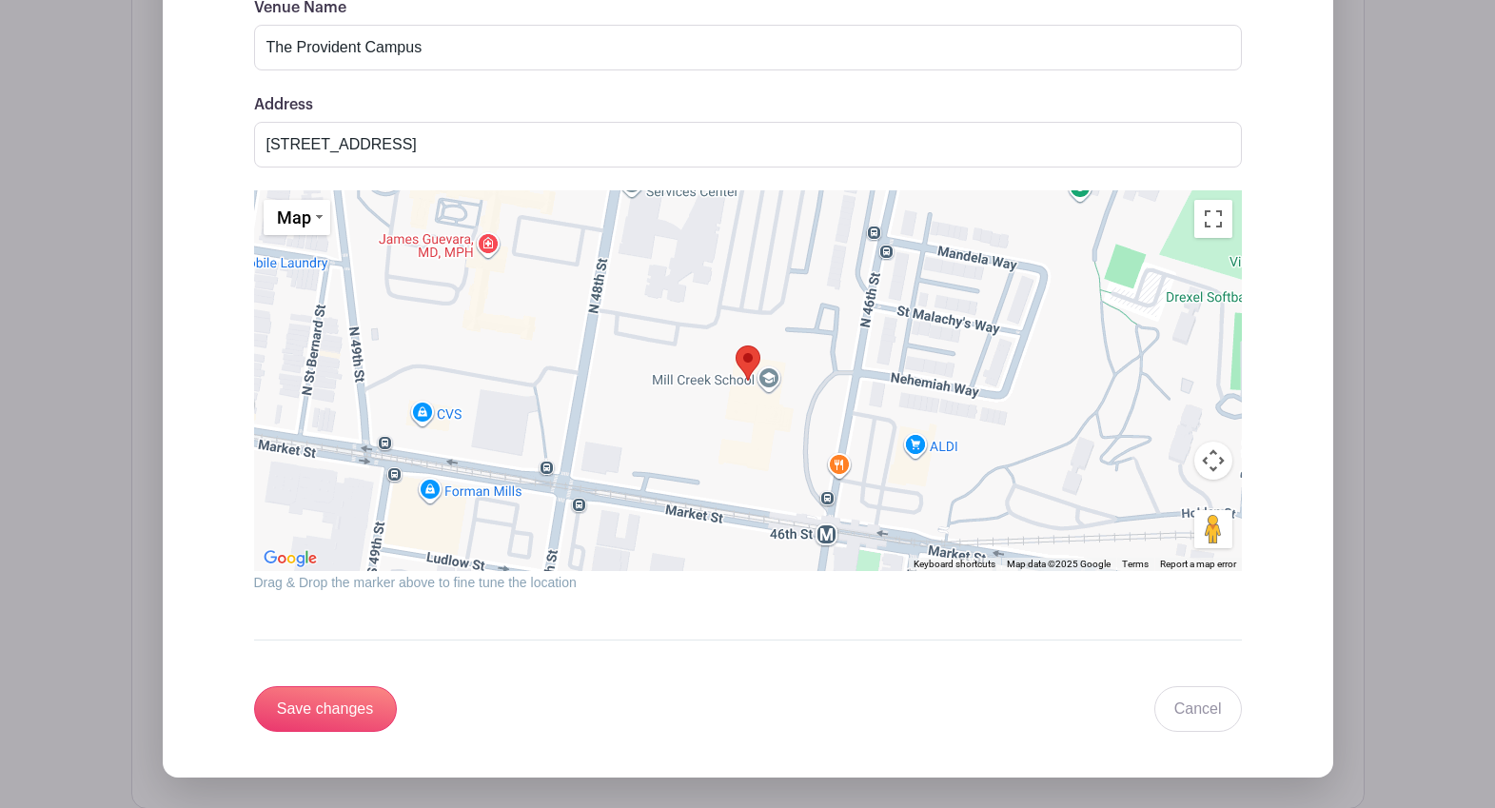
scroll to position [2320, 0]
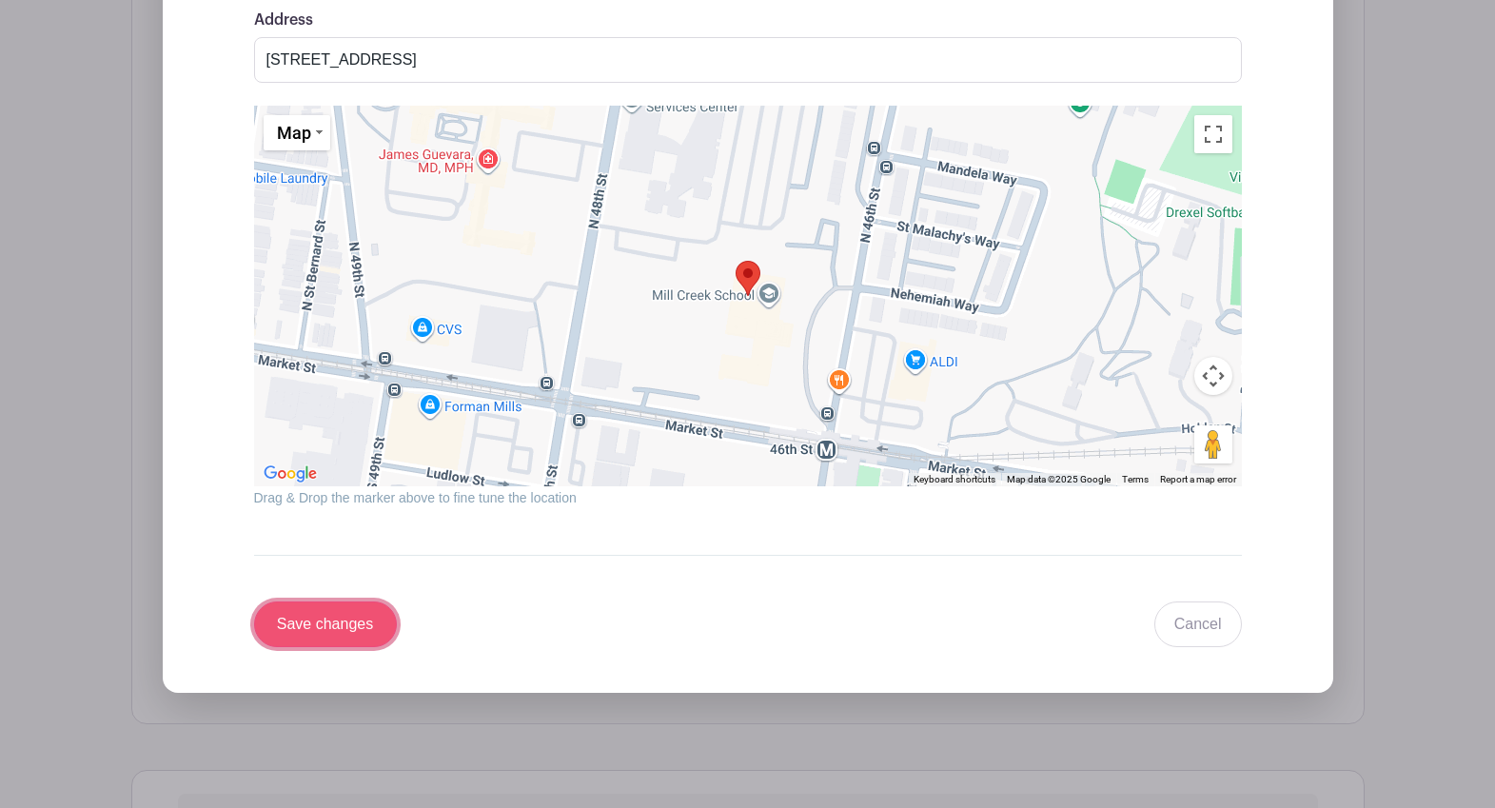
click at [362, 630] on input "Save changes" at bounding box center [325, 625] width 143 height 46
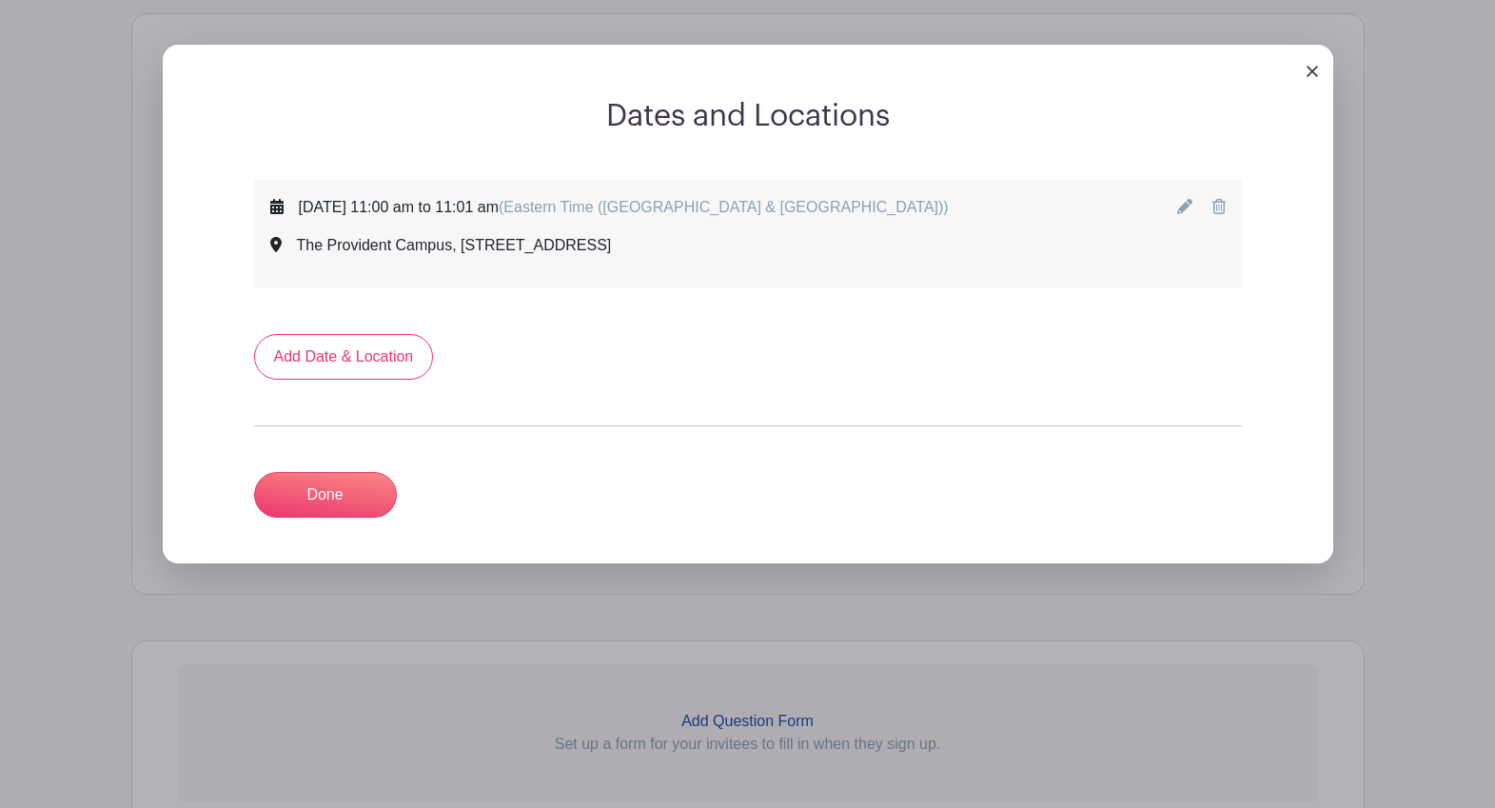
scroll to position [1356, 0]
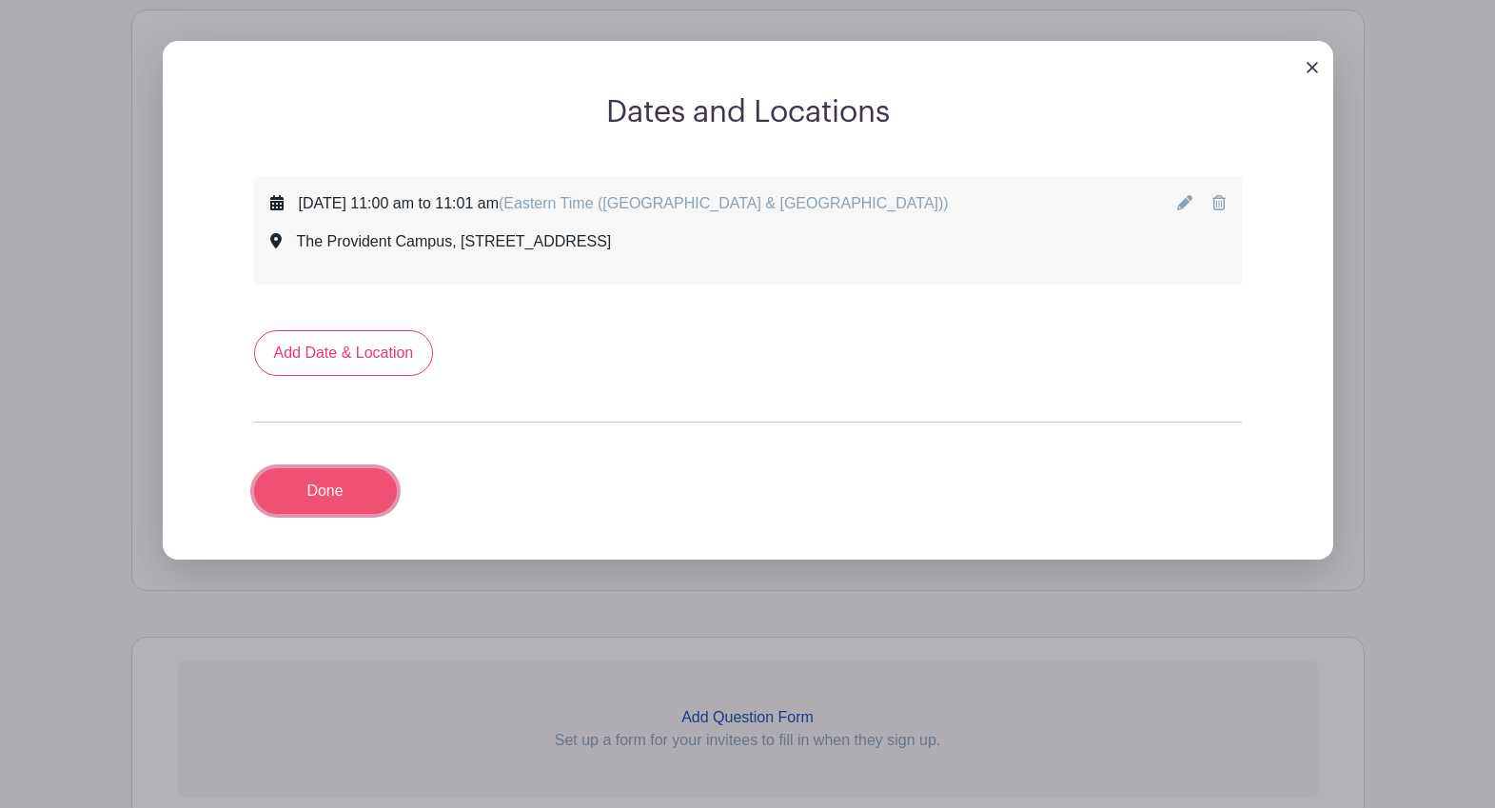
click at [330, 490] on link "Done" at bounding box center [325, 491] width 143 height 46
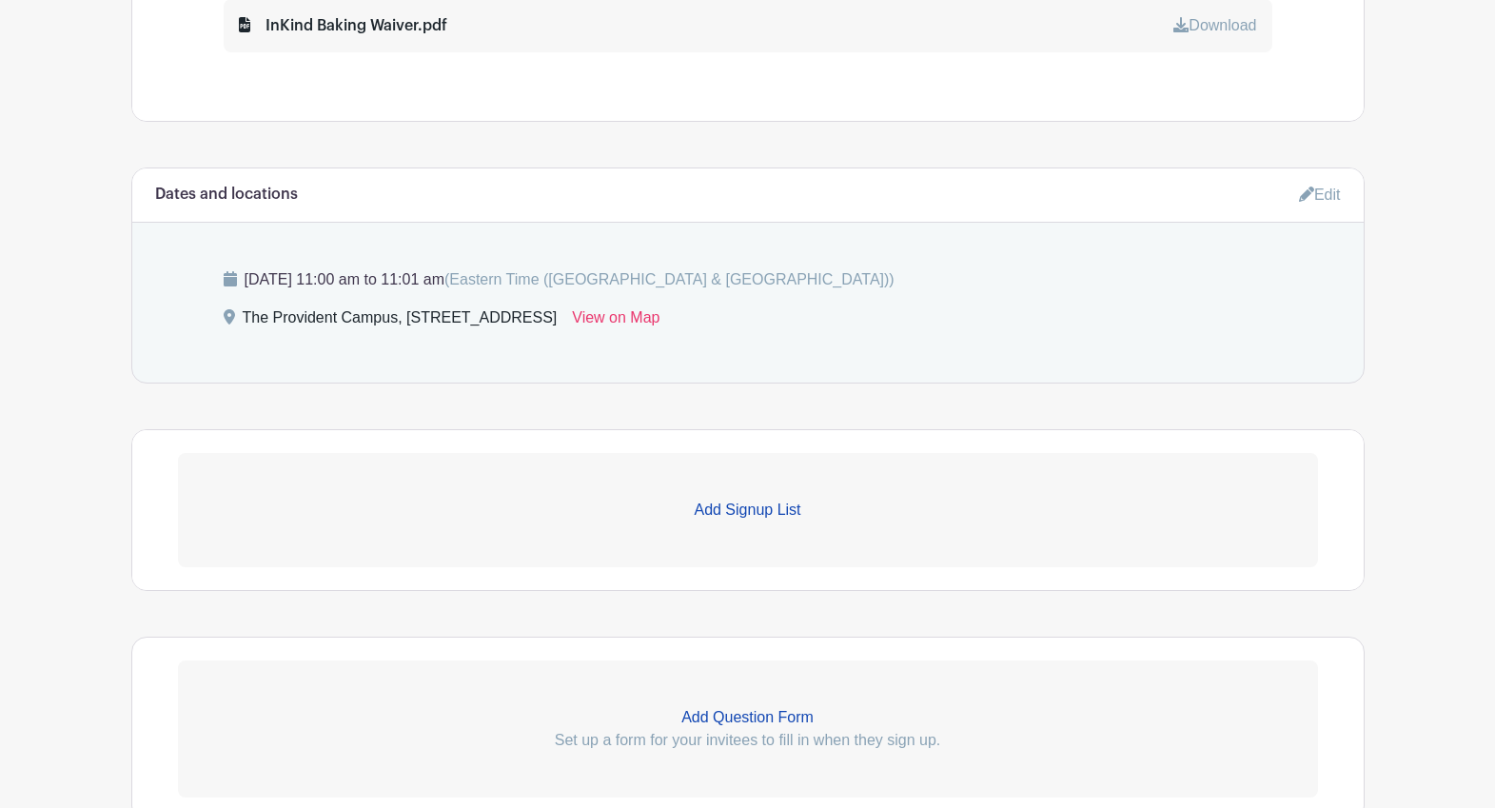
click at [751, 509] on p "Add Signup List" at bounding box center [748, 510] width 1140 height 23
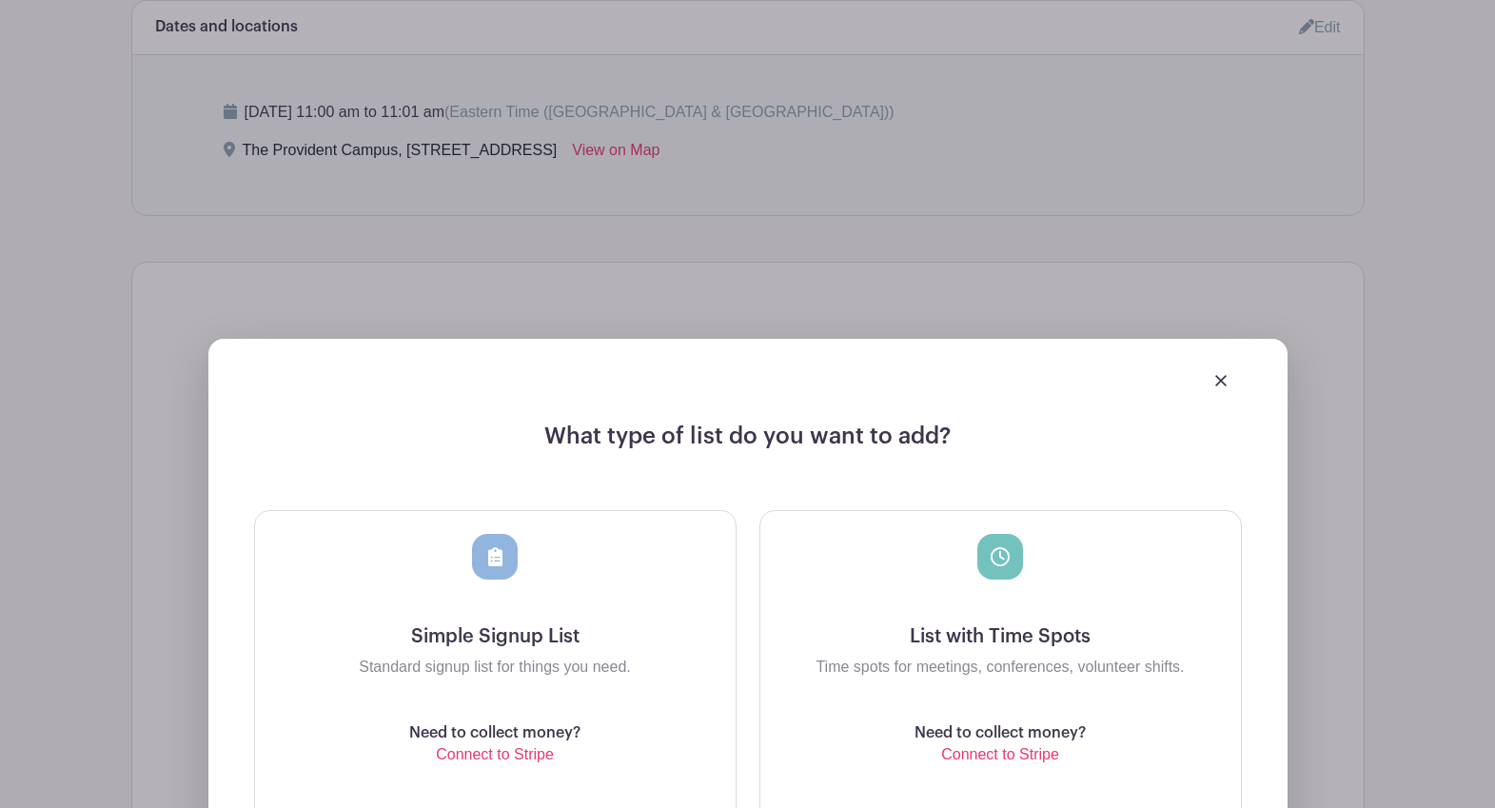
scroll to position [1728, 0]
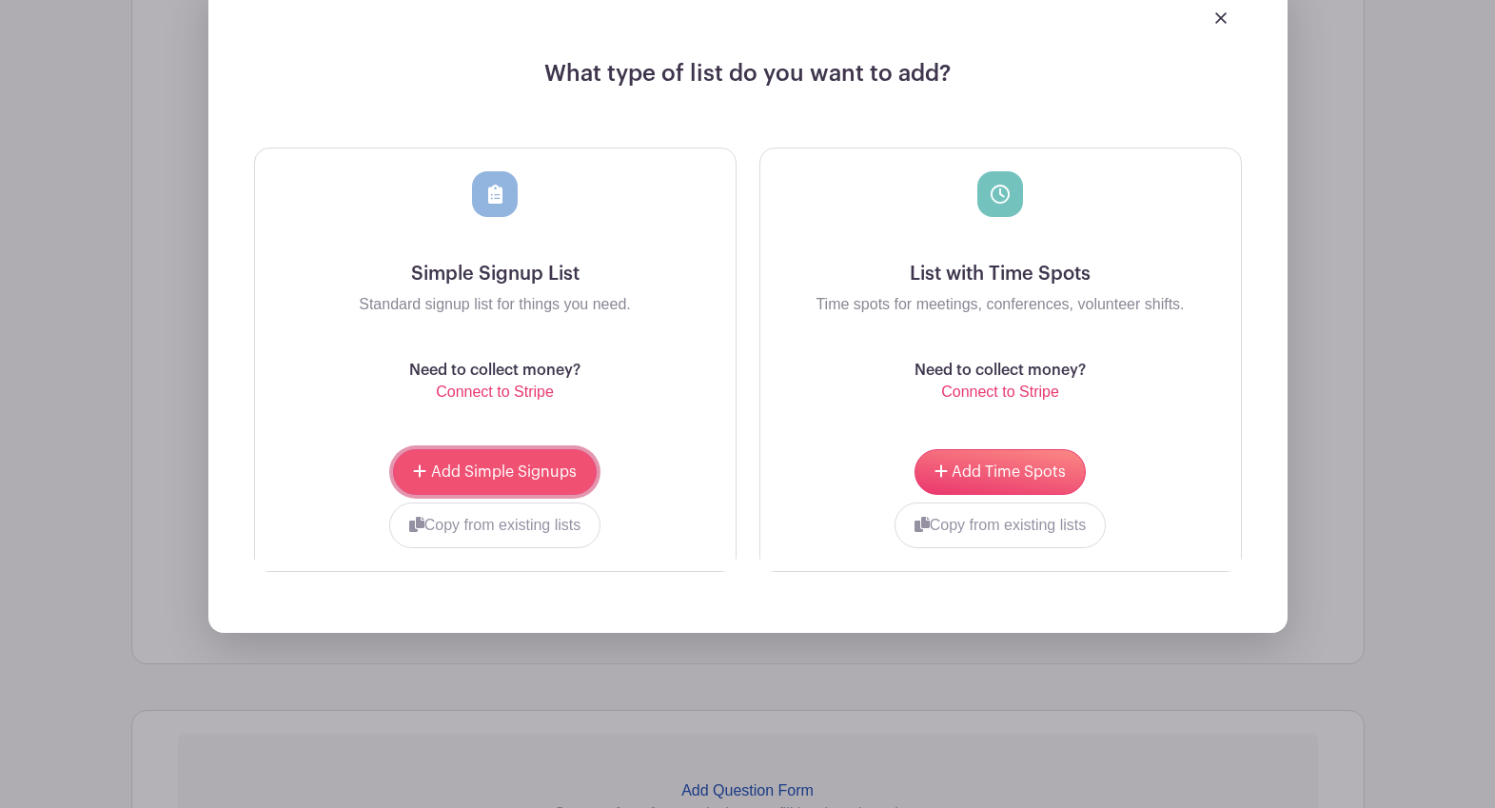
click at [523, 477] on span "Add Simple Signups" at bounding box center [504, 471] width 146 height 15
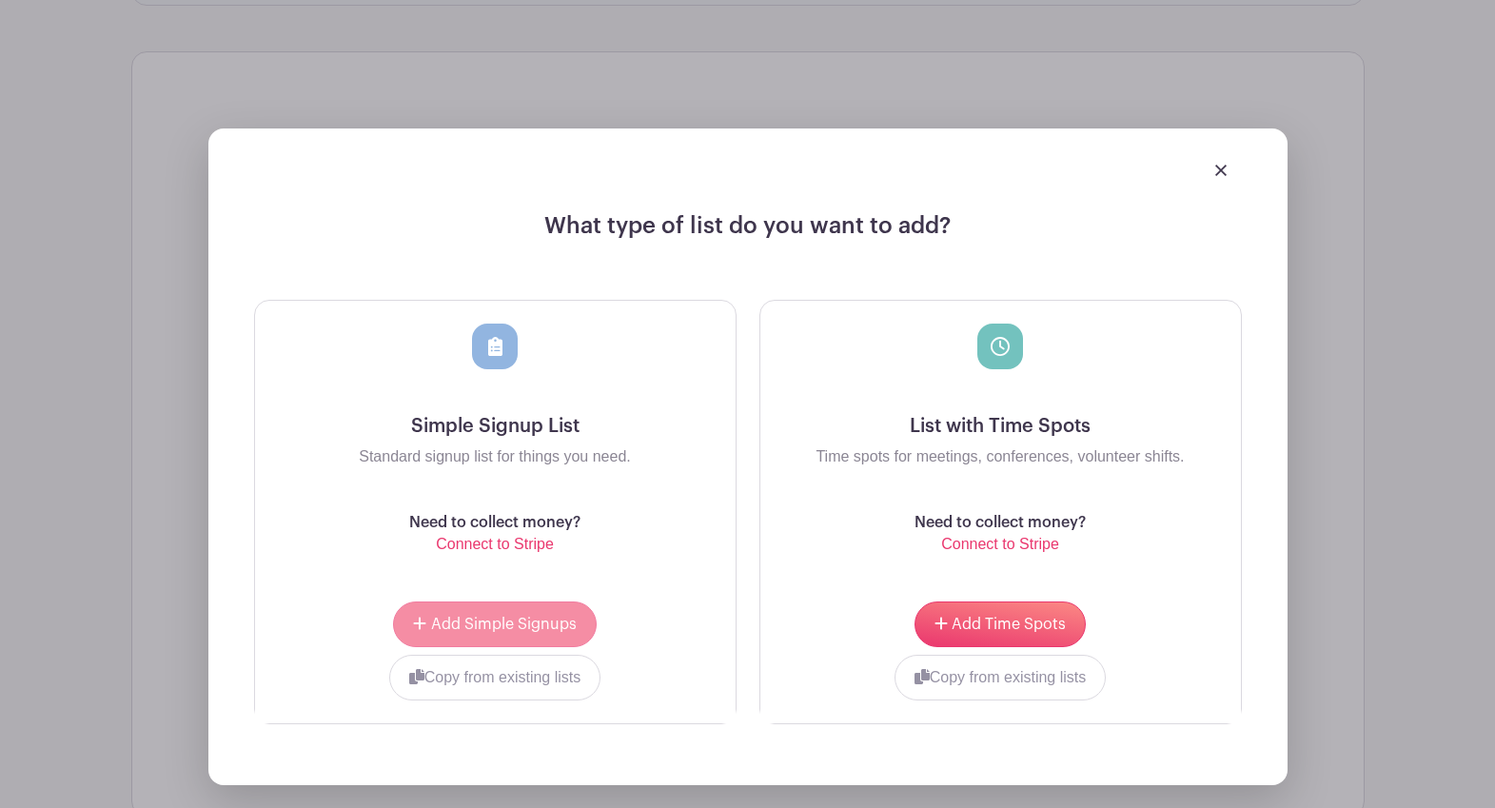
scroll to position [1881, 0]
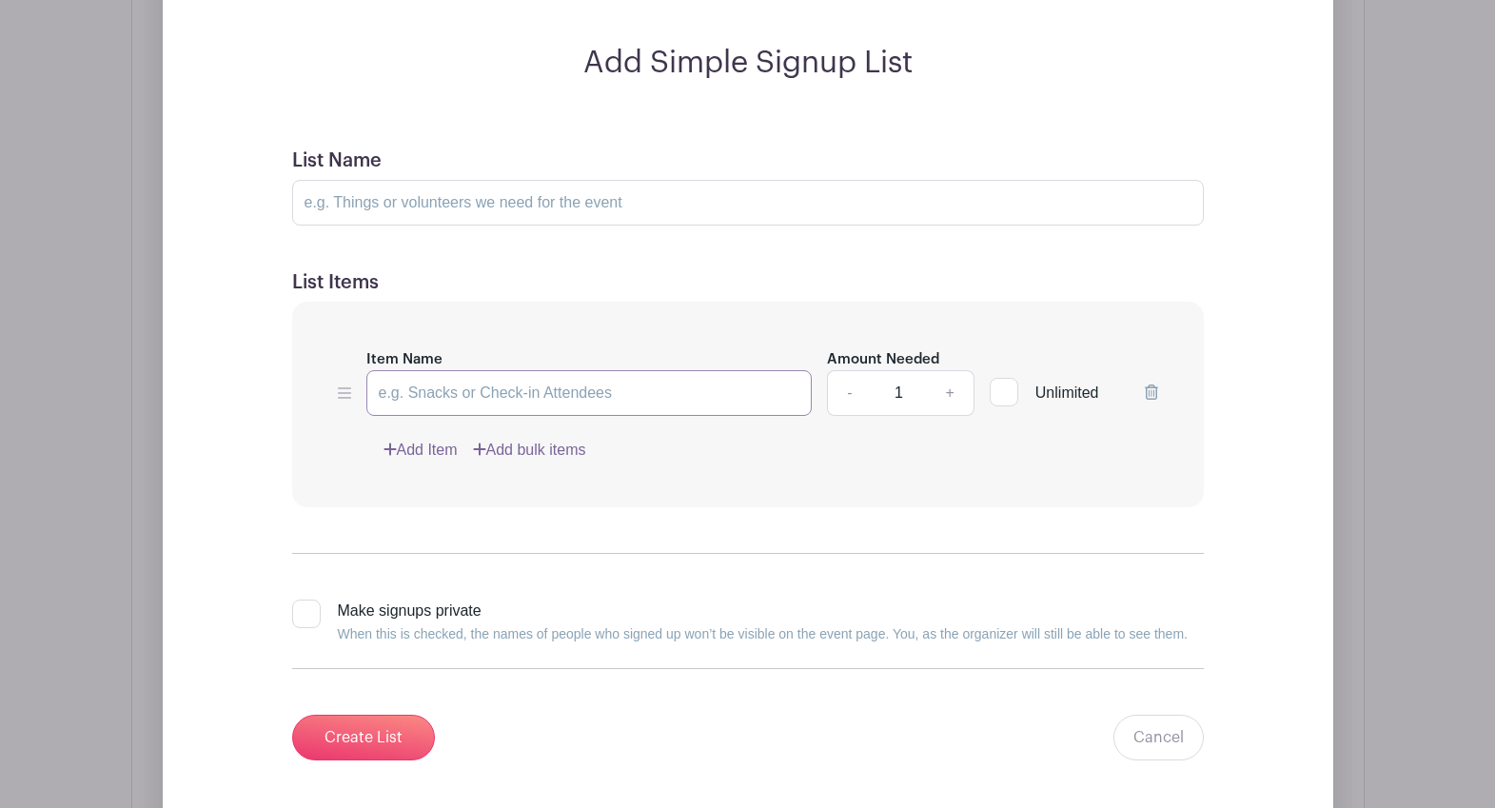
click at [629, 394] on input "Item Name" at bounding box center [589, 393] width 446 height 46
click at [508, 222] on input "List Name" at bounding box center [748, 203] width 912 height 46
type input "Bakers Needed"
click at [432, 392] on input "Item Name" at bounding box center [589, 393] width 446 height 46
paste input "Baked goods for 30-35"
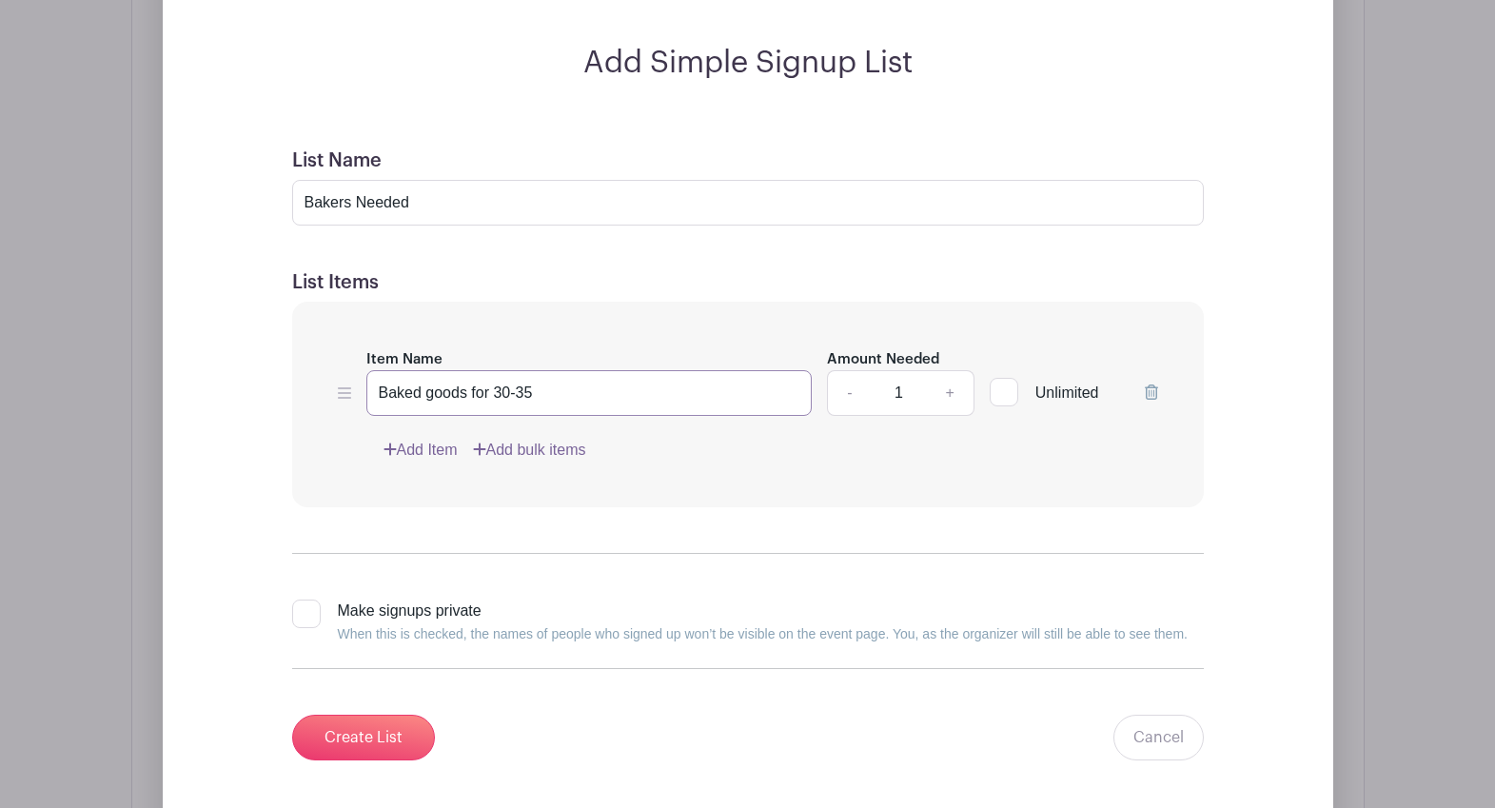
type input "Baked goods for 30-35"
click at [957, 397] on link "+" at bounding box center [950, 393] width 48 height 46
click at [952, 398] on link "+" at bounding box center [950, 393] width 48 height 46
type input "3"
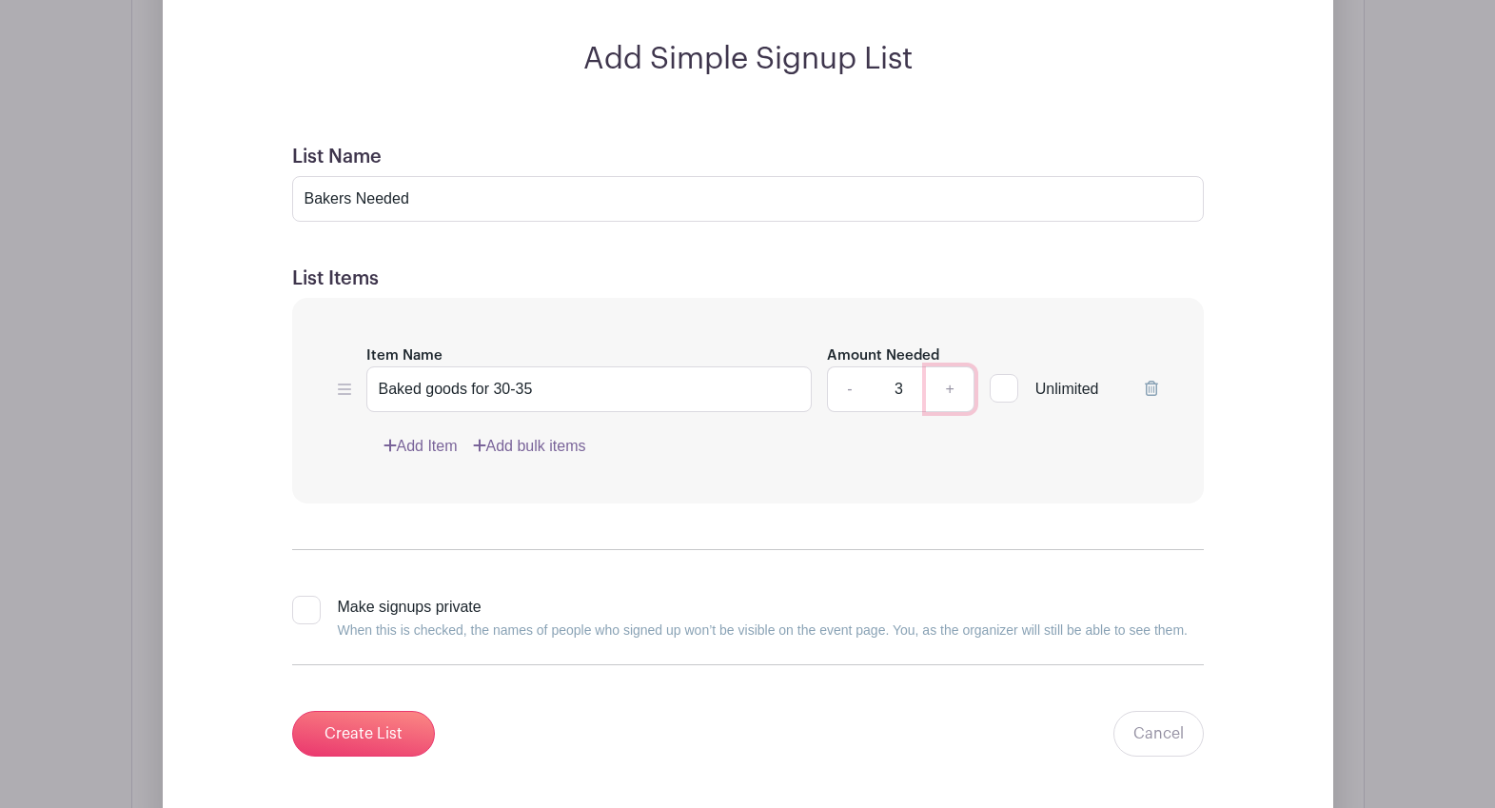
scroll to position [1960, 0]
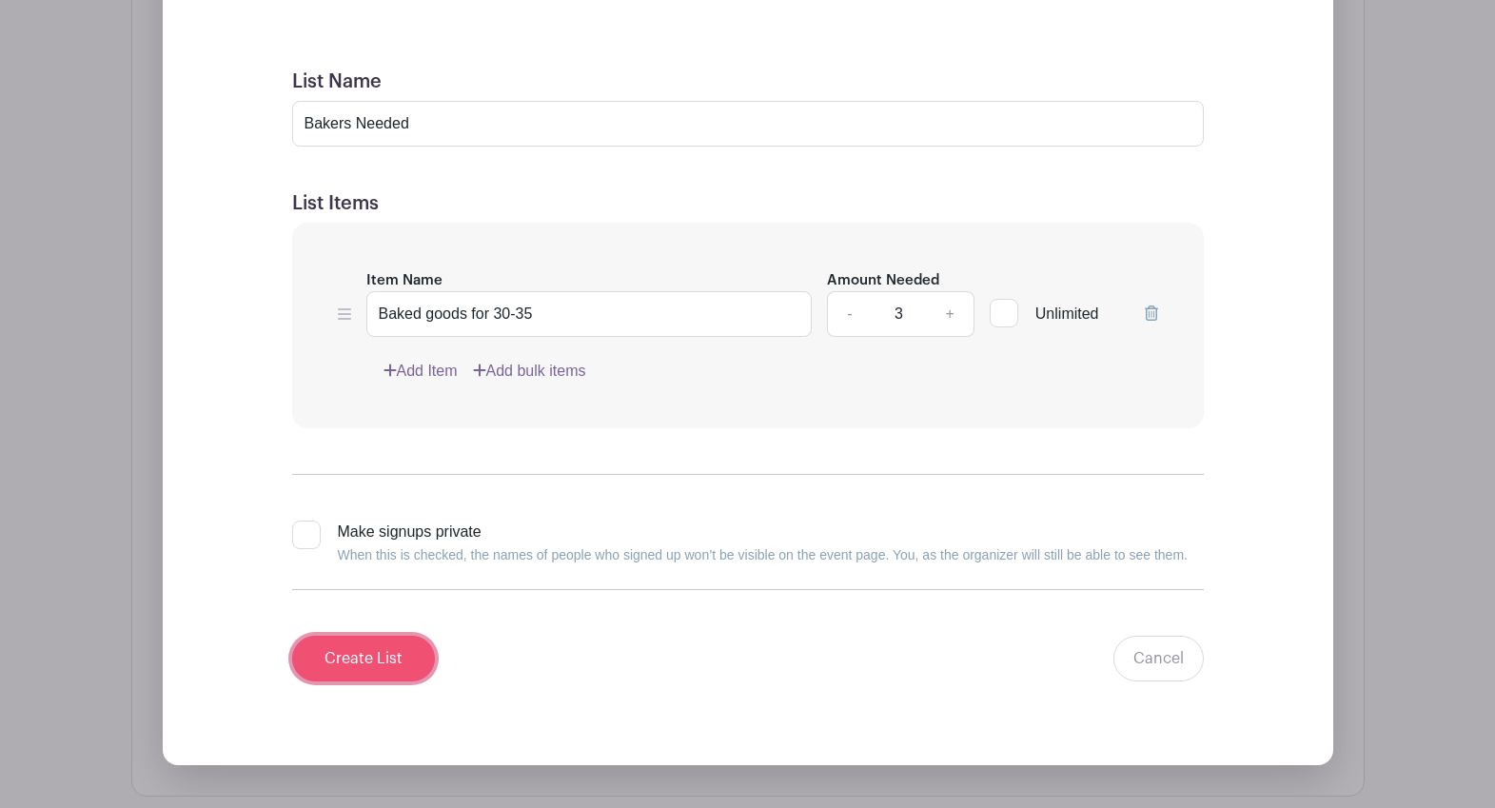
click at [384, 662] on input "Create List" at bounding box center [363, 659] width 143 height 46
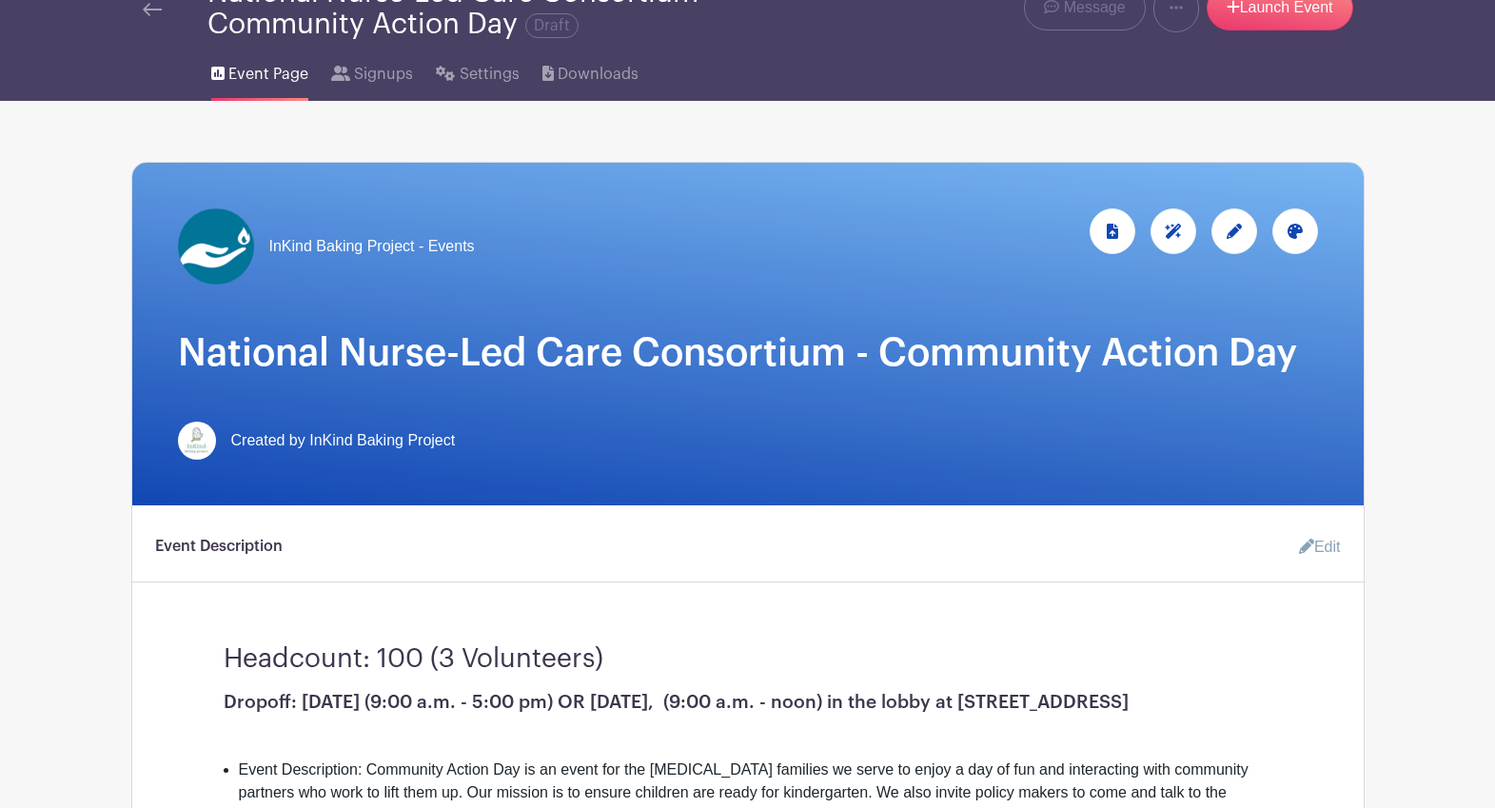
scroll to position [132, 0]
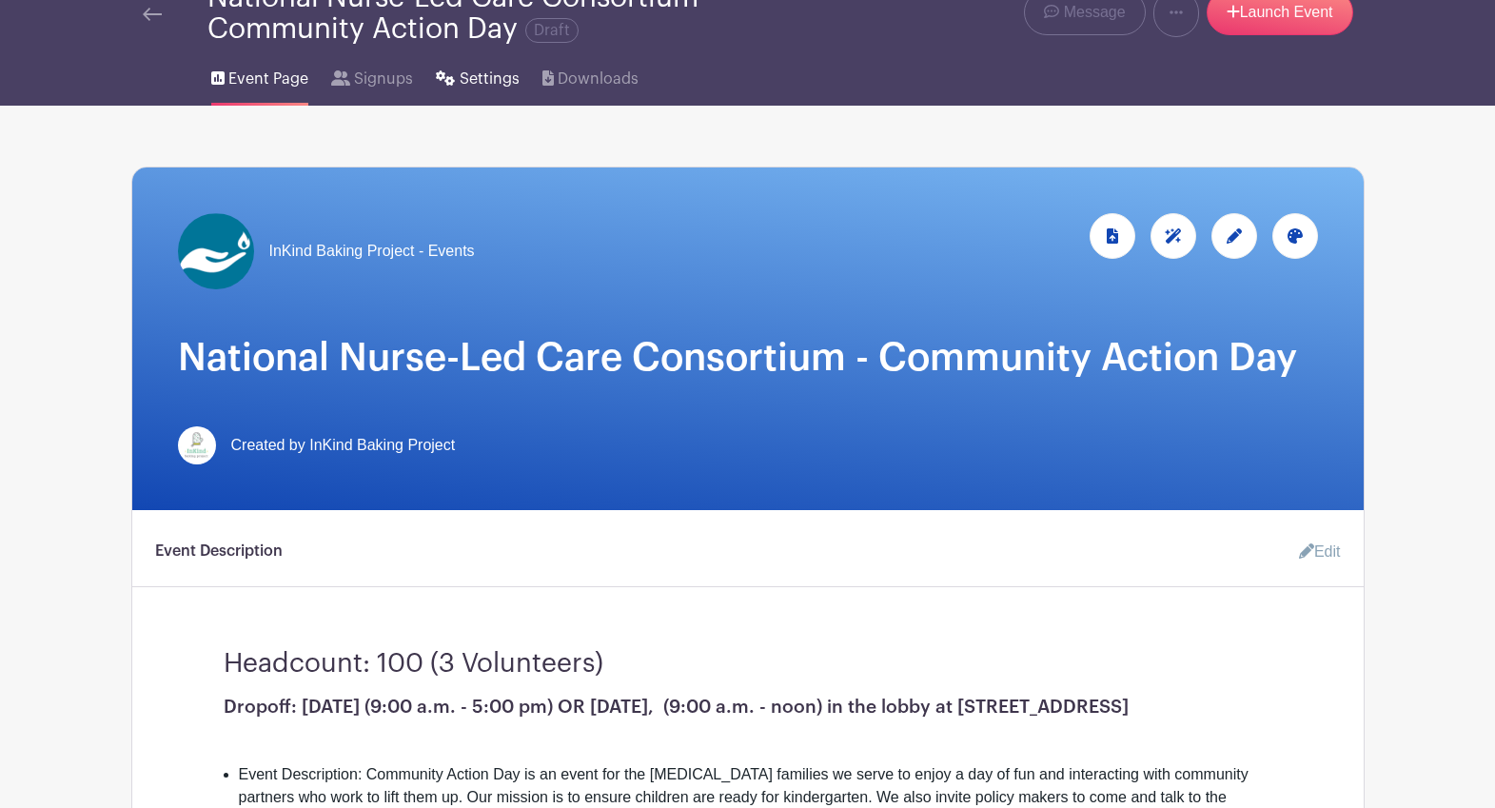
click at [507, 79] on span "Settings" at bounding box center [490, 79] width 60 height 23
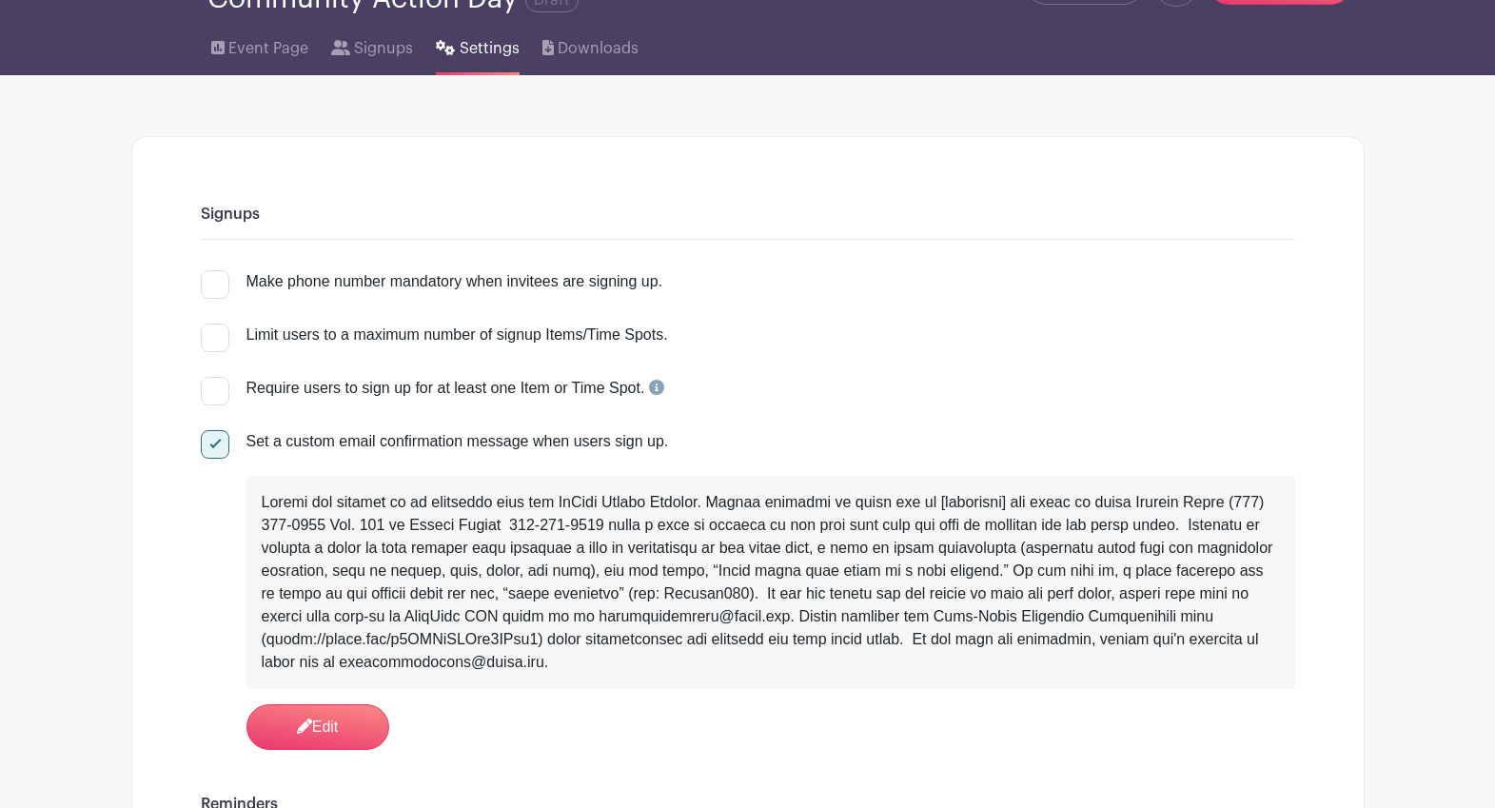
scroll to position [123, 0]
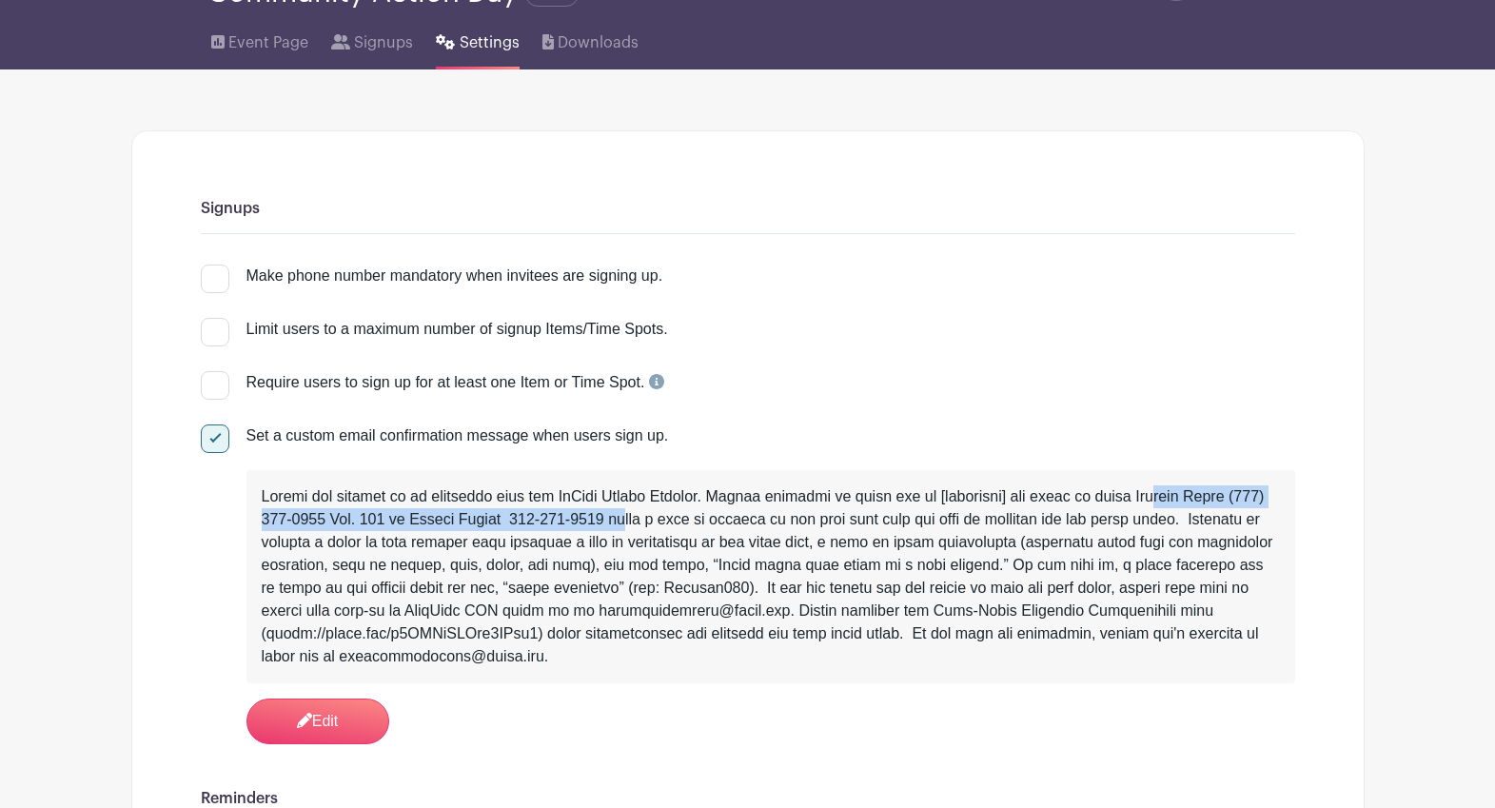
drag, startPoint x: 1140, startPoint y: 497, endPoint x: 602, endPoint y: 523, distance: 538.3
click at [602, 523] on div at bounding box center [771, 576] width 1018 height 183
drag, startPoint x: 330, startPoint y: 720, endPoint x: 381, endPoint y: 718, distance: 50.5
click at [331, 721] on link "Edit" at bounding box center [318, 722] width 143 height 46
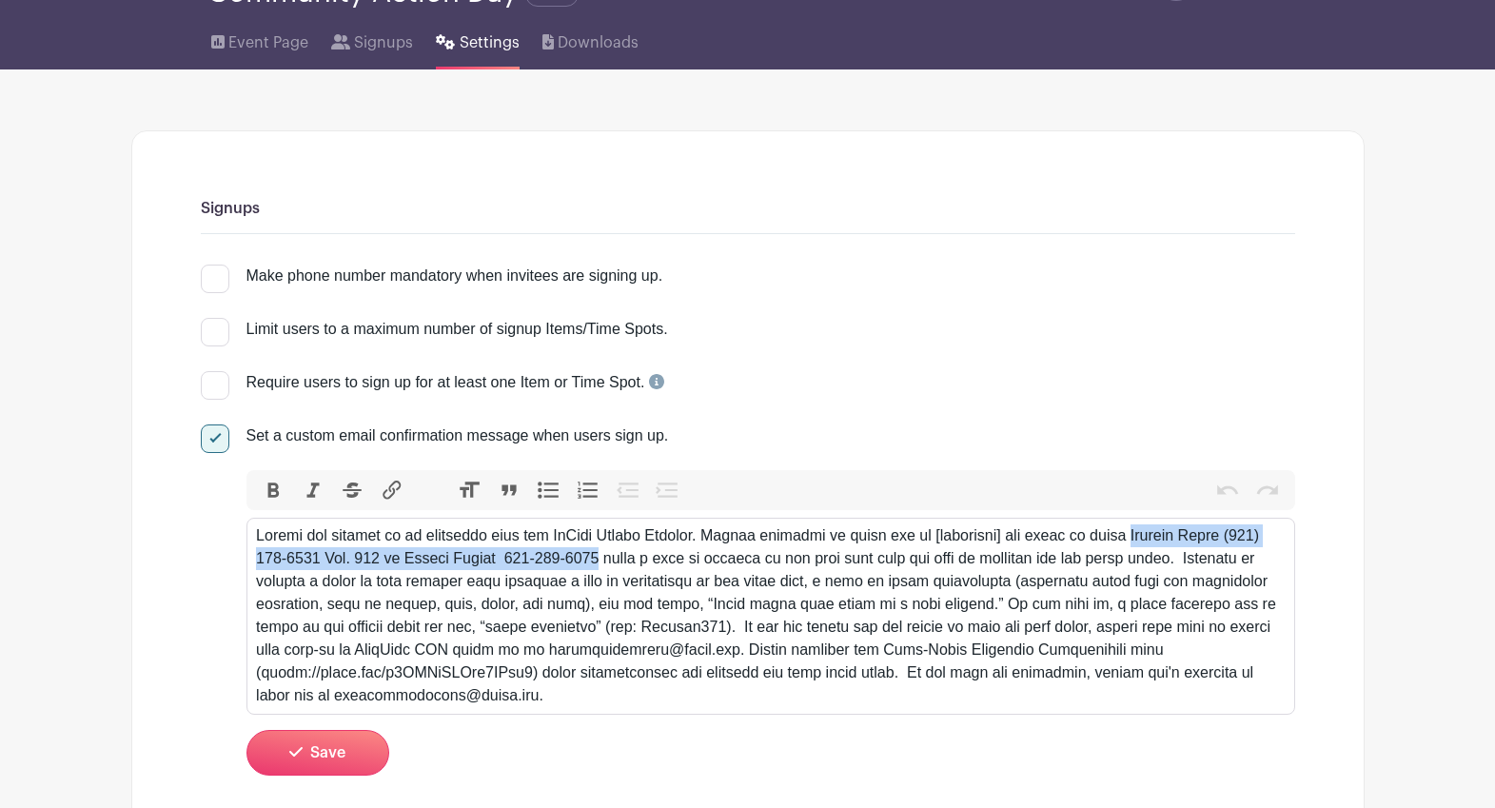
drag, startPoint x: 1138, startPoint y: 536, endPoint x: 595, endPoint y: 562, distance: 544.1
click at [595, 562] on div at bounding box center [770, 615] width 1029 height 183
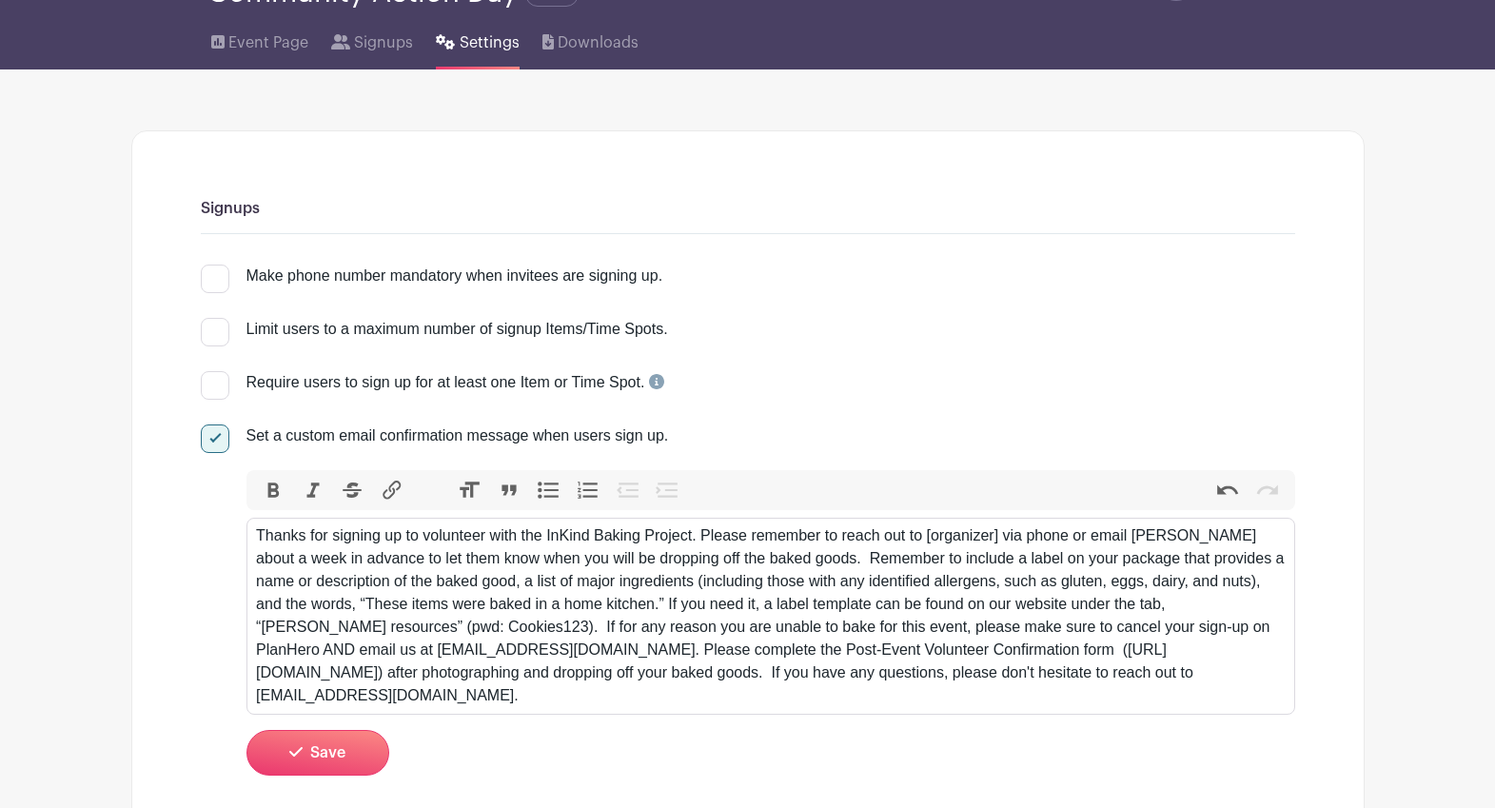
click at [1146, 535] on div "Thanks for signing up to volunteer with the InKind Baking Project. Please remem…" at bounding box center [770, 615] width 1029 height 183
paste trix-editor "<lor>Ipsumd sit ametcon ad el seddoeius temp inc UtLabo Etdolo Magnaal. Enimad …"
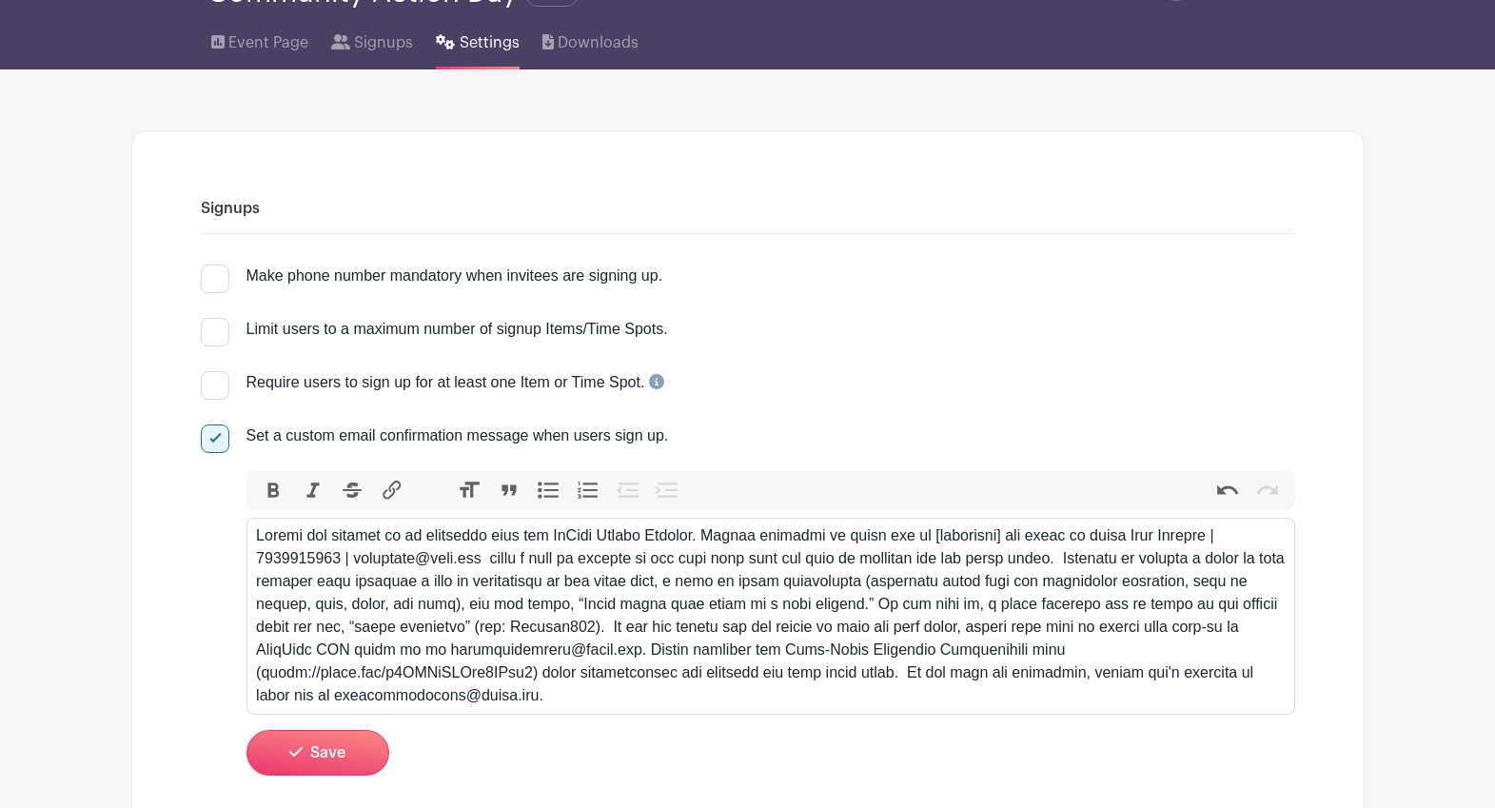
click at [279, 561] on div at bounding box center [770, 615] width 1029 height 183
click at [282, 559] on div at bounding box center [770, 615] width 1029 height 183
type trix-editor "<lor>Ipsumd sit ametcon ad el seddoeius temp inc UtLabo Etdolo Magnaal. Enimad …"
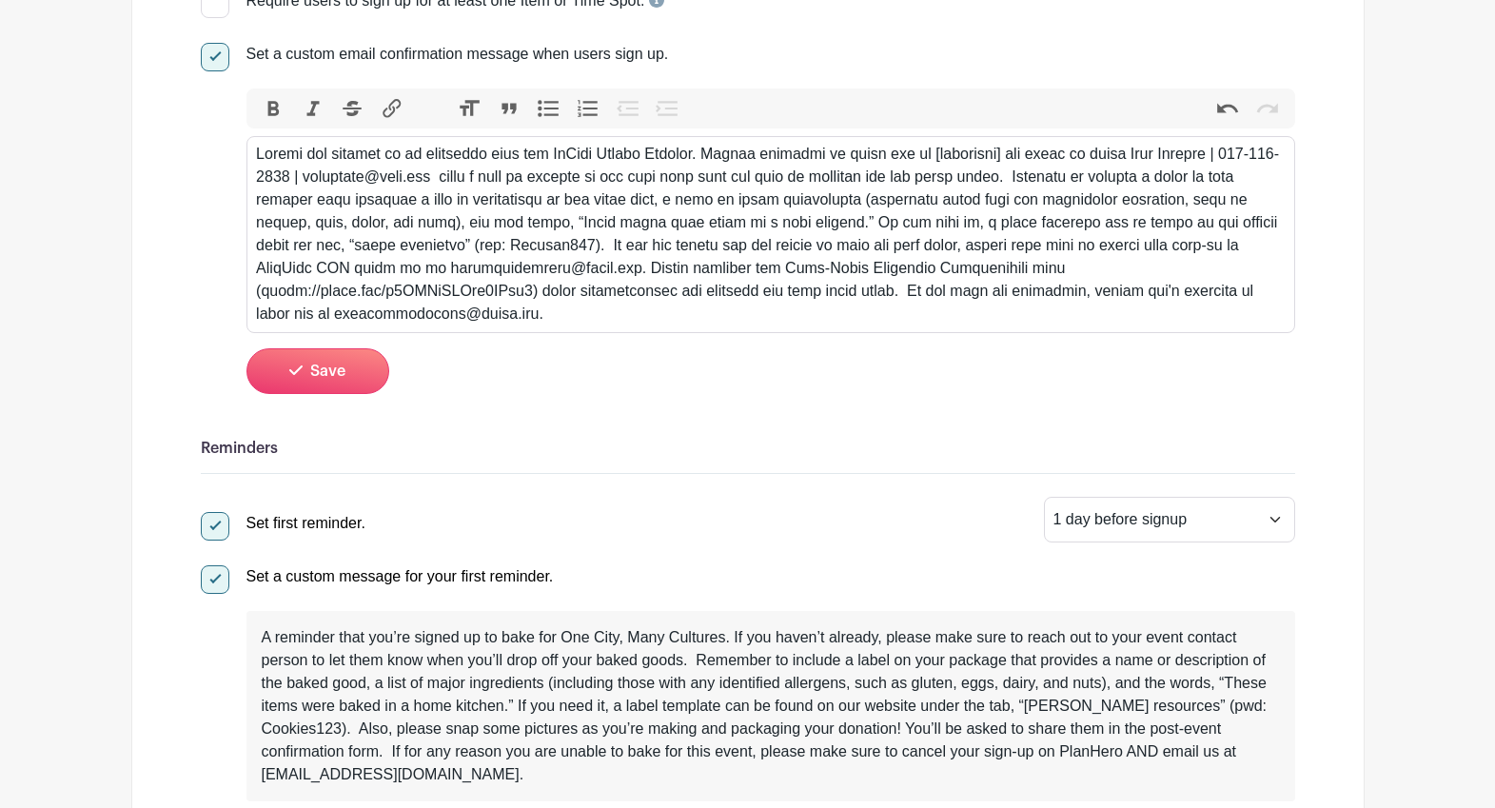
scroll to position [594, 0]
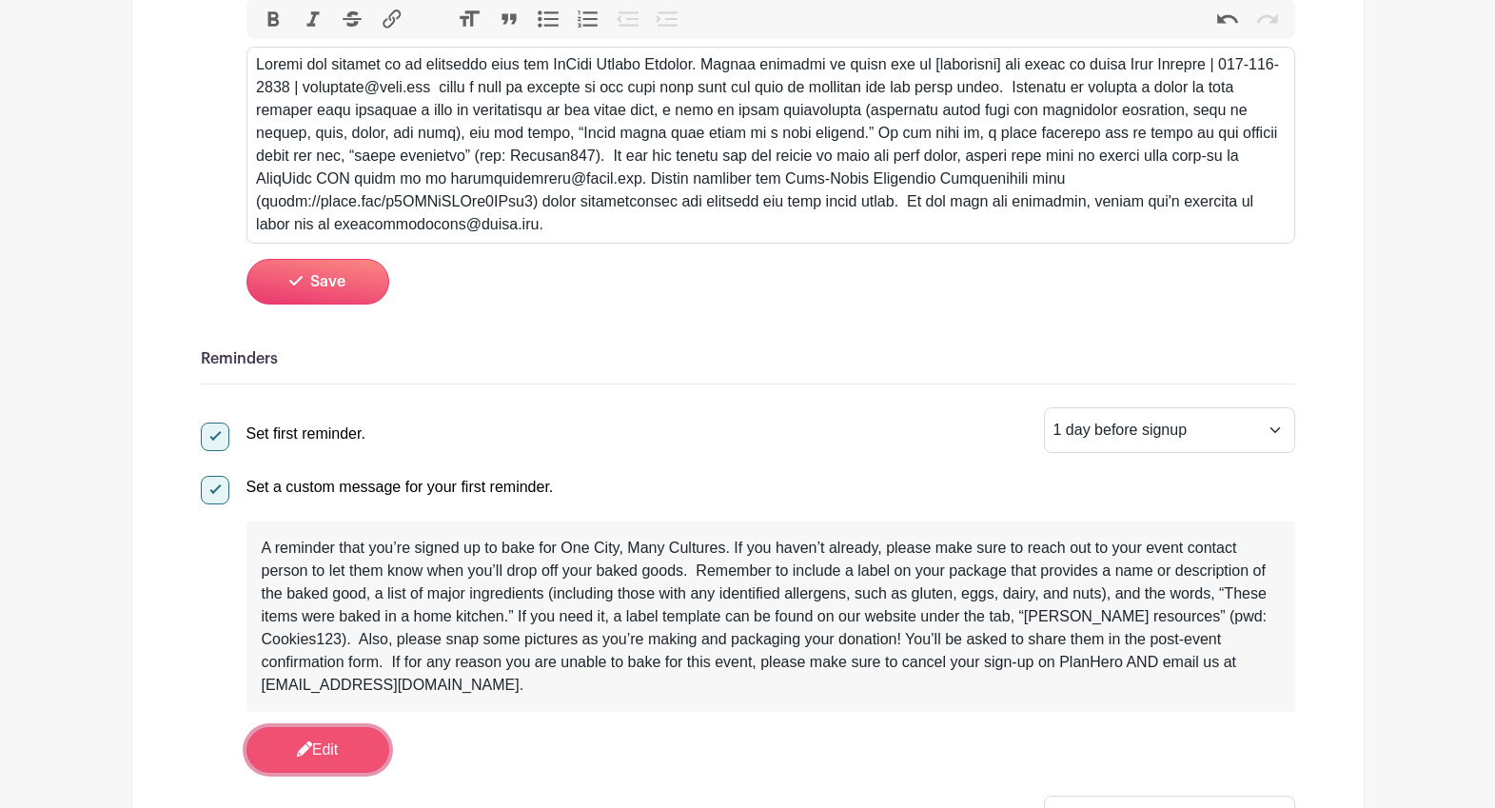
click at [322, 754] on link "Edit" at bounding box center [318, 750] width 143 height 46
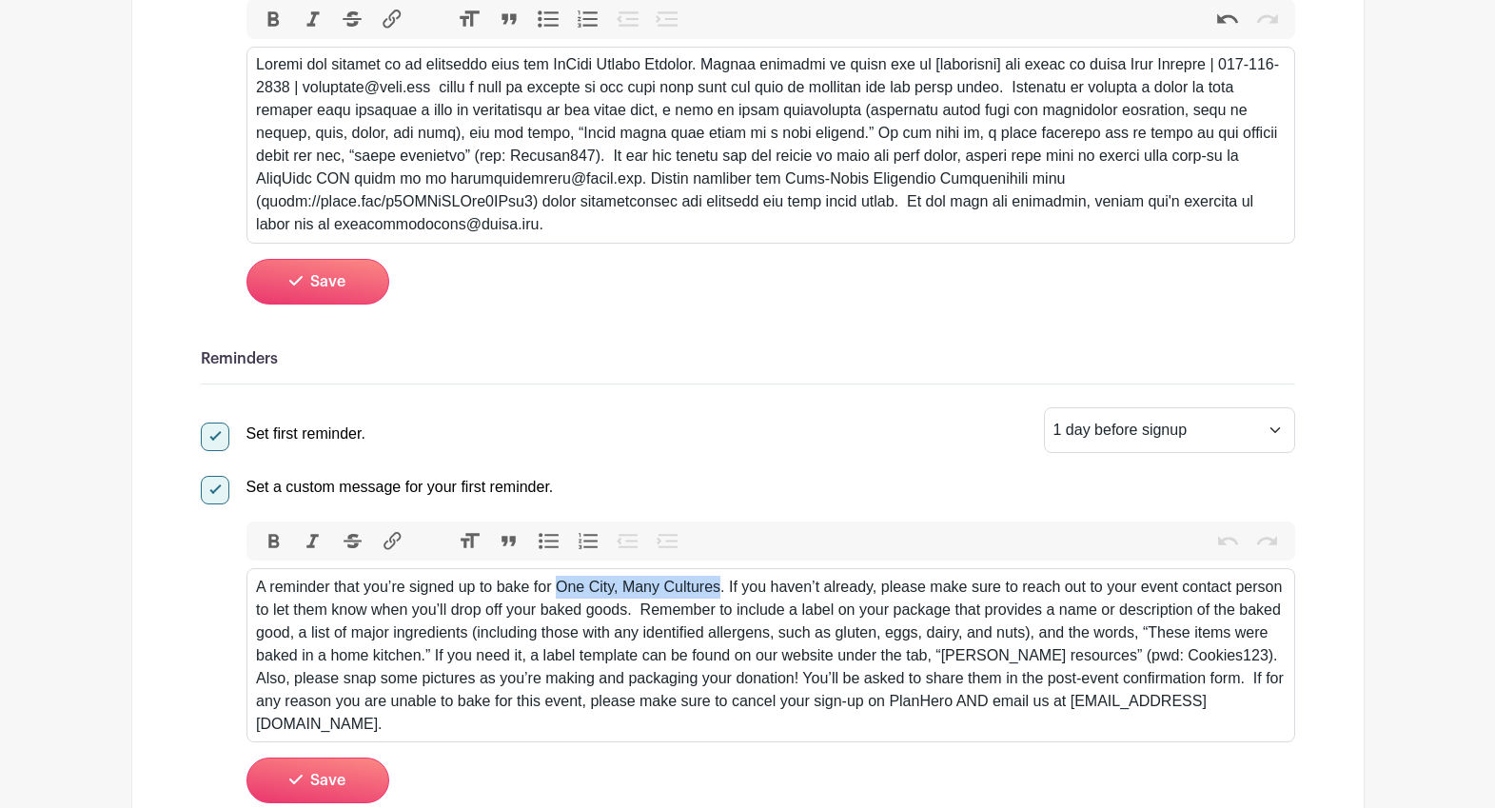
drag, startPoint x: 562, startPoint y: 588, endPoint x: 745, endPoint y: 579, distance: 183.9
click at [723, 588] on div "A reminder that you’re signed up to bake for One City, Many Cultures. If you ha…" at bounding box center [770, 656] width 1029 height 160
type trix-editor "<div>A reminder that you’re signed up to bake for Community Action Day. If you …"
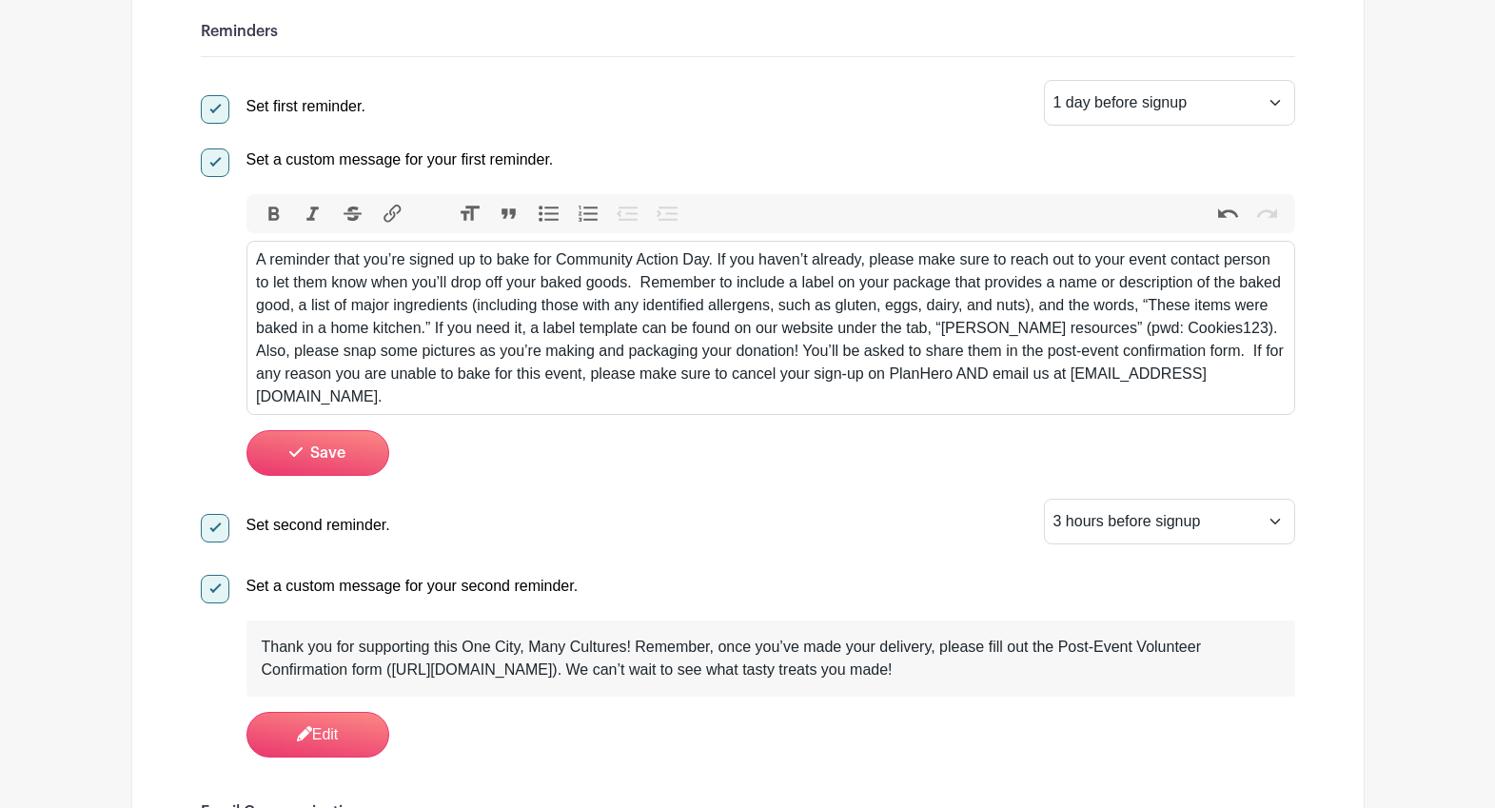
scroll to position [1091, 0]
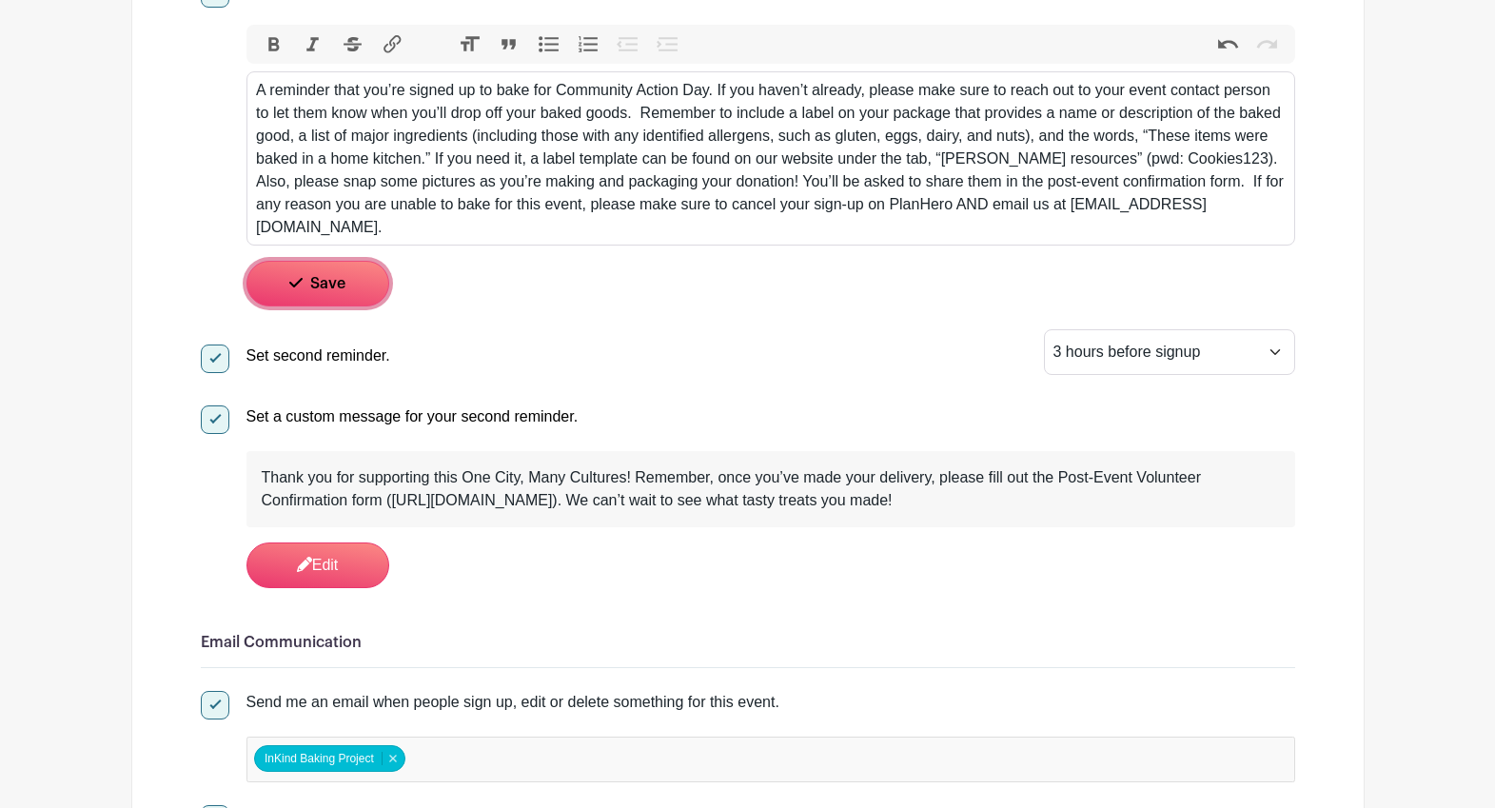
click at [346, 286] on button "Save" at bounding box center [318, 284] width 143 height 46
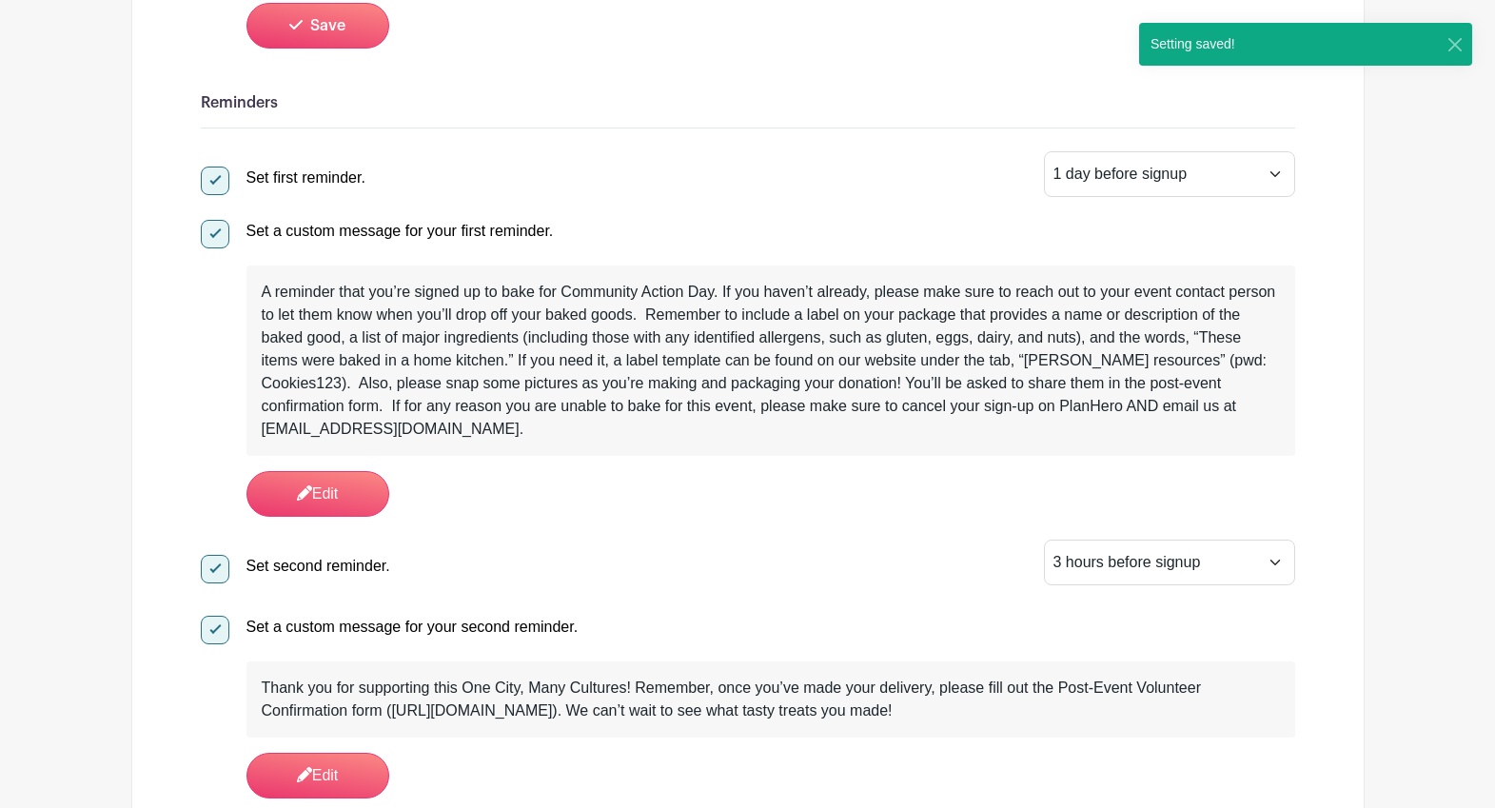
scroll to position [596, 0]
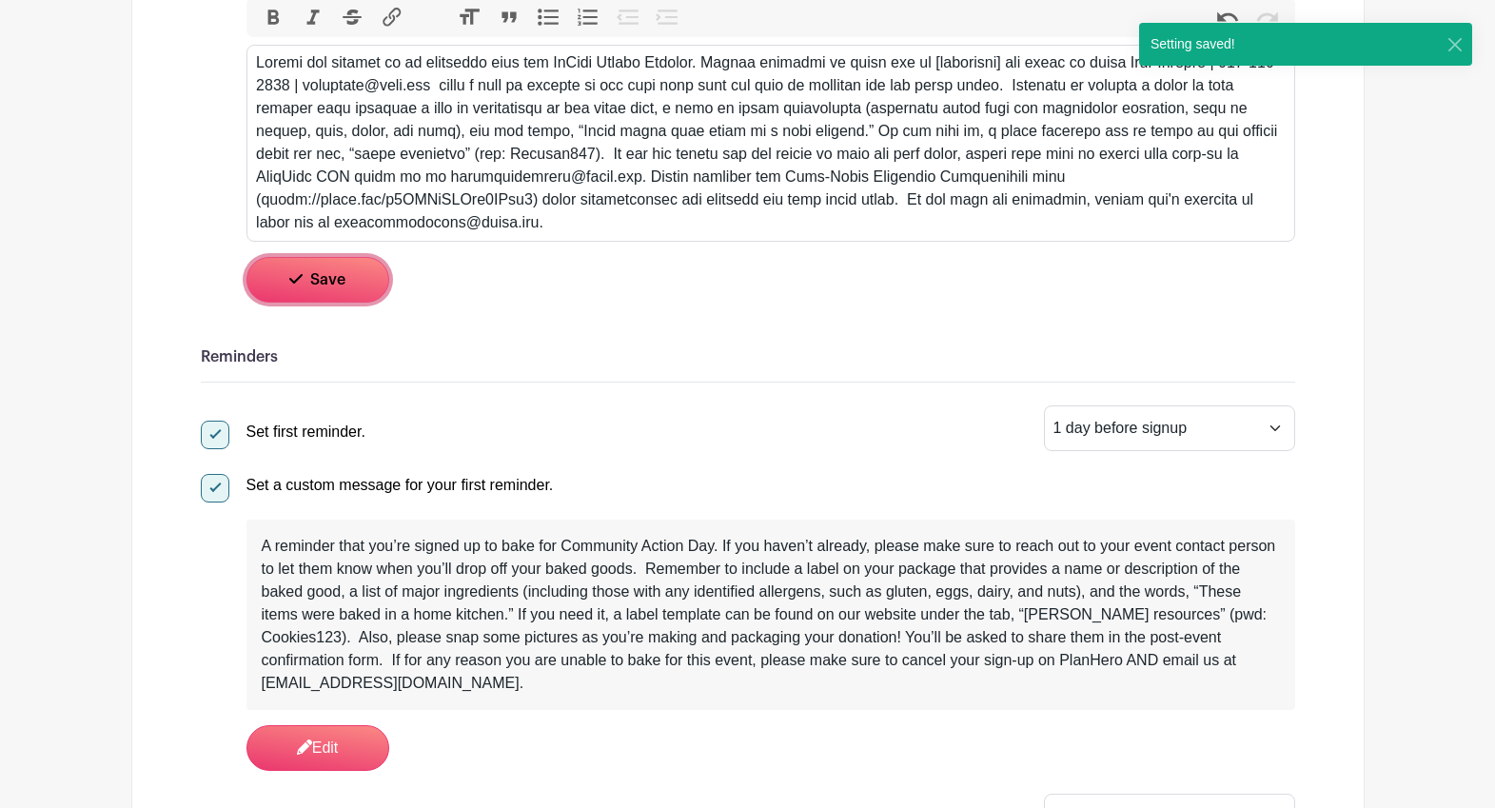
click at [332, 271] on button "Save" at bounding box center [318, 280] width 143 height 46
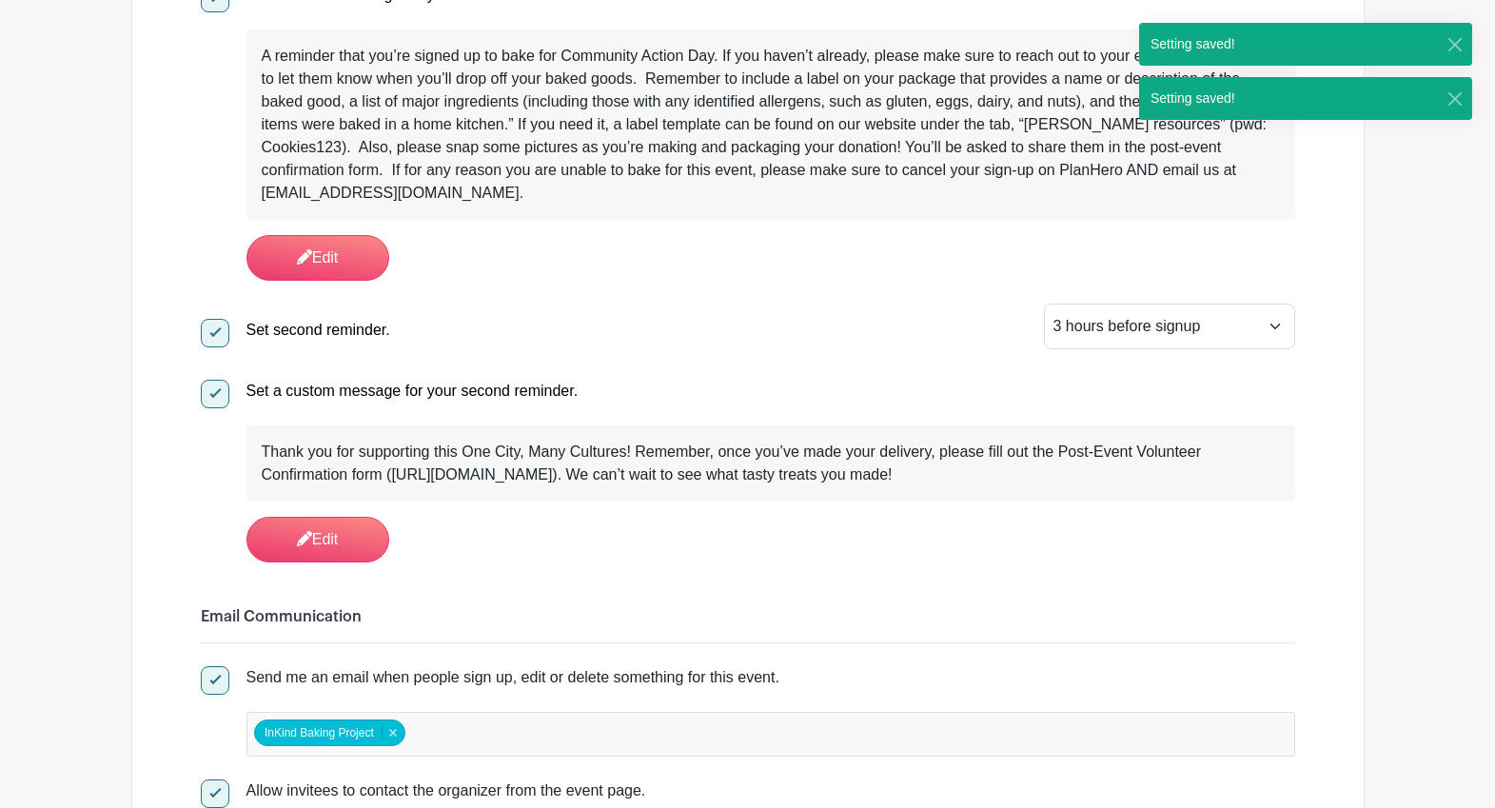
scroll to position [1056, 0]
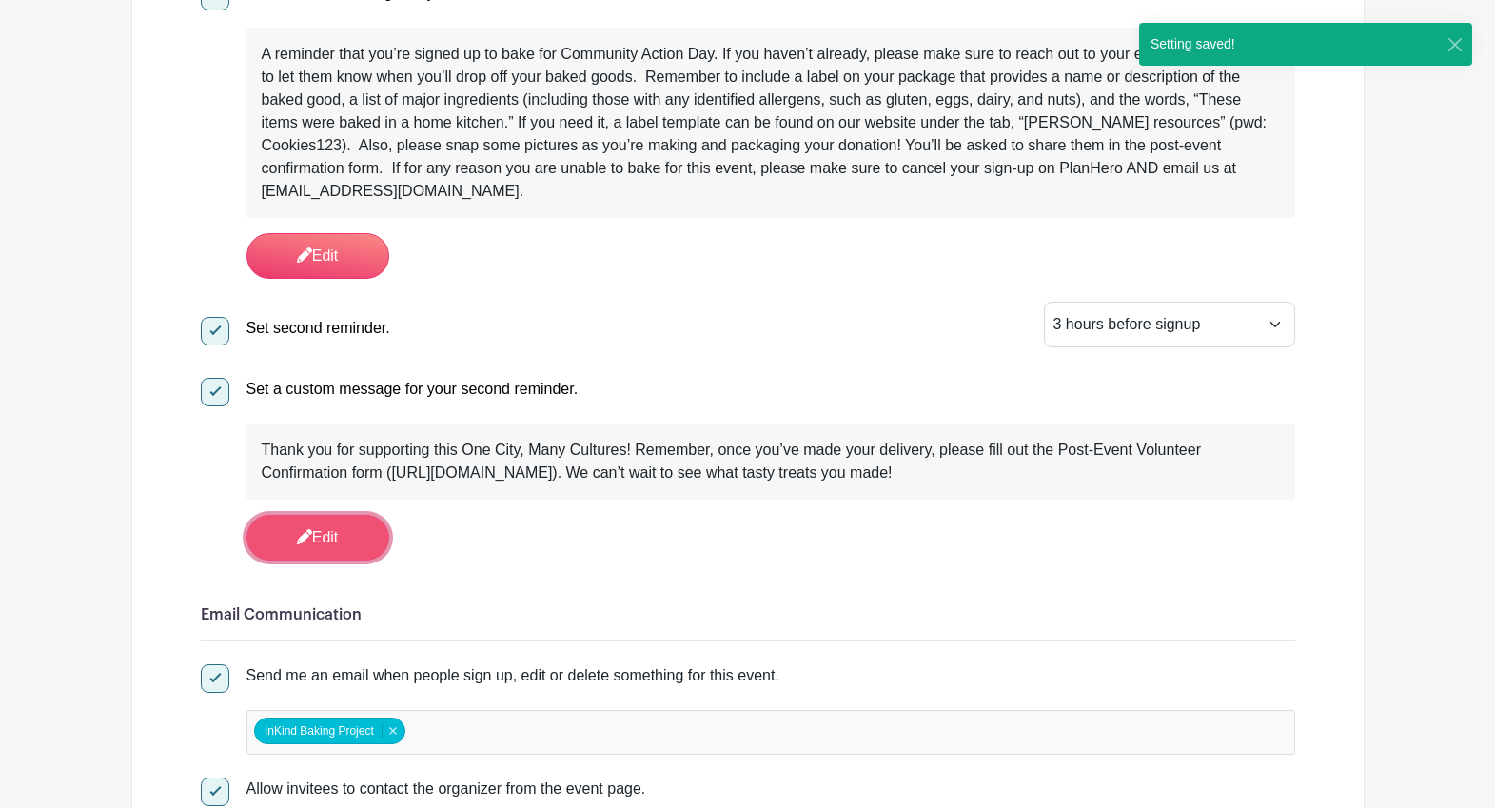
click at [319, 538] on link "Edit" at bounding box center [318, 538] width 143 height 46
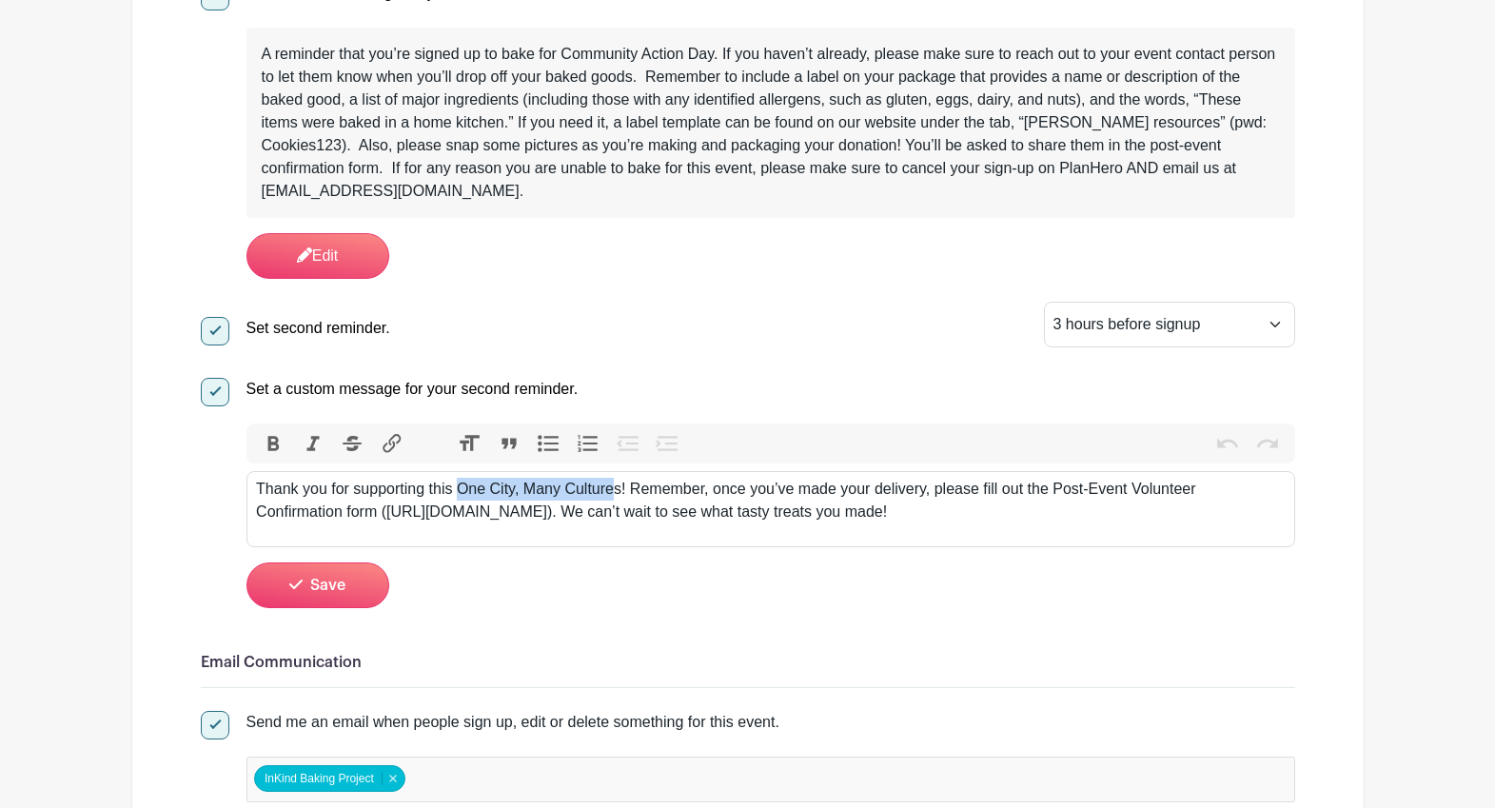
drag, startPoint x: 463, startPoint y: 487, endPoint x: 483, endPoint y: 483, distance: 20.3
click at [619, 485] on div "Thank you for supporting this One City, Many Cultures! Remember, once you’ve ma…" at bounding box center [770, 501] width 1029 height 46
click at [438, 489] on div "Thank you for supporting this One City, Many Cultures! Remember, once you’ve ma…" at bounding box center [770, 501] width 1029 height 46
drag, startPoint x: 431, startPoint y: 491, endPoint x: 623, endPoint y: 492, distance: 192.3
click at [623, 492] on div "Thank you for supporting this One City, Many Cultures! Remember, once you’ve ma…" at bounding box center [770, 501] width 1029 height 46
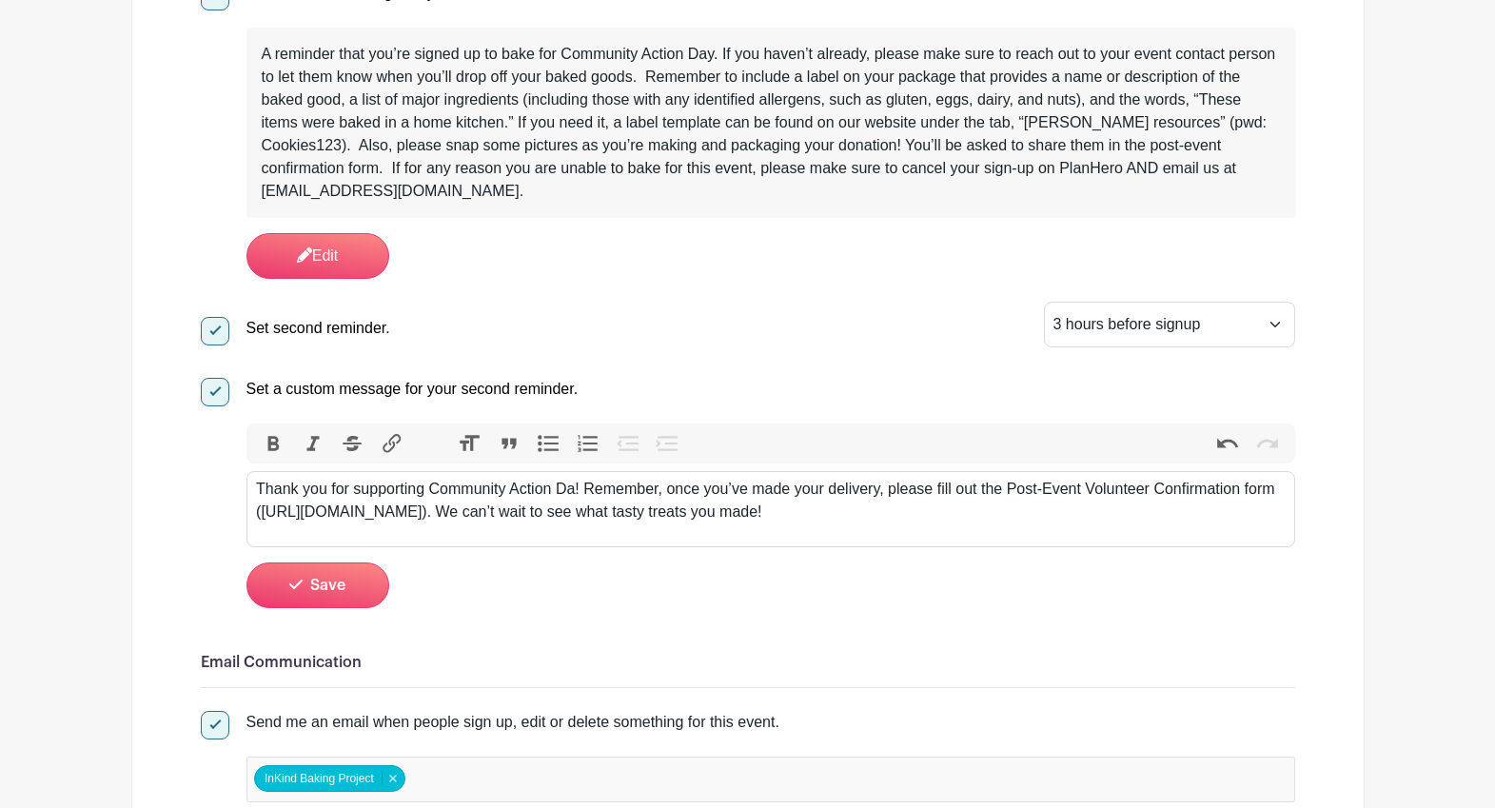
type trix-editor "<div>Thank you for supporting Community Action Day! Remember, once you’ve made …"
click at [321, 586] on span "Save" at bounding box center [327, 585] width 35 height 15
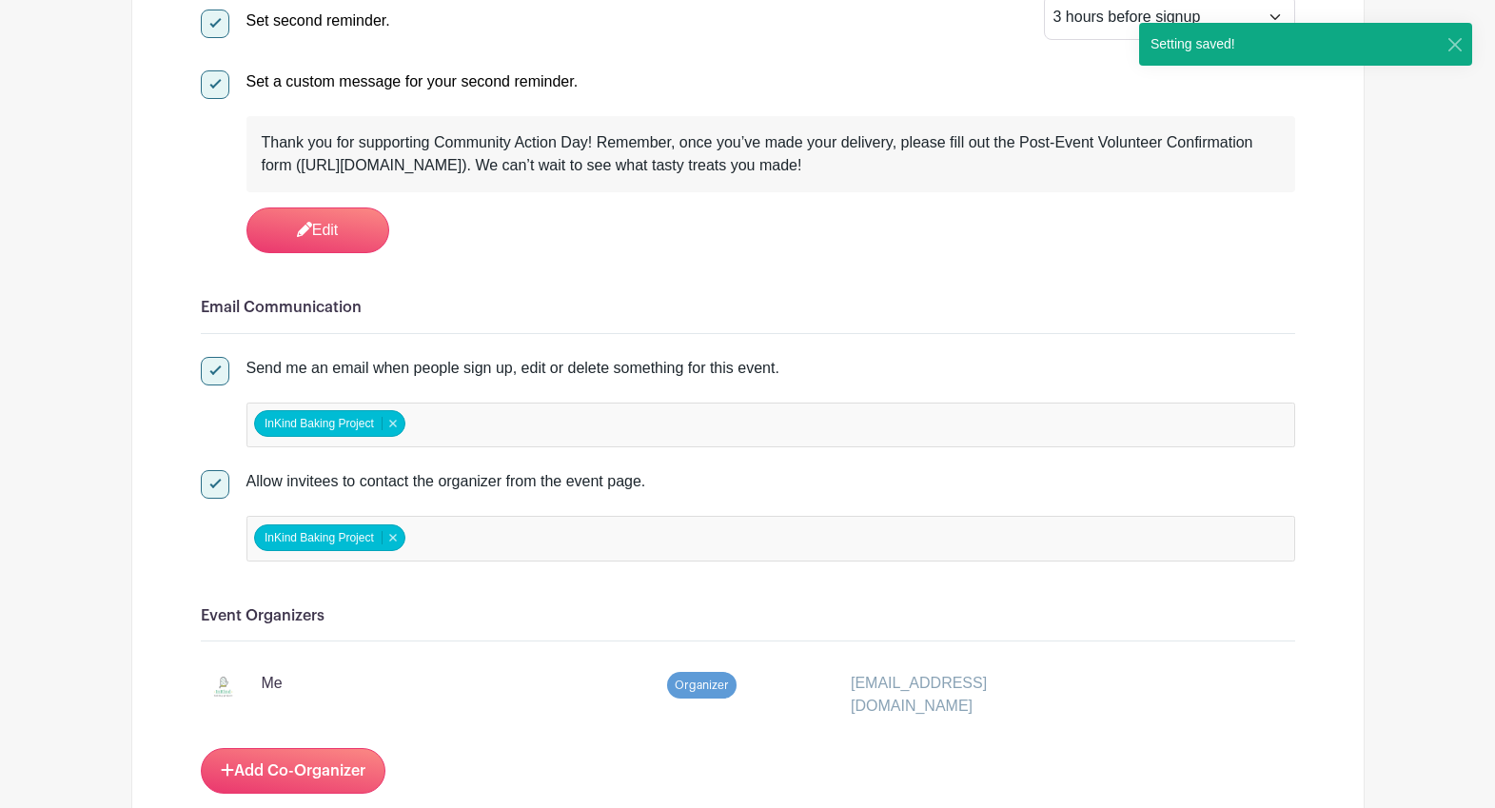
scroll to position [1478, 0]
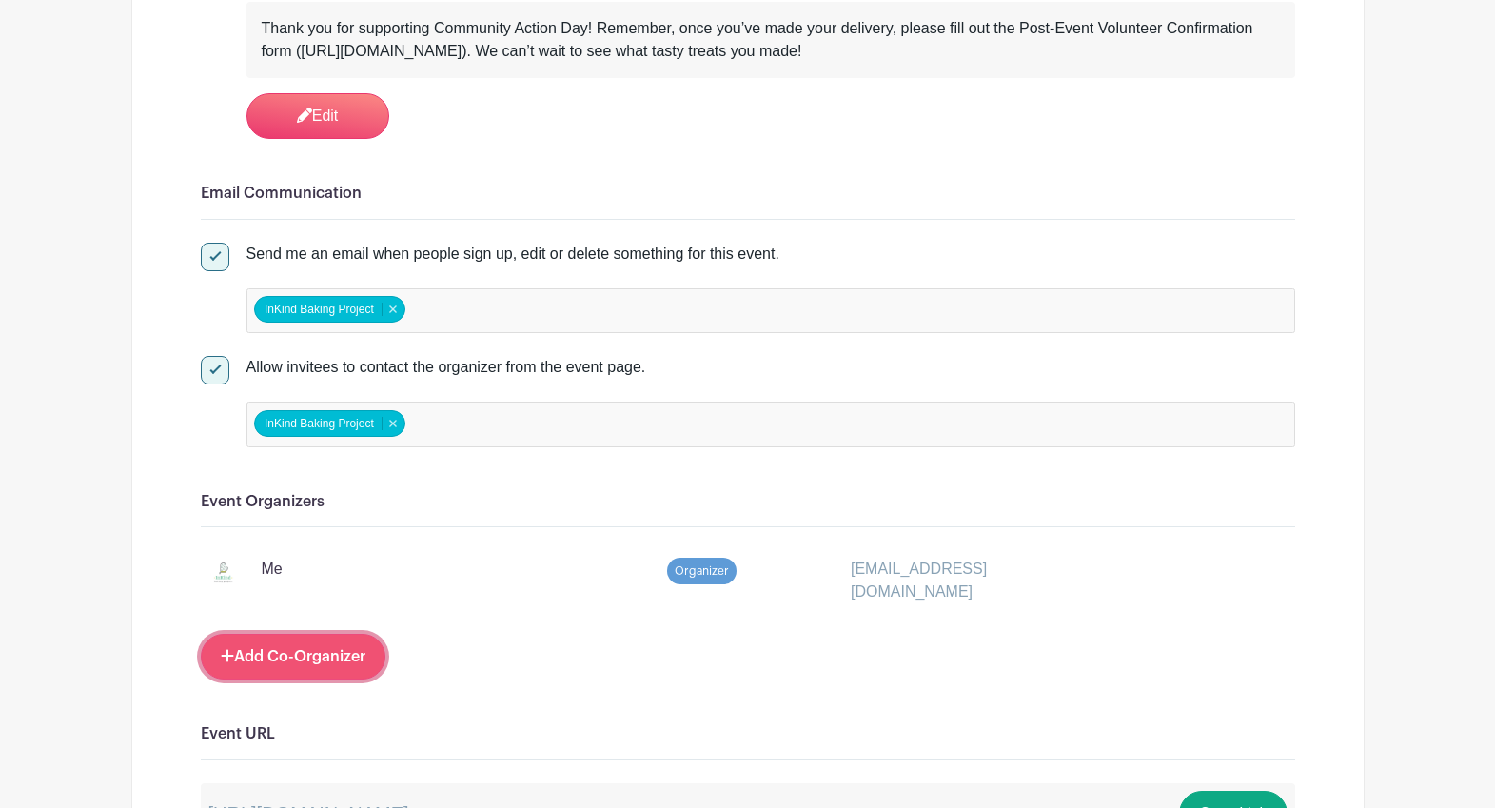
click at [297, 666] on link "Add Co-Organizer" at bounding box center [293, 657] width 185 height 46
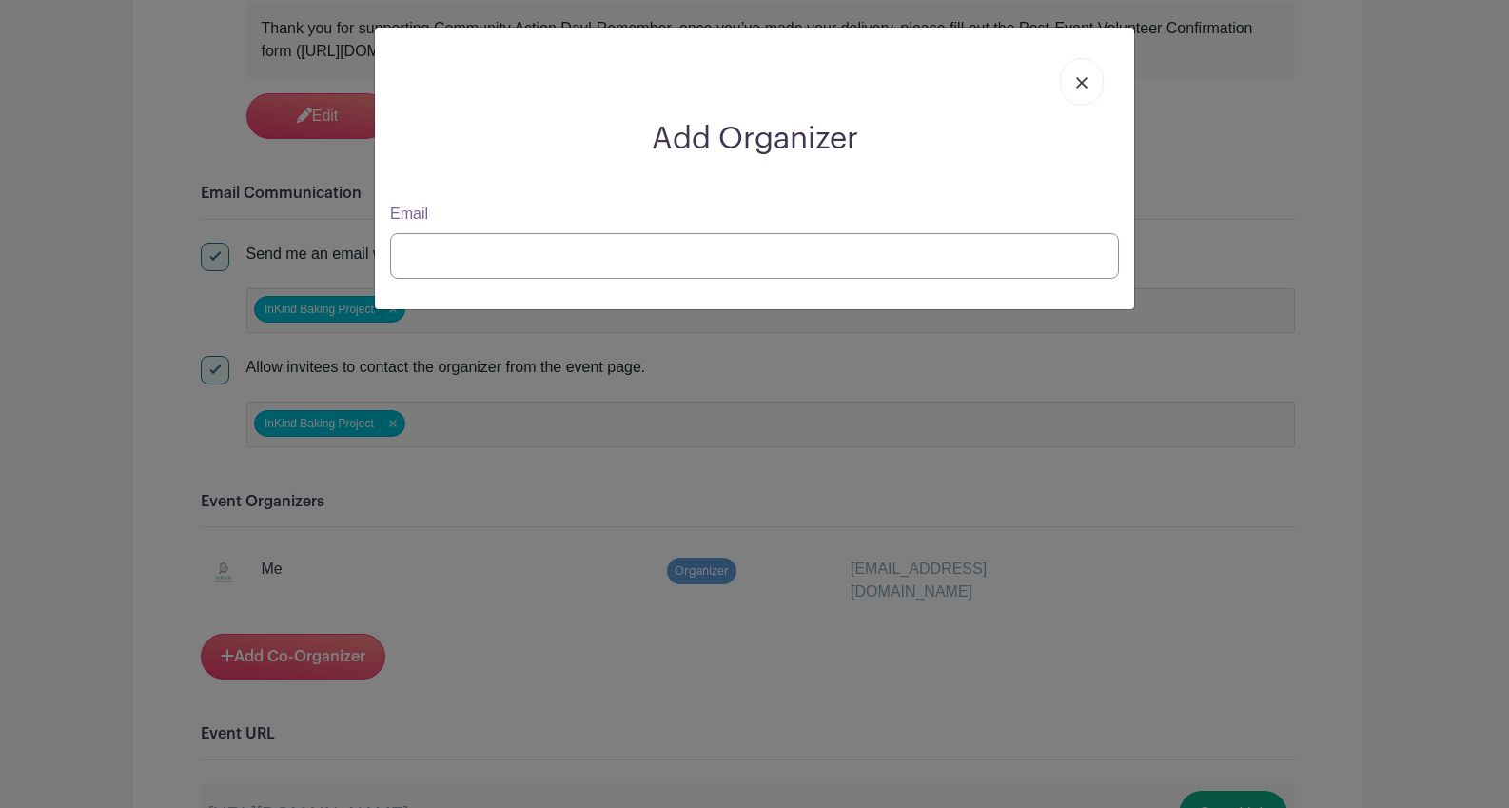
click at [639, 254] on input "Email" at bounding box center [754, 256] width 729 height 46
paste input "[EMAIL_ADDRESS][DOMAIN_NAME]"
type input "[EMAIL_ADDRESS][DOMAIN_NAME]"
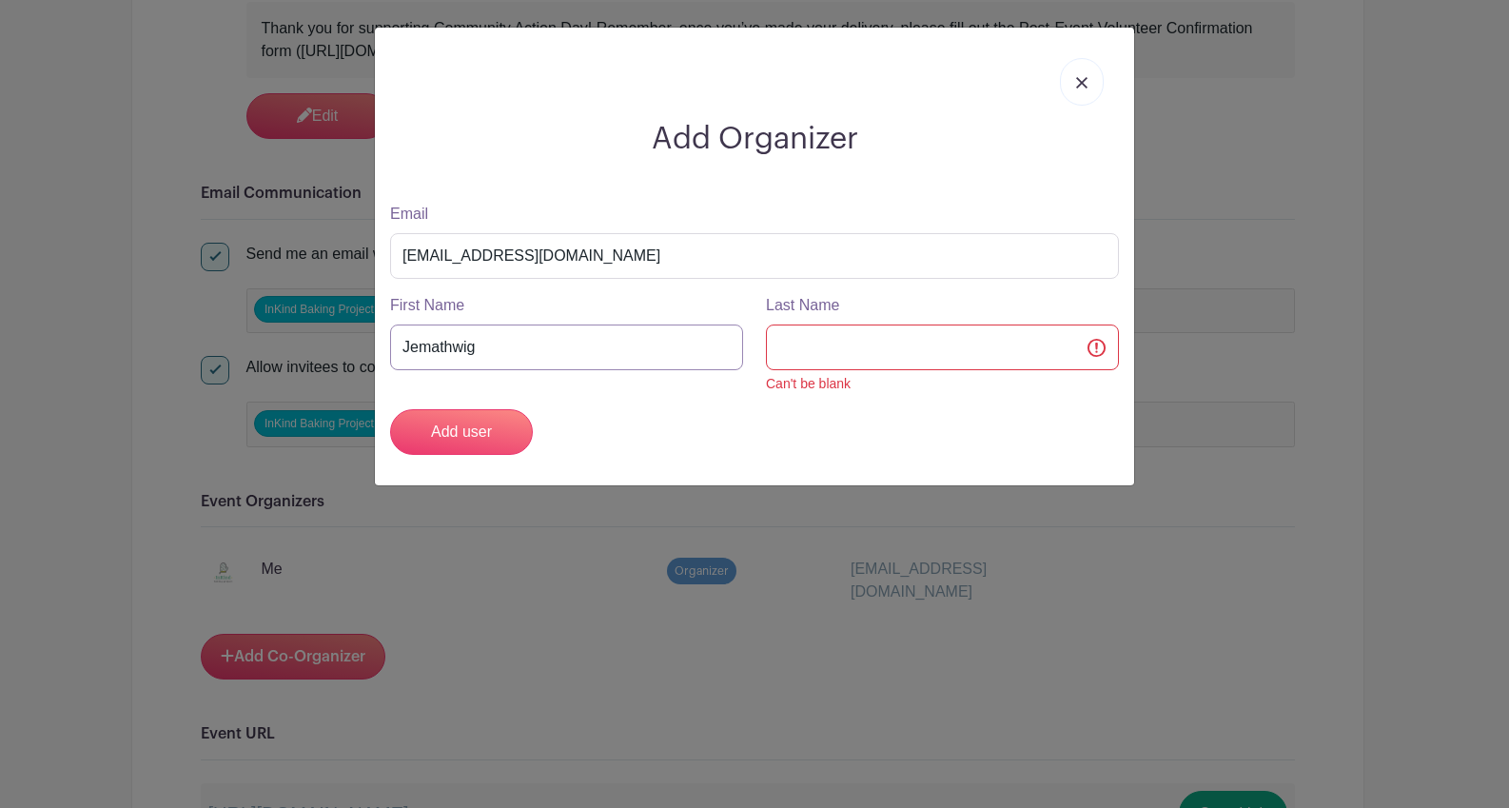
click at [480, 353] on input "Jemathwig" at bounding box center [566, 348] width 353 height 46
click at [481, 353] on input "Jemathwig" at bounding box center [566, 348] width 353 height 46
type input "[PERSON_NAME]"
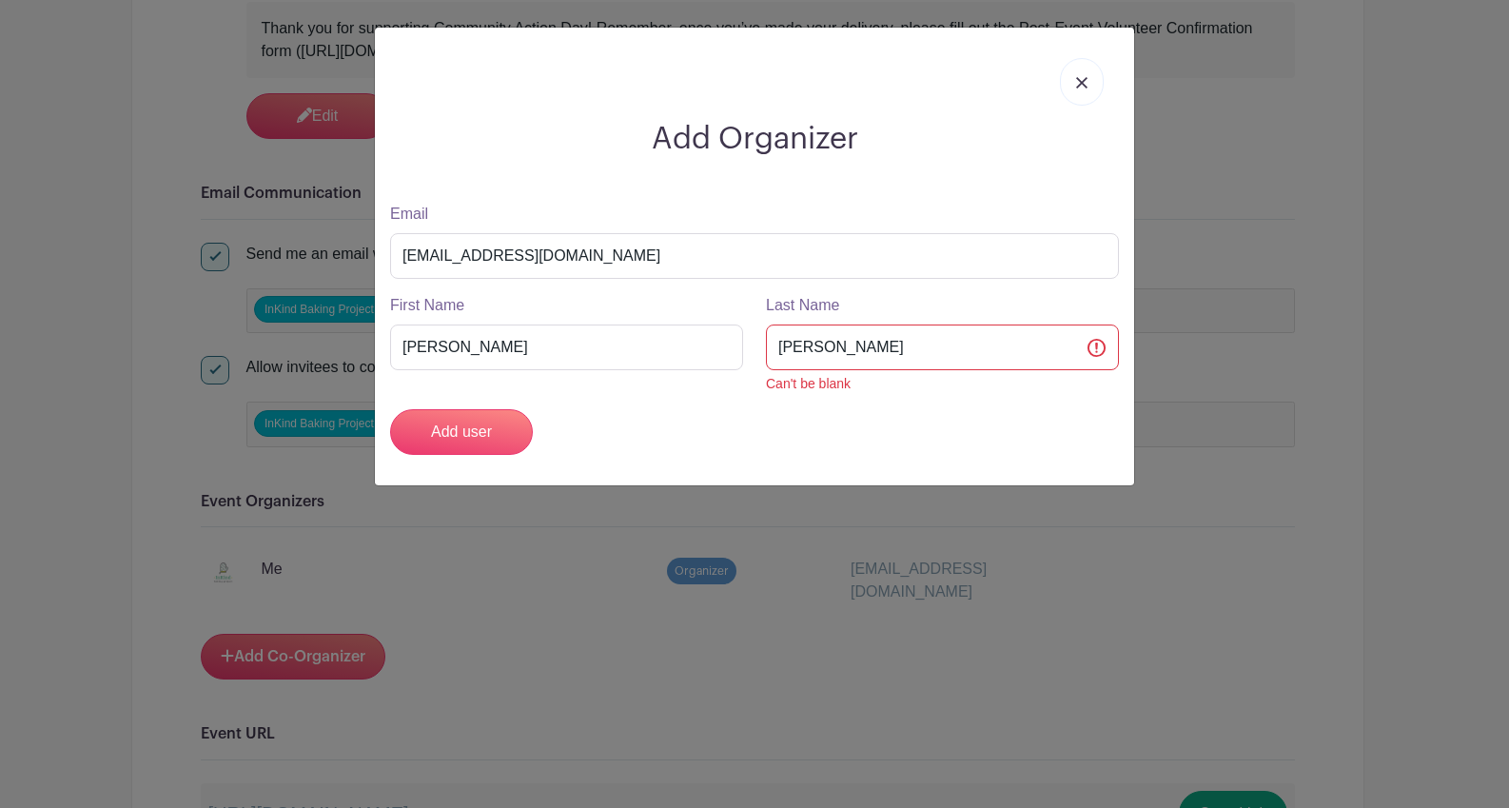
click at [724, 439] on div "Add user" at bounding box center [755, 432] width 752 height 46
click at [469, 441] on input "Add user" at bounding box center [461, 432] width 143 height 46
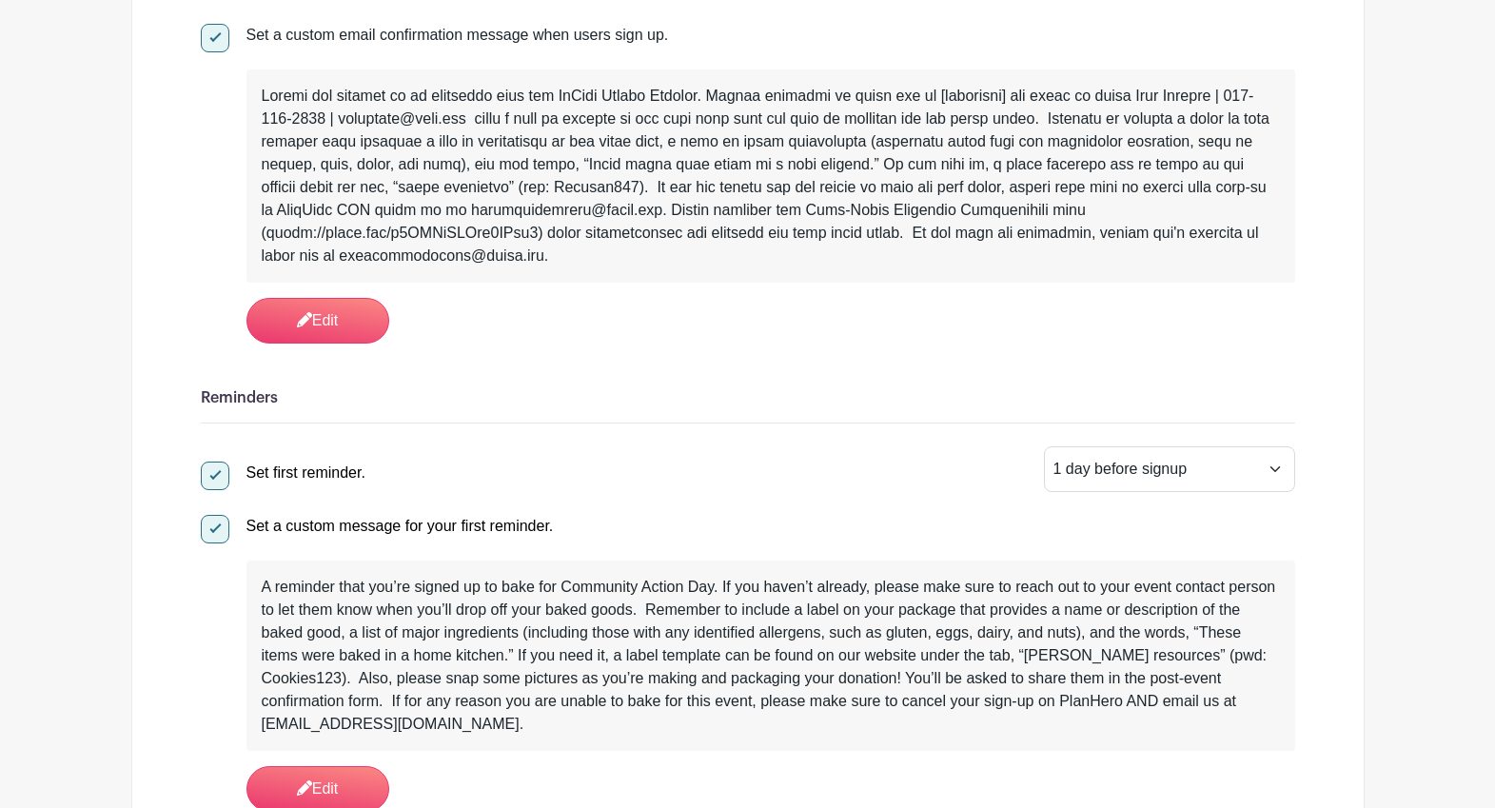
scroll to position [0, 0]
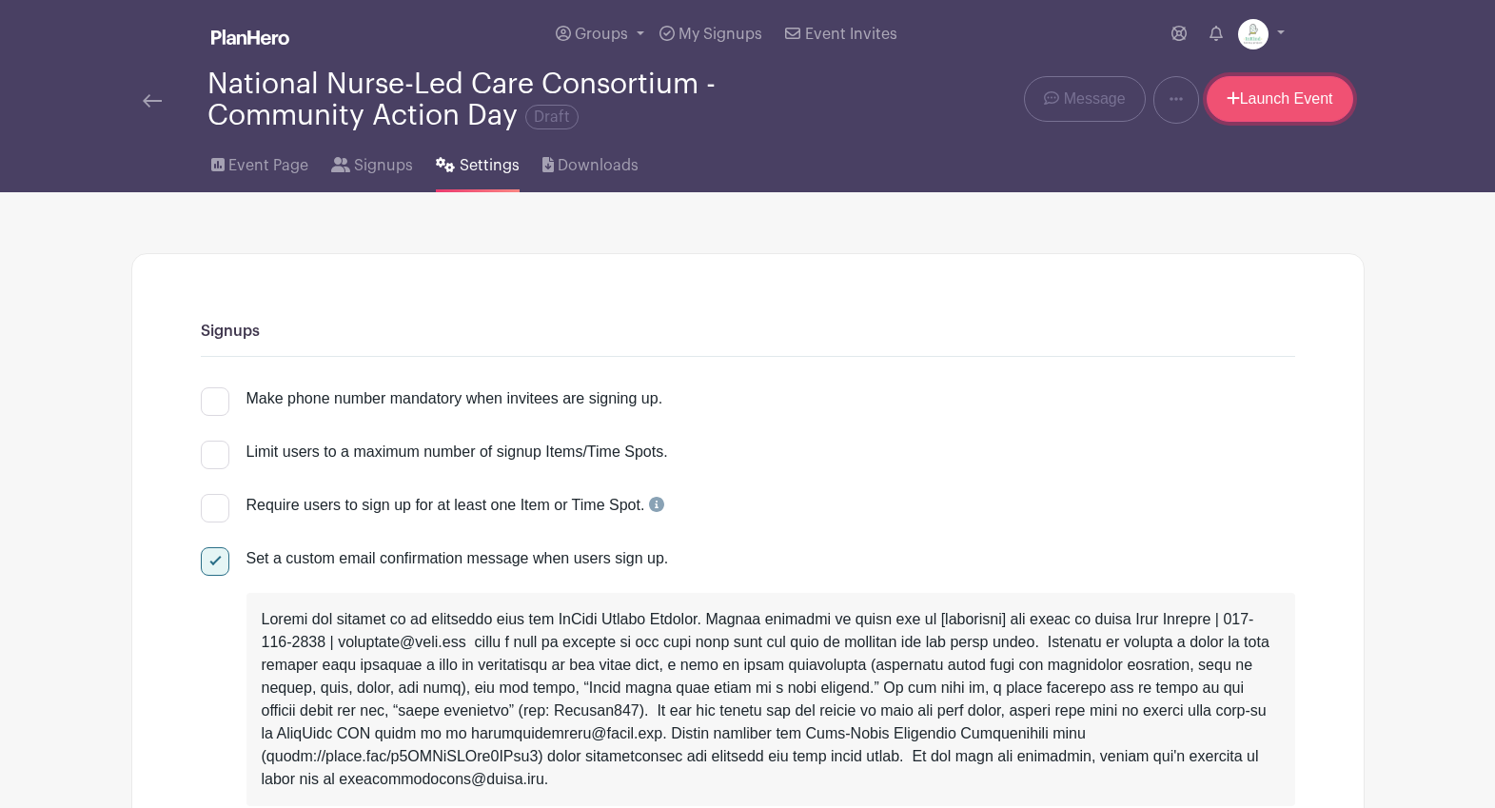
click at [1258, 104] on link "Launch Event" at bounding box center [1280, 99] width 147 height 46
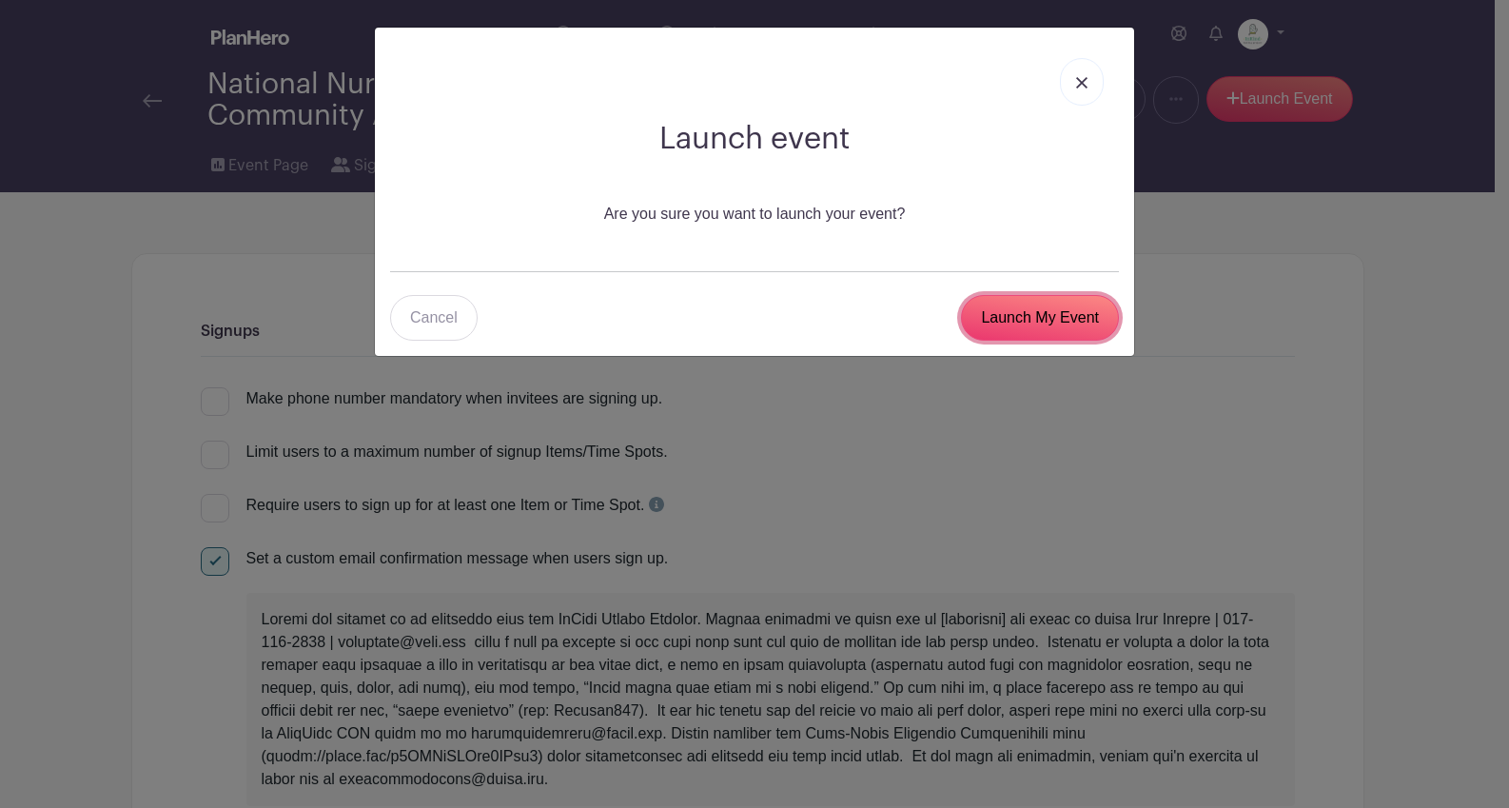
drag, startPoint x: 1028, startPoint y: 321, endPoint x: 981, endPoint y: 353, distance: 56.8
click at [1028, 320] on input "Launch My Event" at bounding box center [1040, 318] width 158 height 46
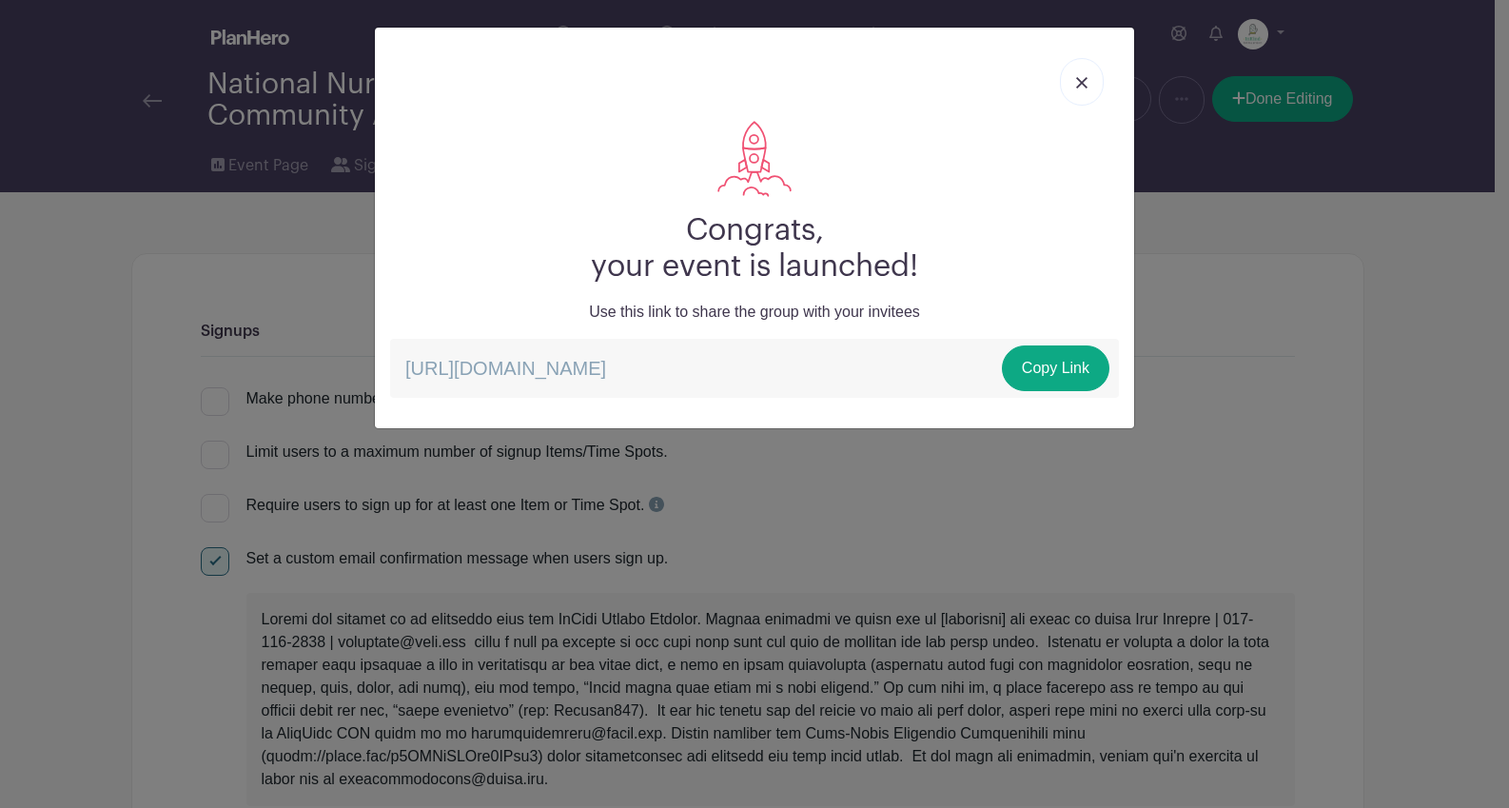
click at [1078, 87] on img at bounding box center [1081, 82] width 11 height 11
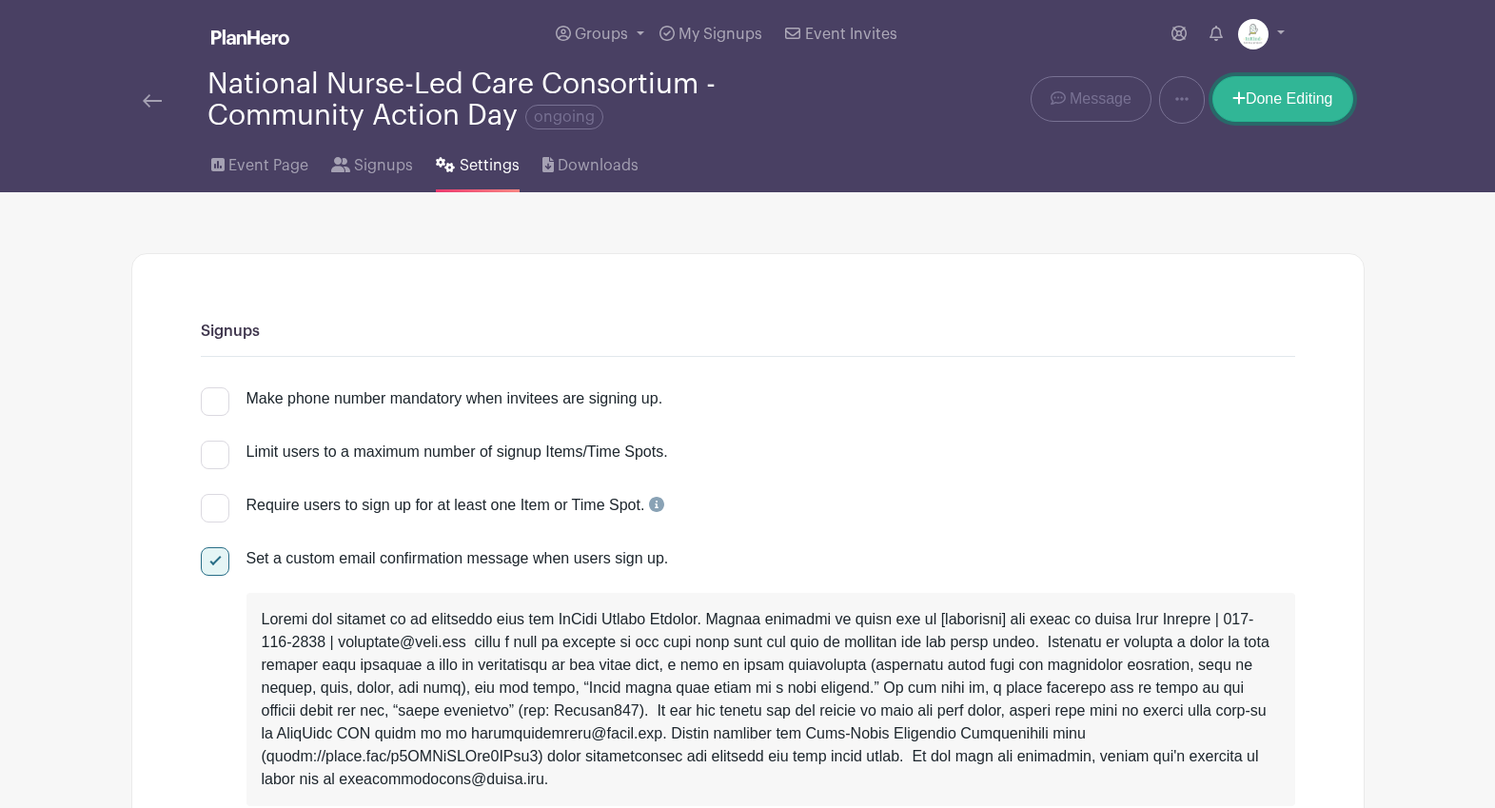
click at [1239, 122] on link "Done Editing" at bounding box center [1283, 99] width 141 height 46
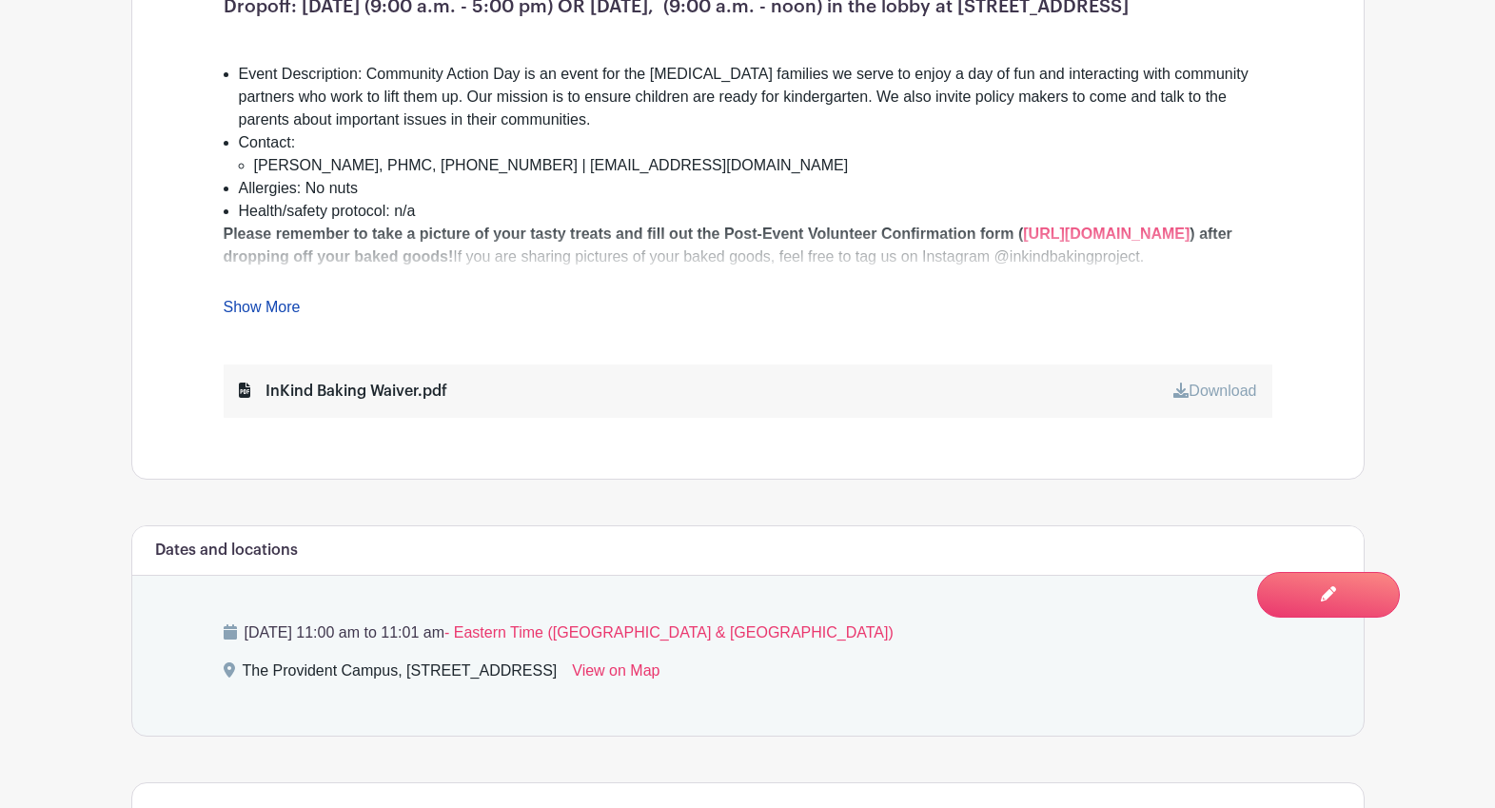
scroll to position [965, 0]
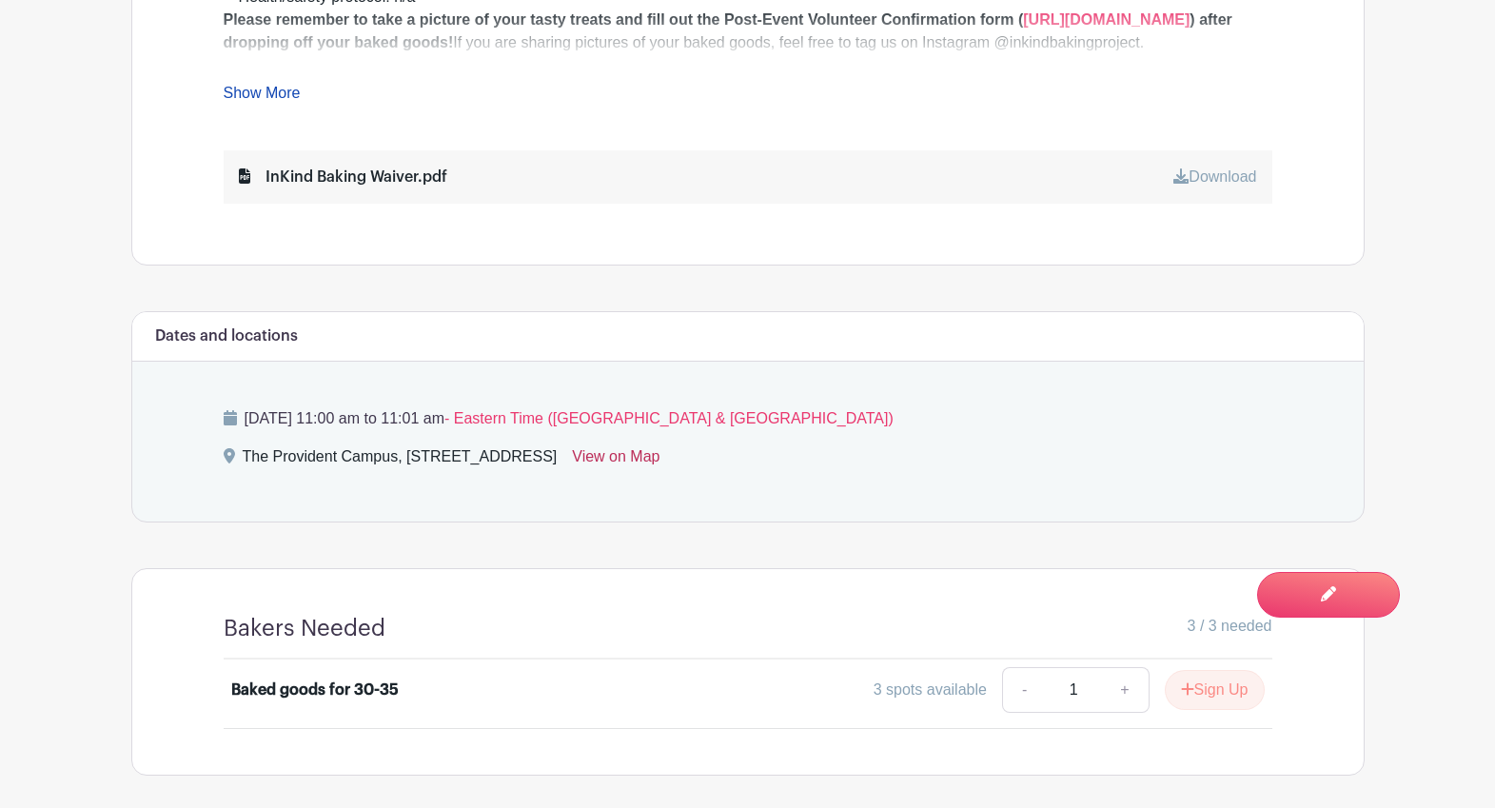
click at [660, 462] on link "View on Map" at bounding box center [616, 460] width 88 height 30
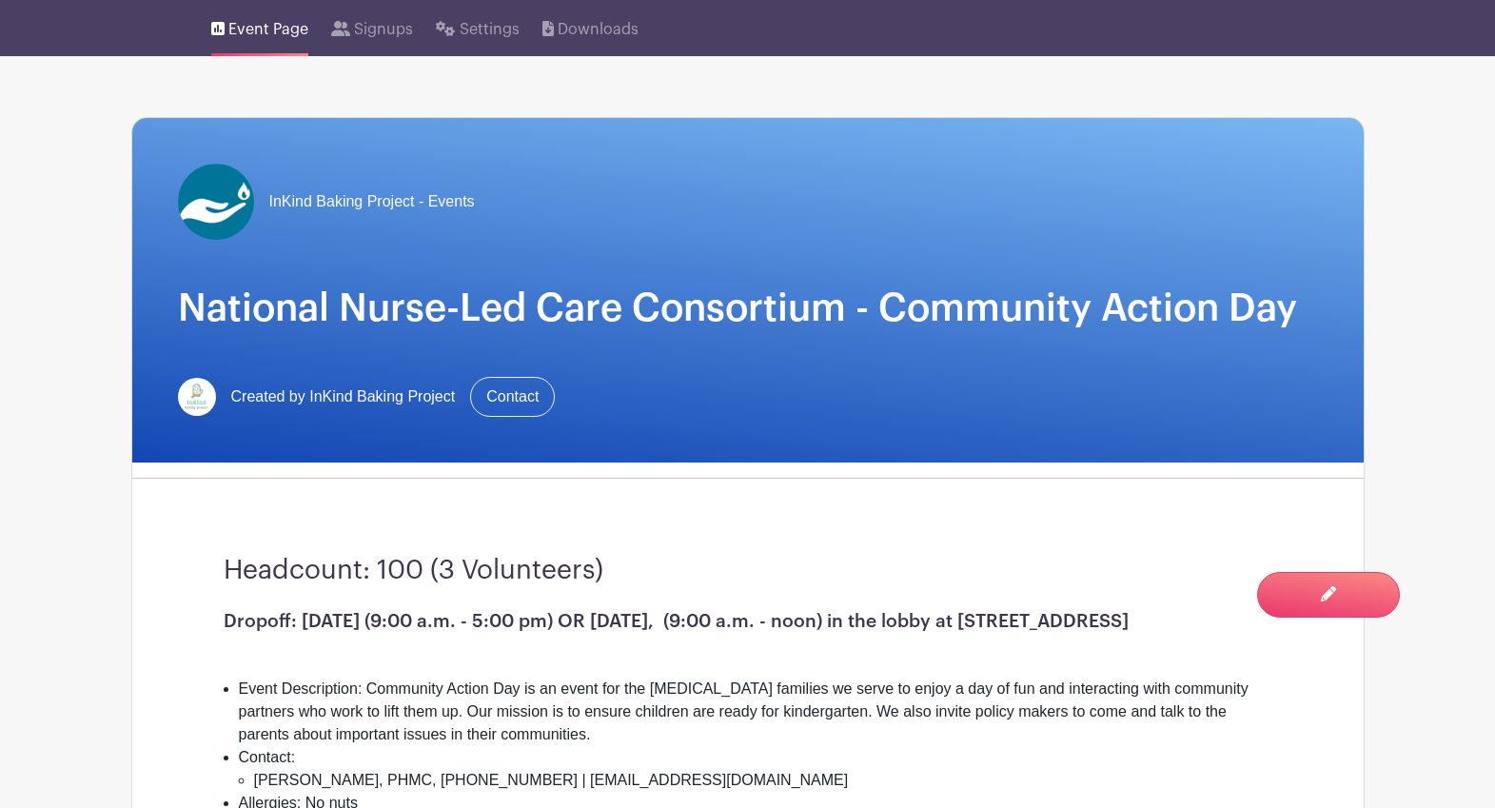
scroll to position [0, 0]
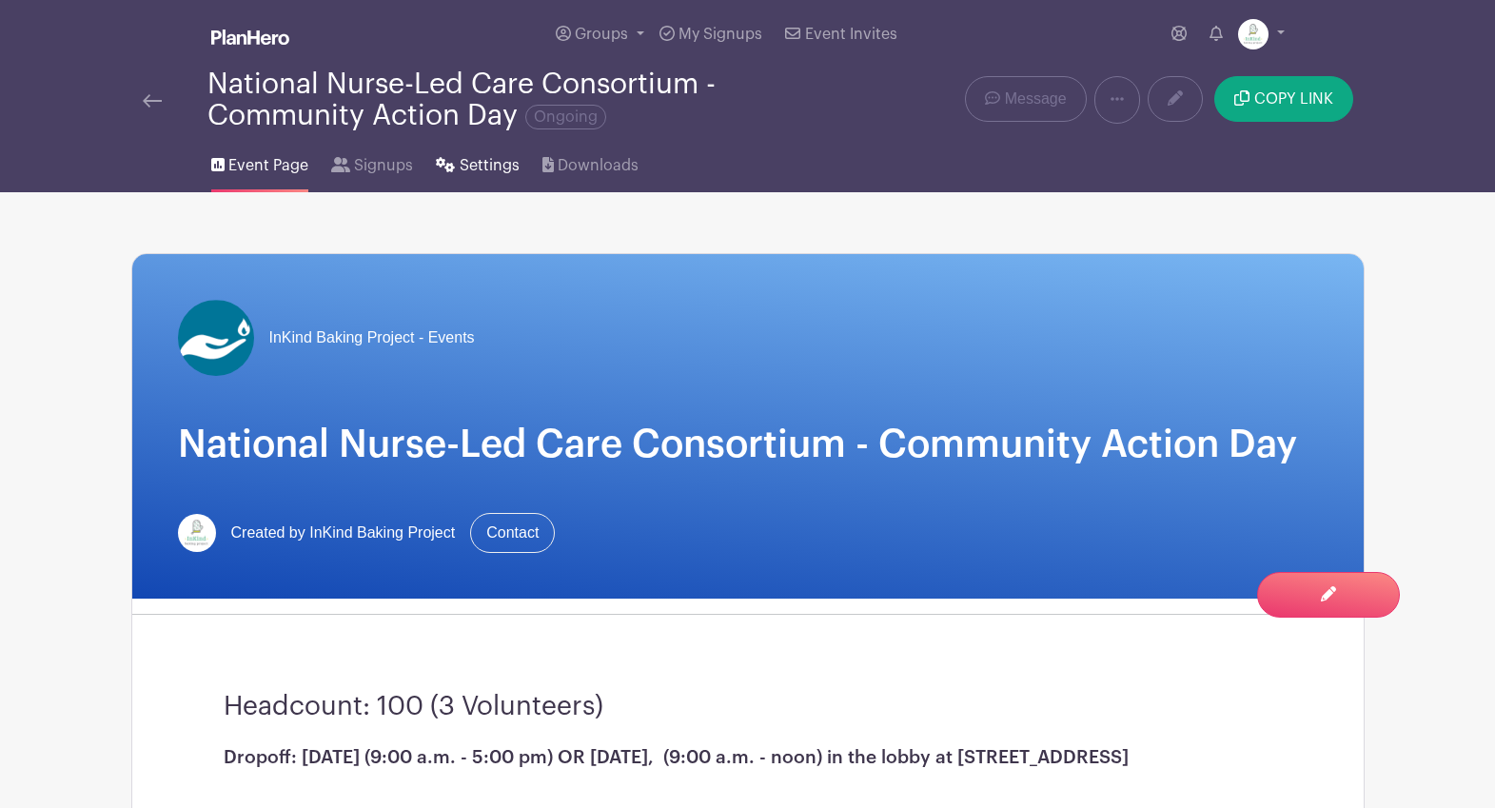
click at [459, 180] on link "Settings" at bounding box center [477, 161] width 83 height 61
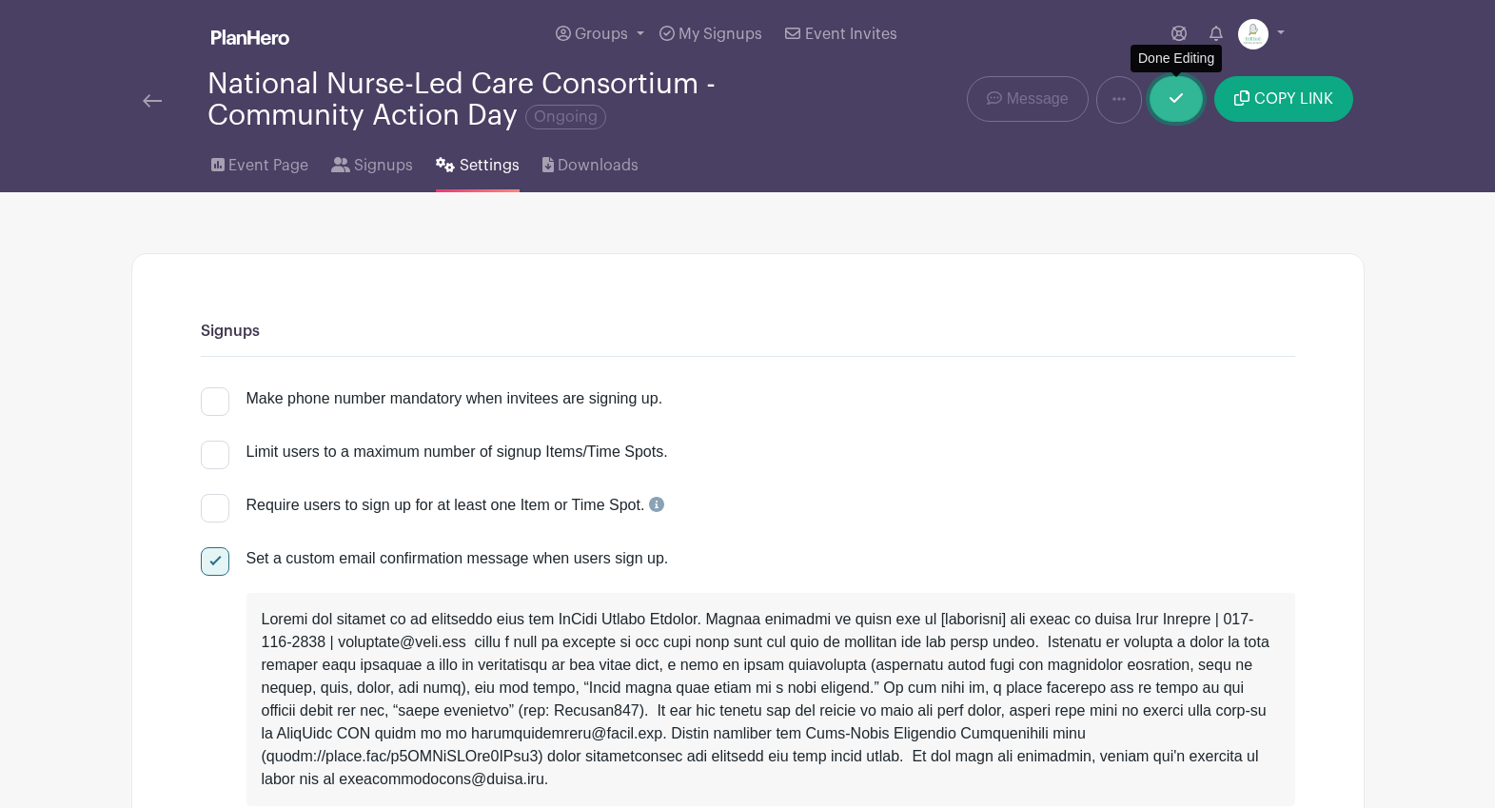
click at [1188, 97] on link at bounding box center [1176, 99] width 53 height 46
